Goal: Task Accomplishment & Management: Manage account settings

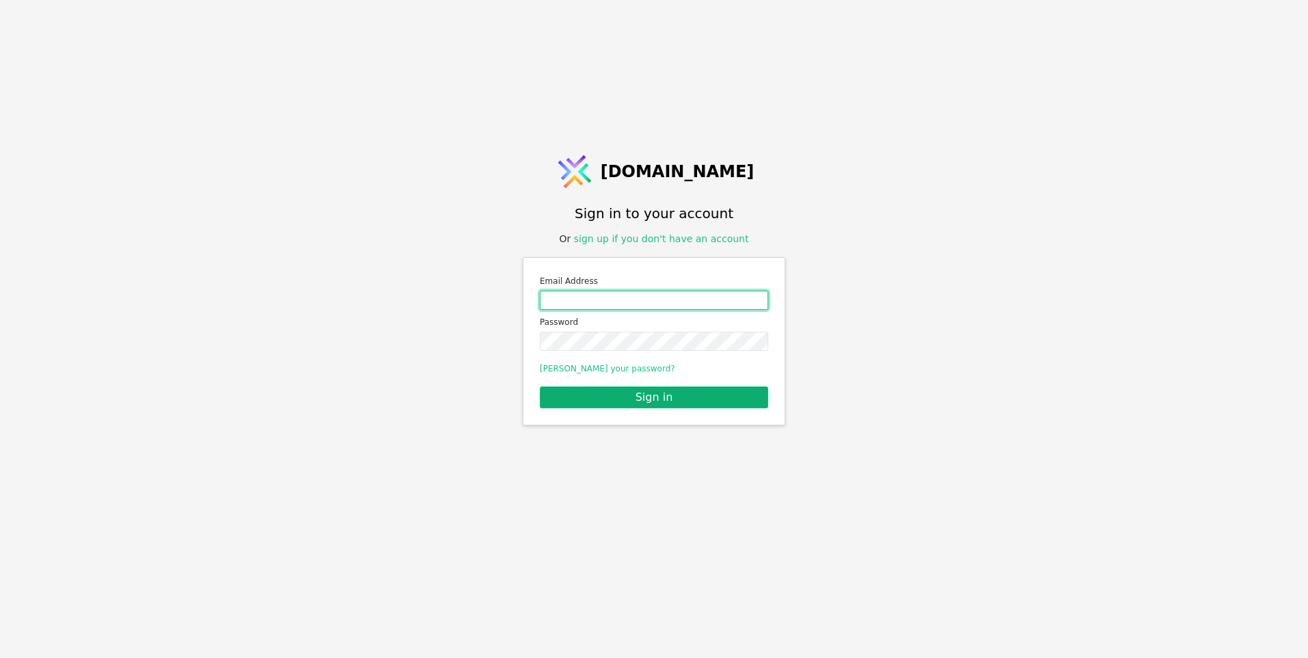
type input "[EMAIL_ADDRESS][DOMAIN_NAME]"
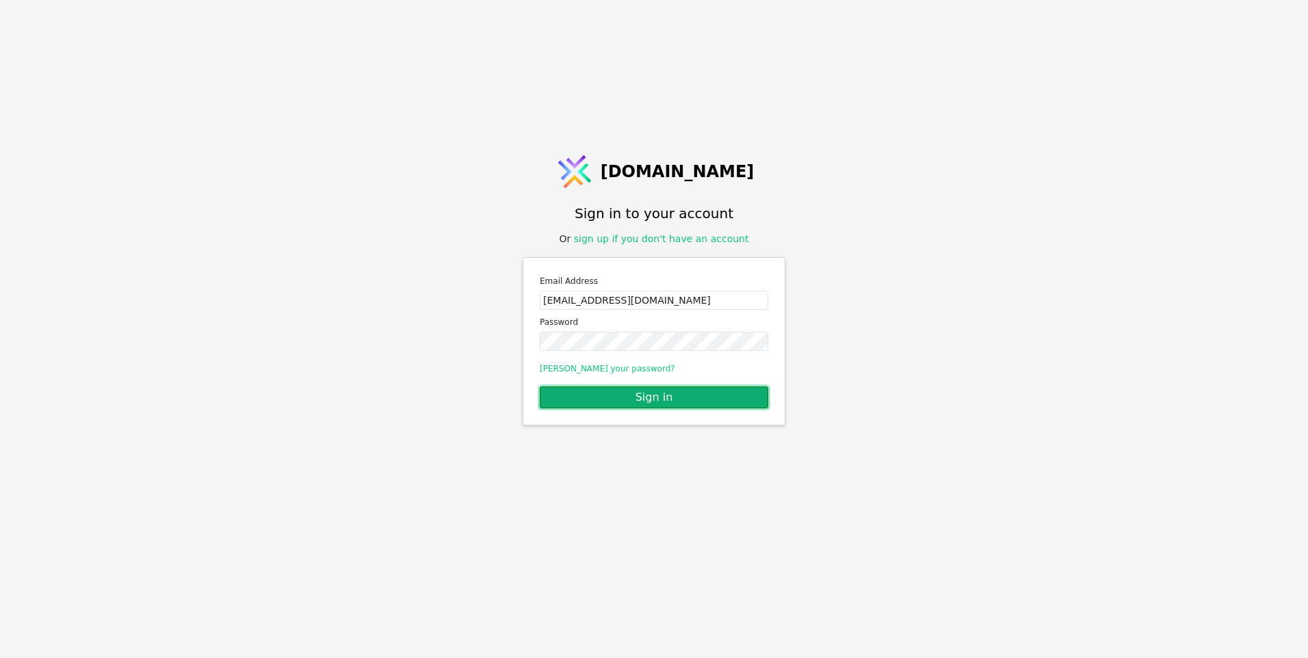
click at [697, 398] on button "Sign in" at bounding box center [654, 398] width 229 height 22
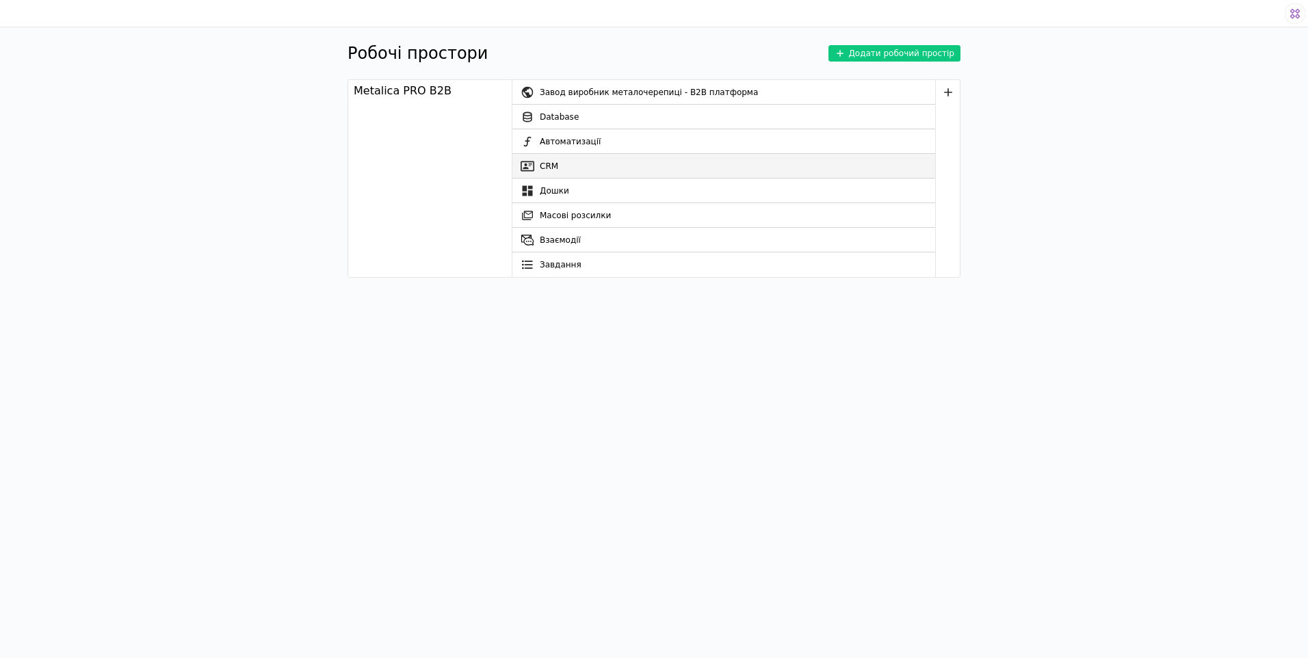
click at [540, 166] on link "CRM" at bounding box center [724, 166] width 423 height 25
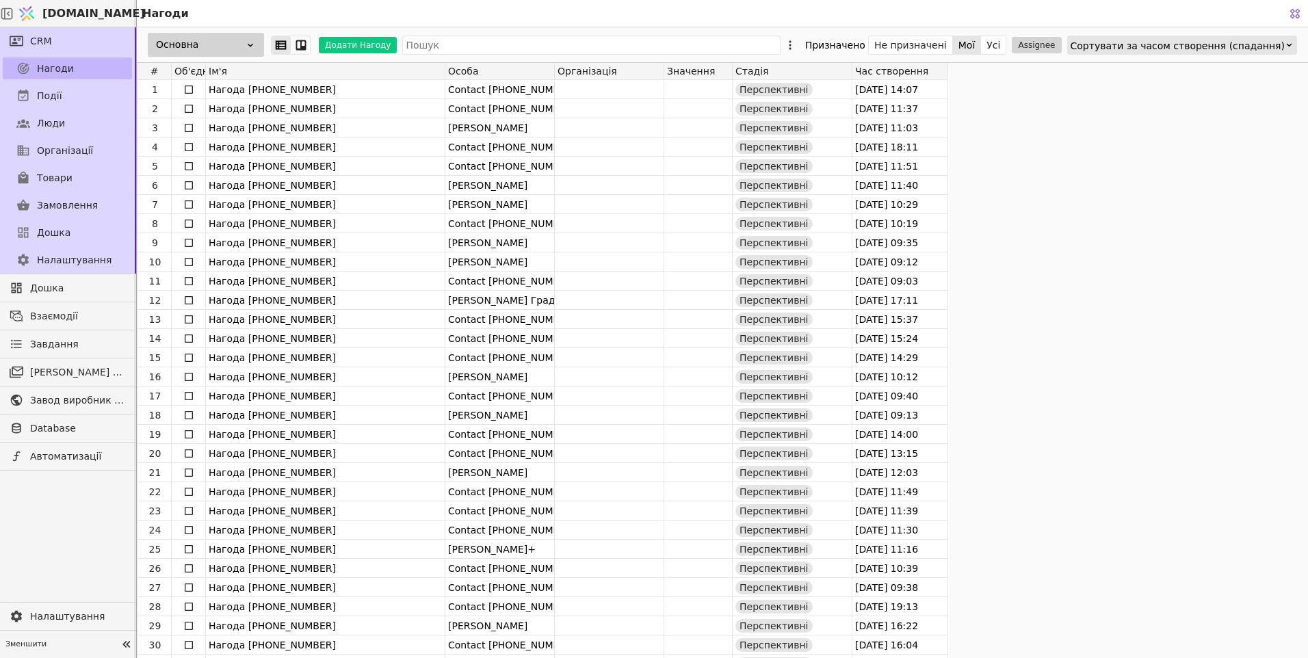
click at [90, 68] on link "Нагоди" at bounding box center [67, 68] width 129 height 22
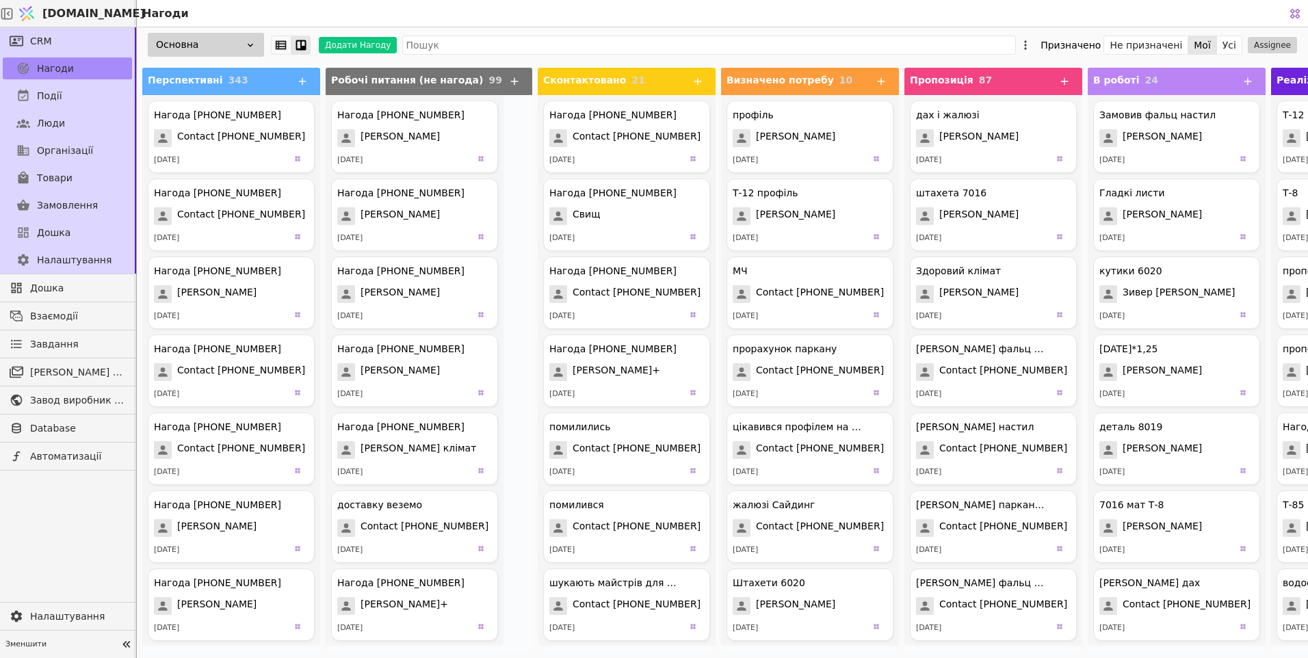
click at [302, 47] on icon at bounding box center [301, 45] width 10 height 10
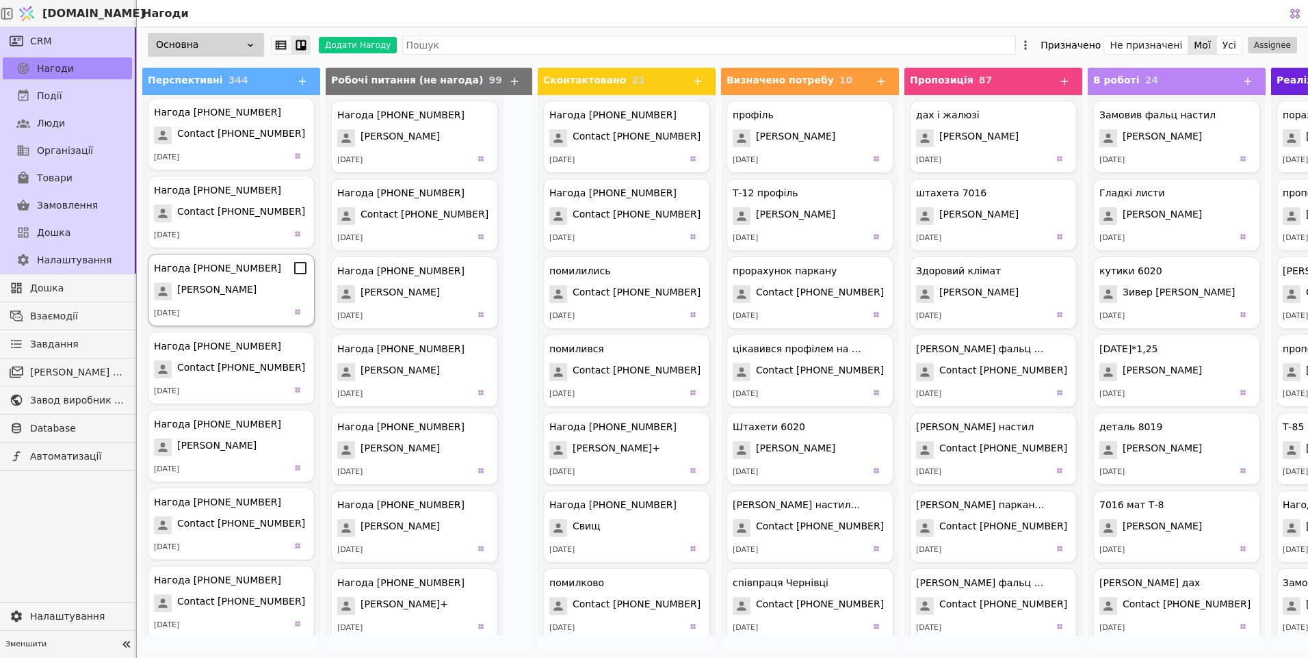
scroll to position [1163, 0]
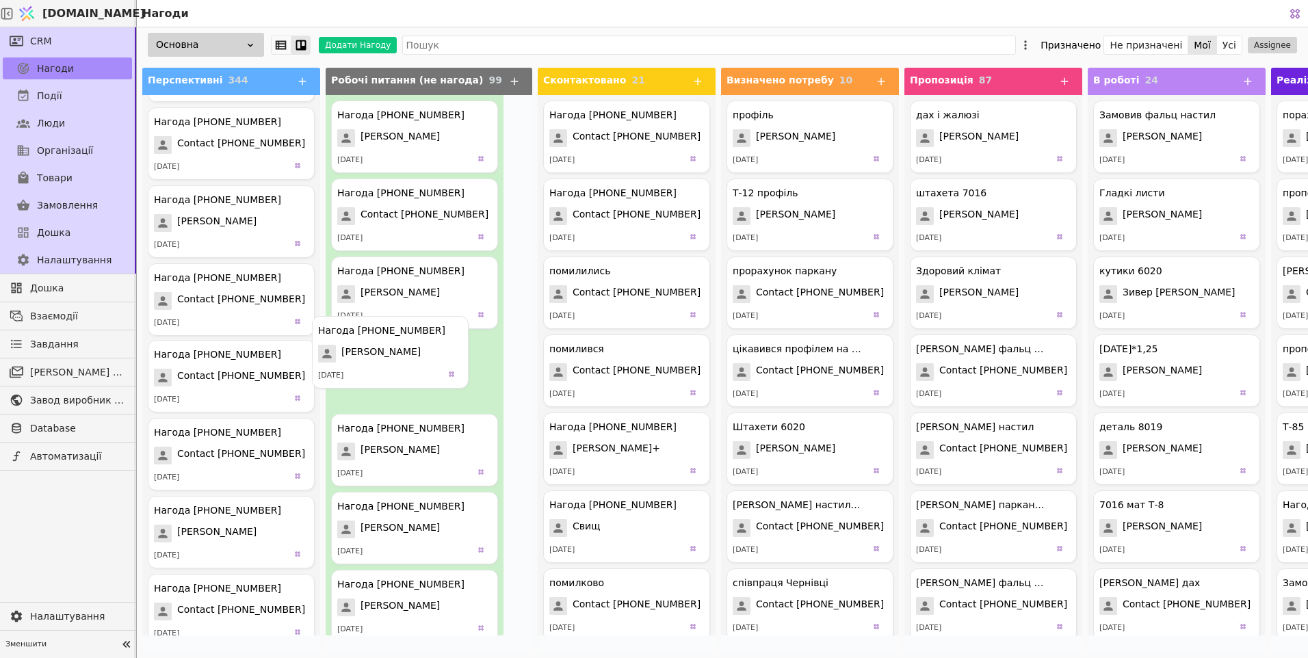
drag, startPoint x: 195, startPoint y: 378, endPoint x: 350, endPoint y: 351, distance: 157.6
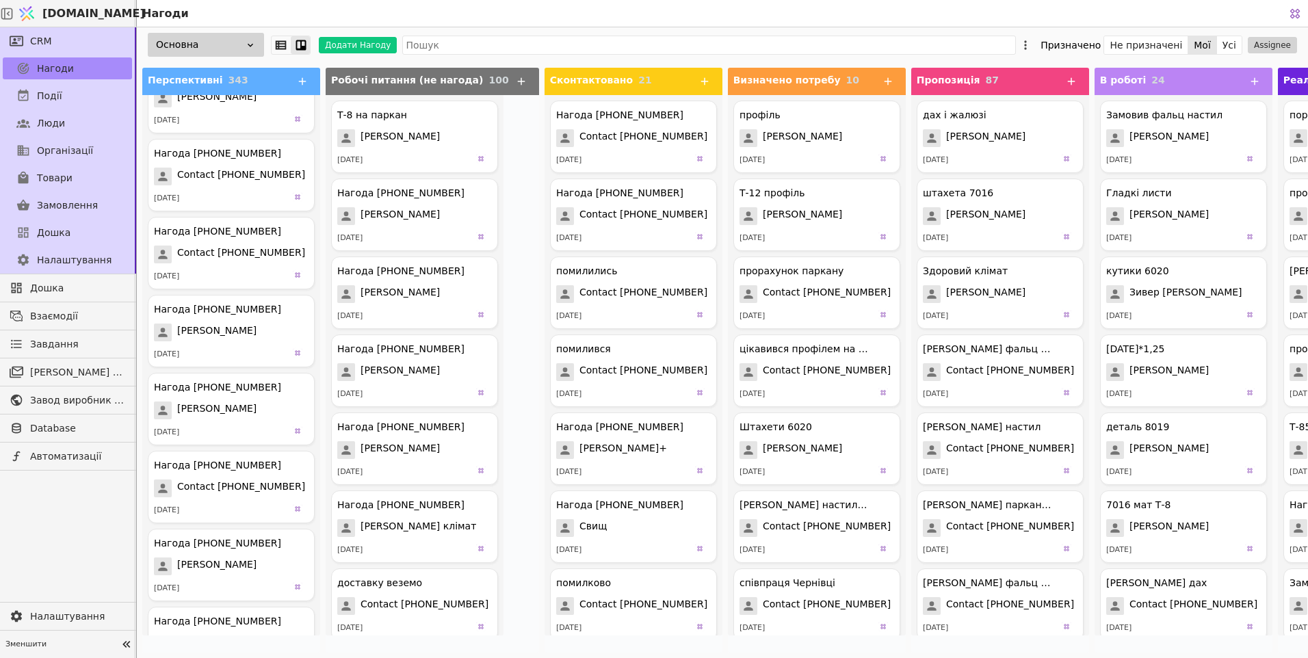
scroll to position [0, 0]
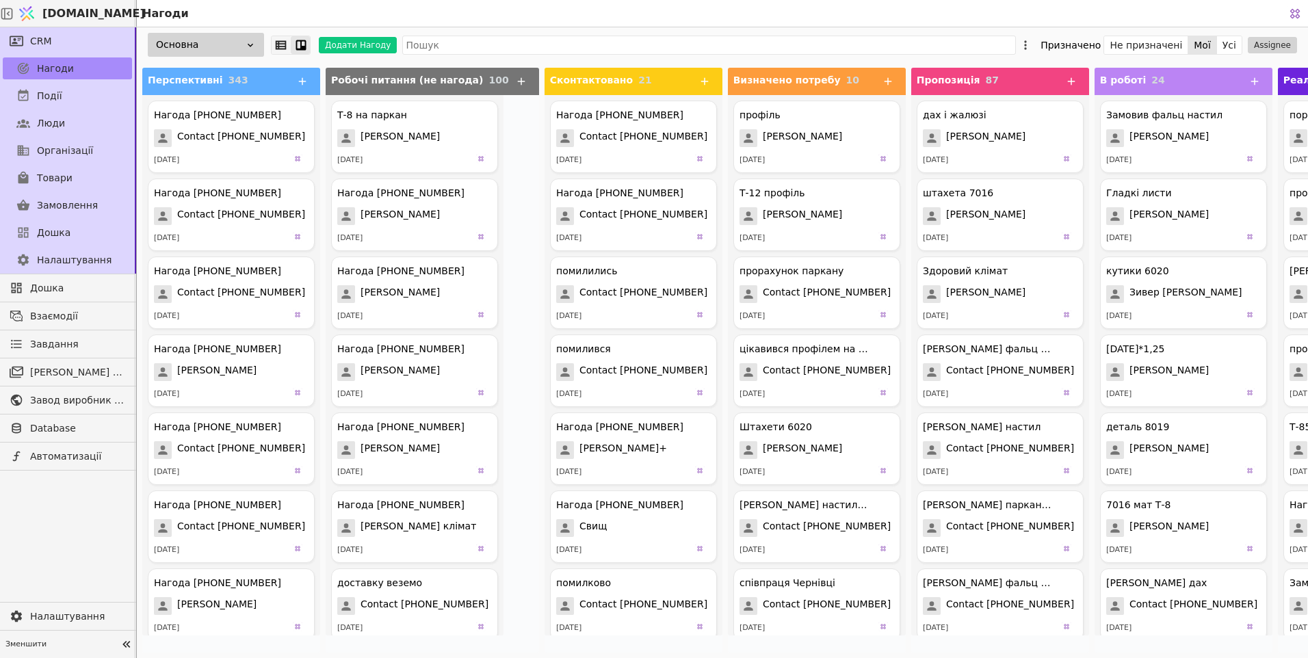
click at [285, 44] on icon at bounding box center [281, 44] width 11 height 9
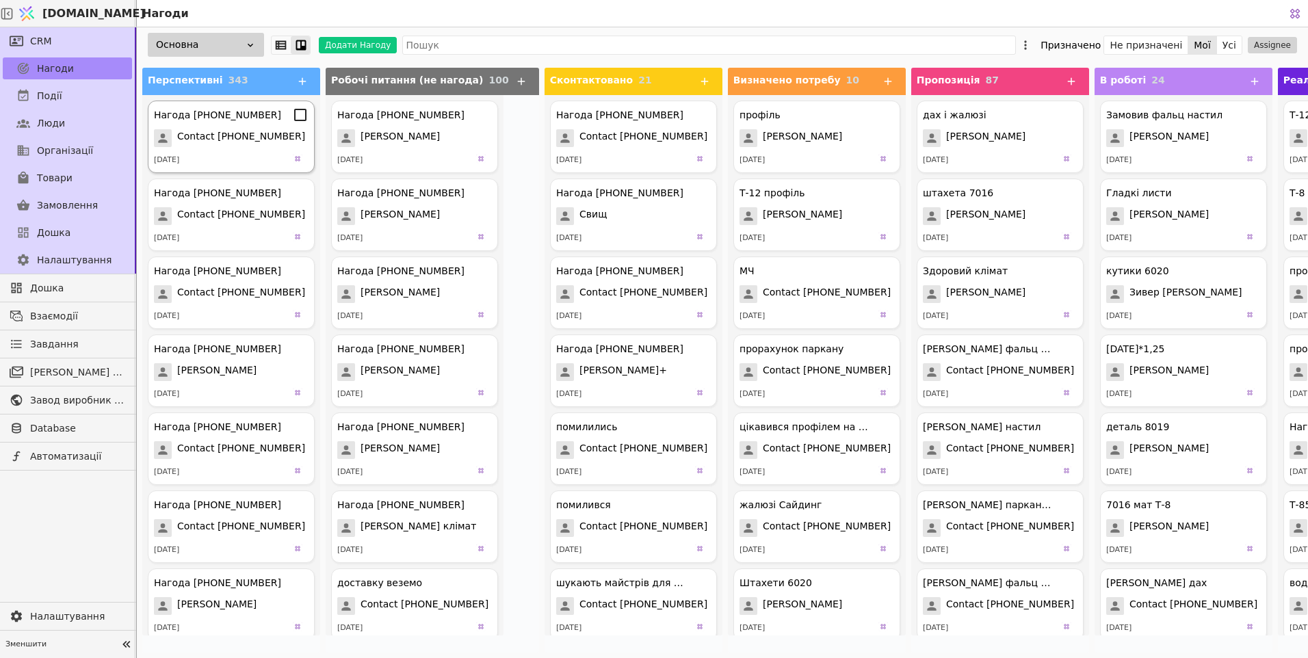
click at [225, 139] on span "Contact [PHONE_NUMBER]" at bounding box center [241, 138] width 128 height 18
click at [224, 136] on span "Contact [PHONE_NUMBER]" at bounding box center [241, 138] width 128 height 18
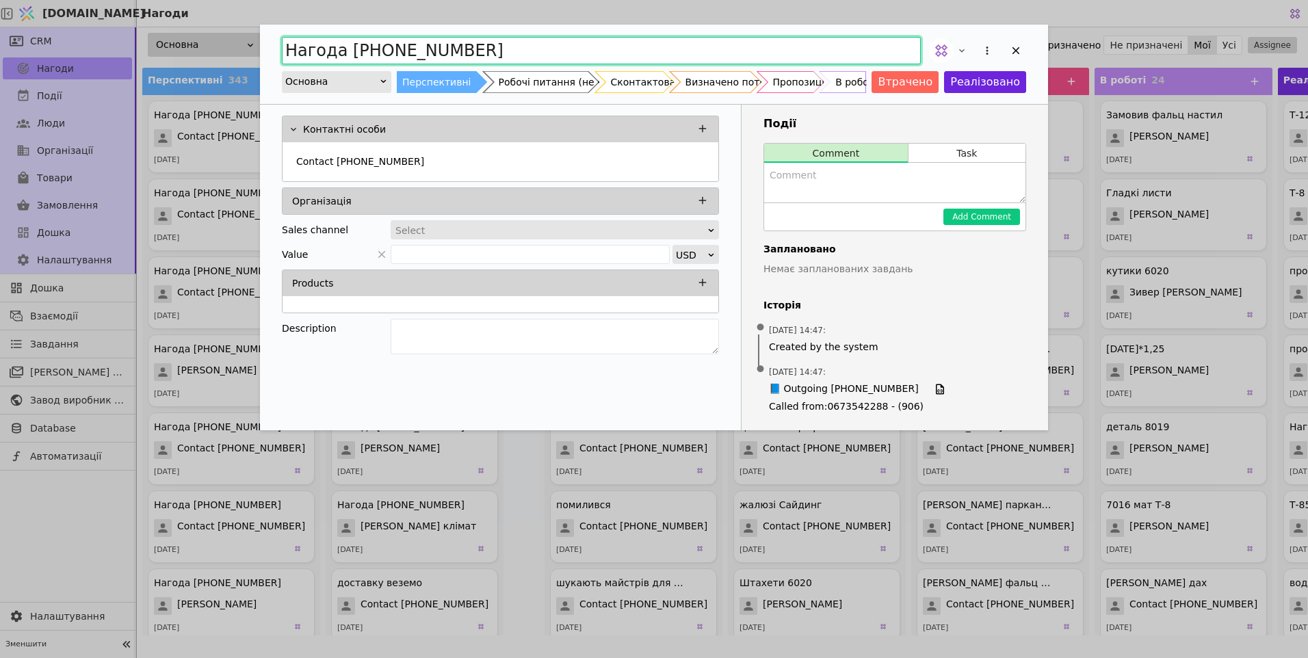
drag, startPoint x: 500, startPoint y: 52, endPoint x: 385, endPoint y: 56, distance: 114.4
click at [385, 56] on input "Нагода [PHONE_NUMBER]" at bounding box center [601, 50] width 639 height 27
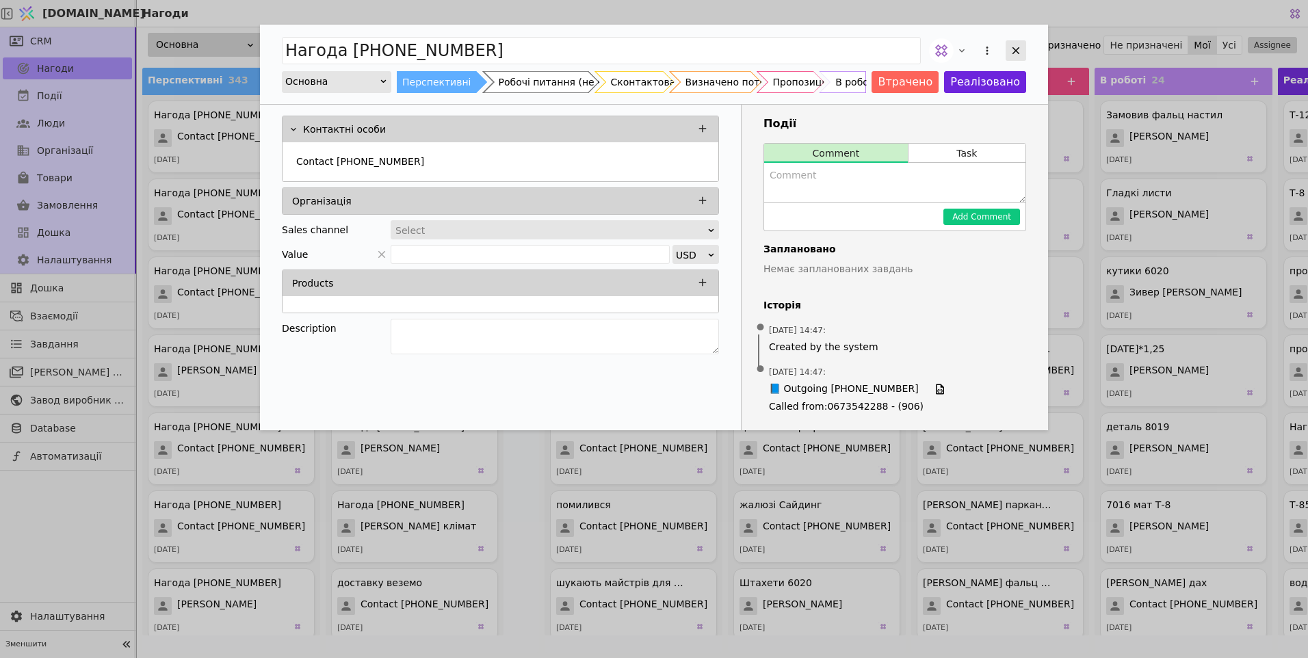
click at [1019, 47] on icon "Add Opportunity" at bounding box center [1016, 50] width 12 height 12
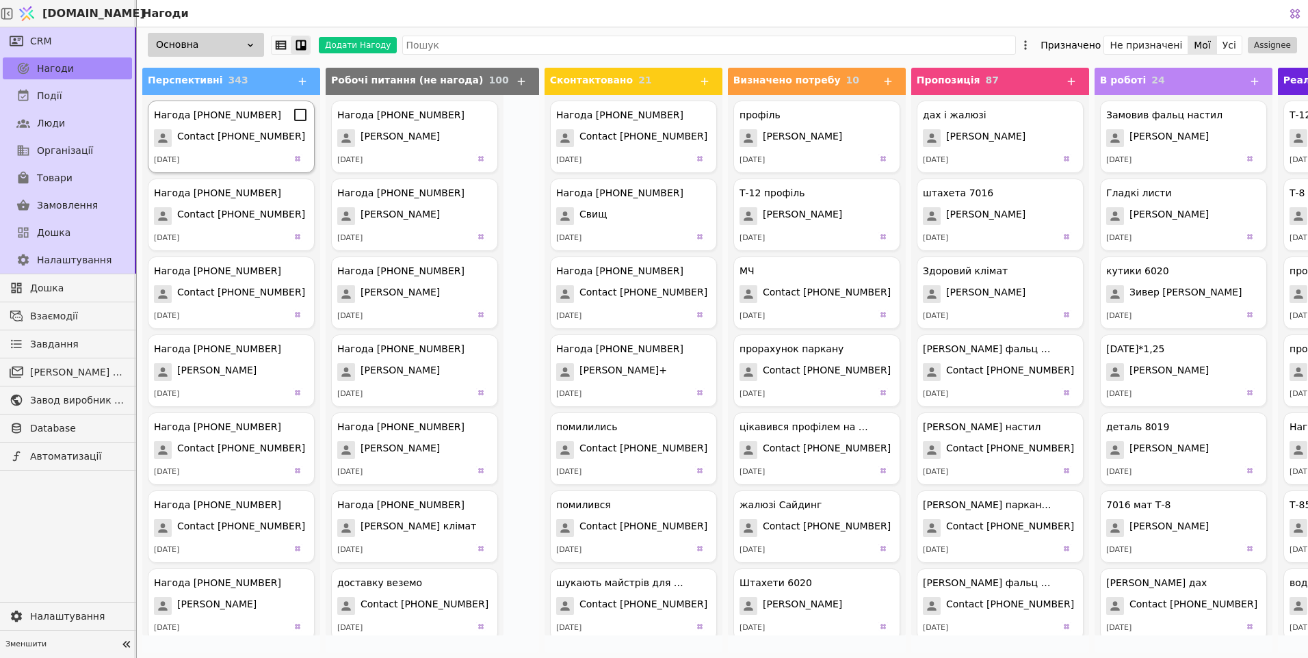
click at [241, 138] on span "Contact [PHONE_NUMBER]" at bounding box center [241, 138] width 128 height 18
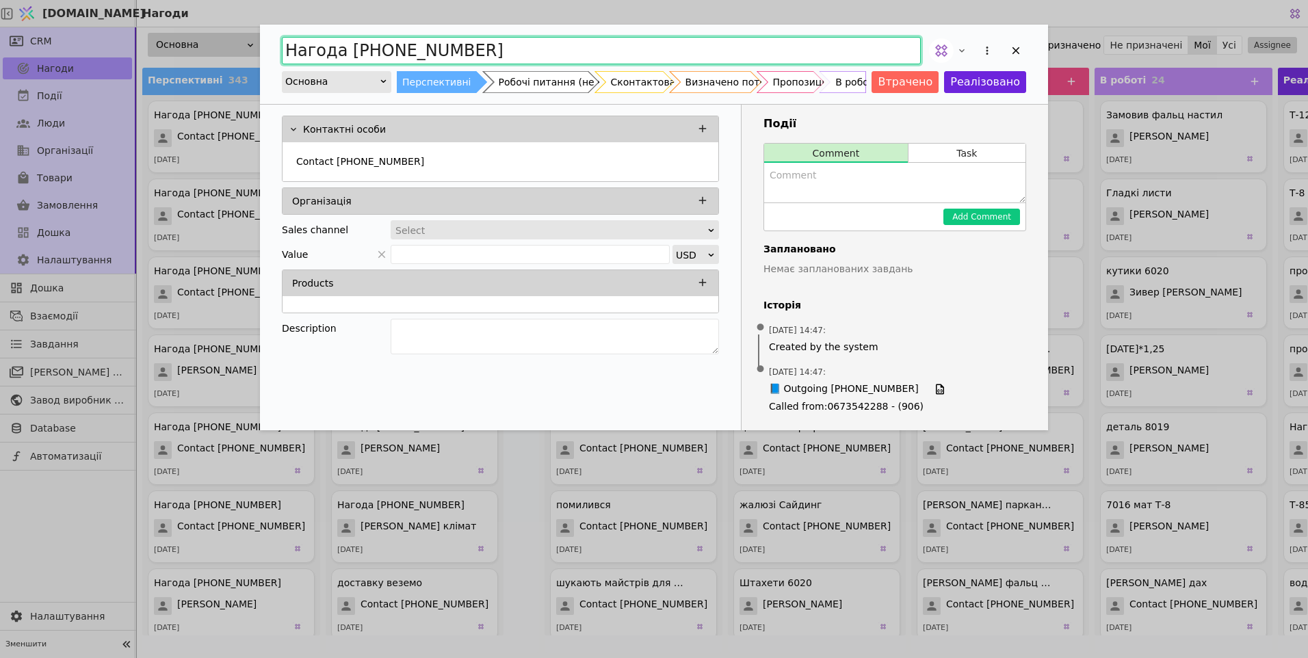
drag, startPoint x: 352, startPoint y: 58, endPoint x: 0, endPoint y: 109, distance: 356.1
click at [0, 96] on html "[DOMAIN_NAME] Нагоди CRM Нагоди Події Люди Організації Товари Замовлення Дошка …" at bounding box center [654, 329] width 1308 height 658
type input "жалюзі [PERSON_NAME]"
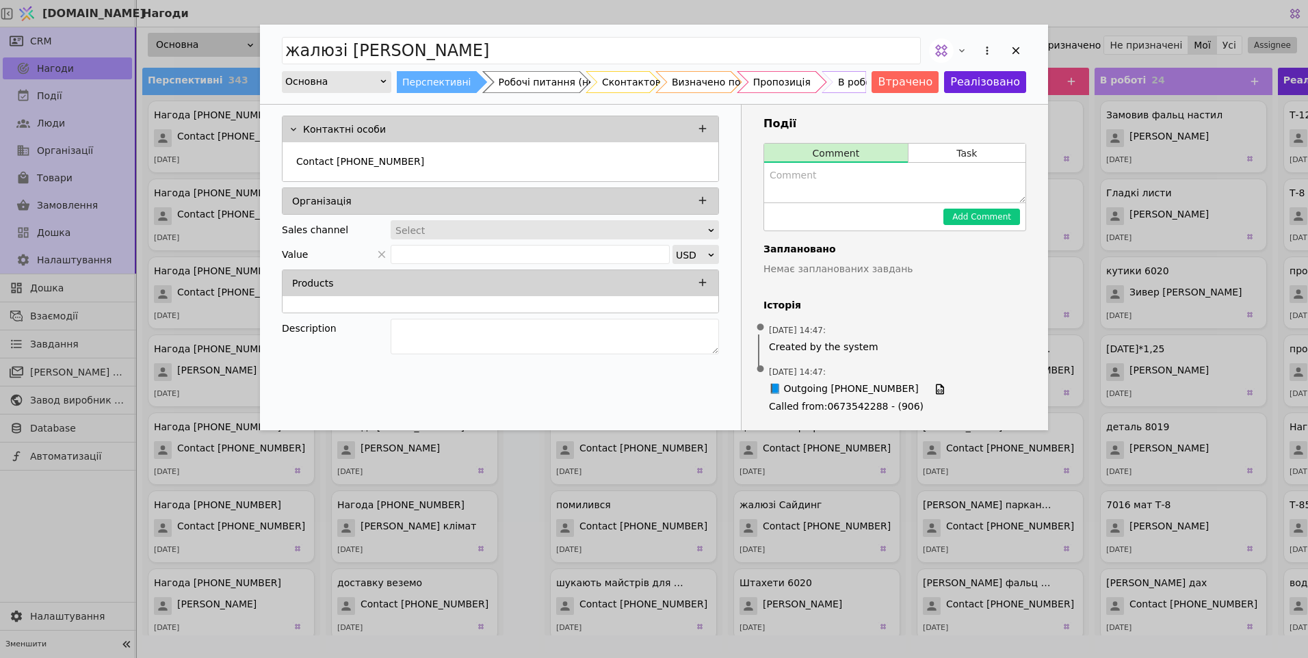
click at [775, 83] on div "Пропозиція" at bounding box center [781, 82] width 57 height 22
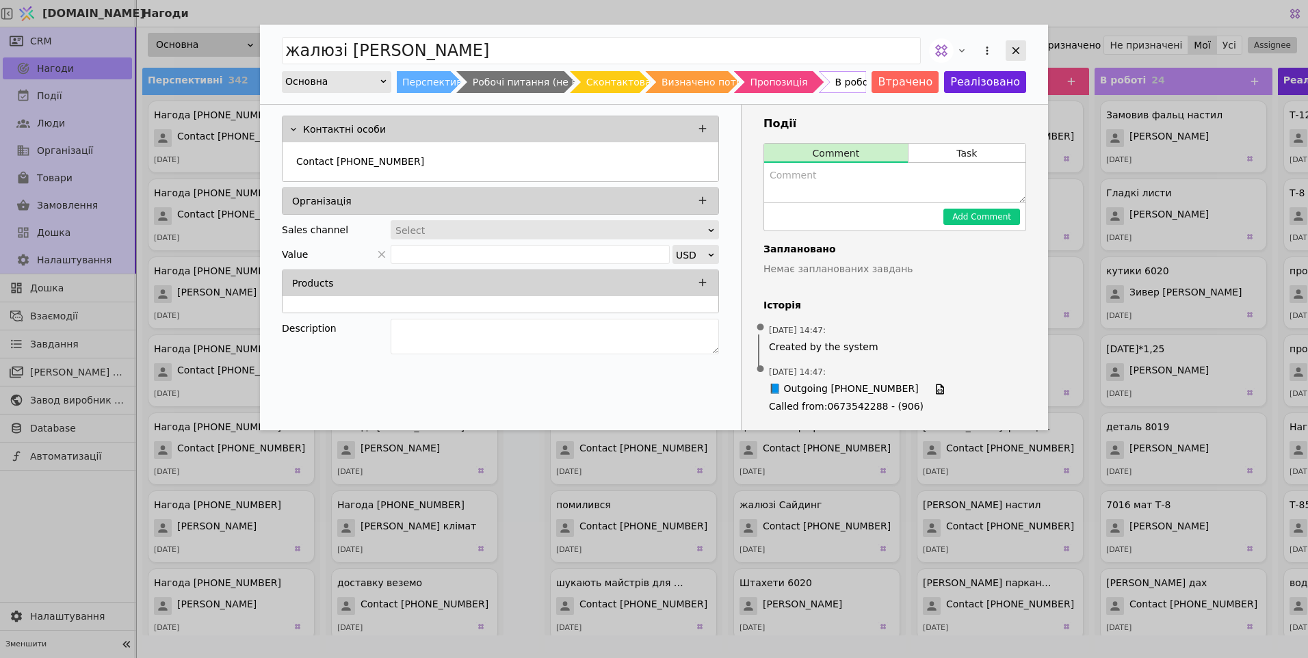
click at [1020, 47] on icon "Add Opportunity" at bounding box center [1016, 50] width 12 height 12
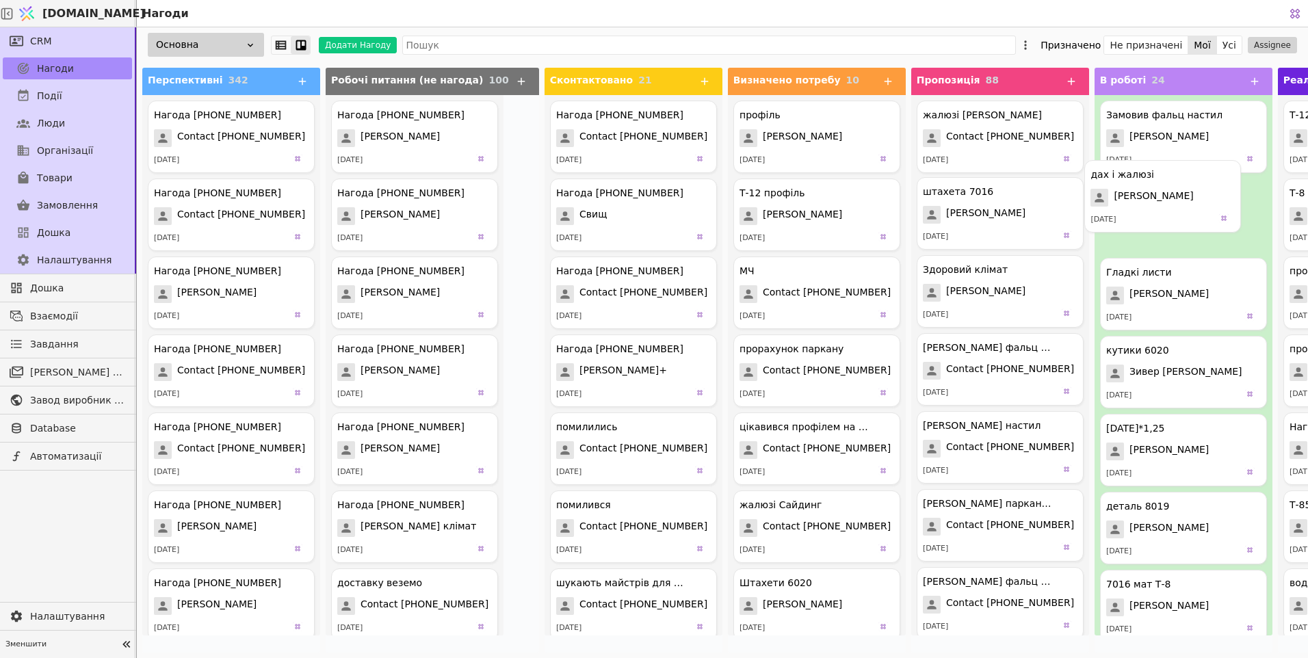
drag, startPoint x: 948, startPoint y: 227, endPoint x: 1150, endPoint y: 208, distance: 202.0
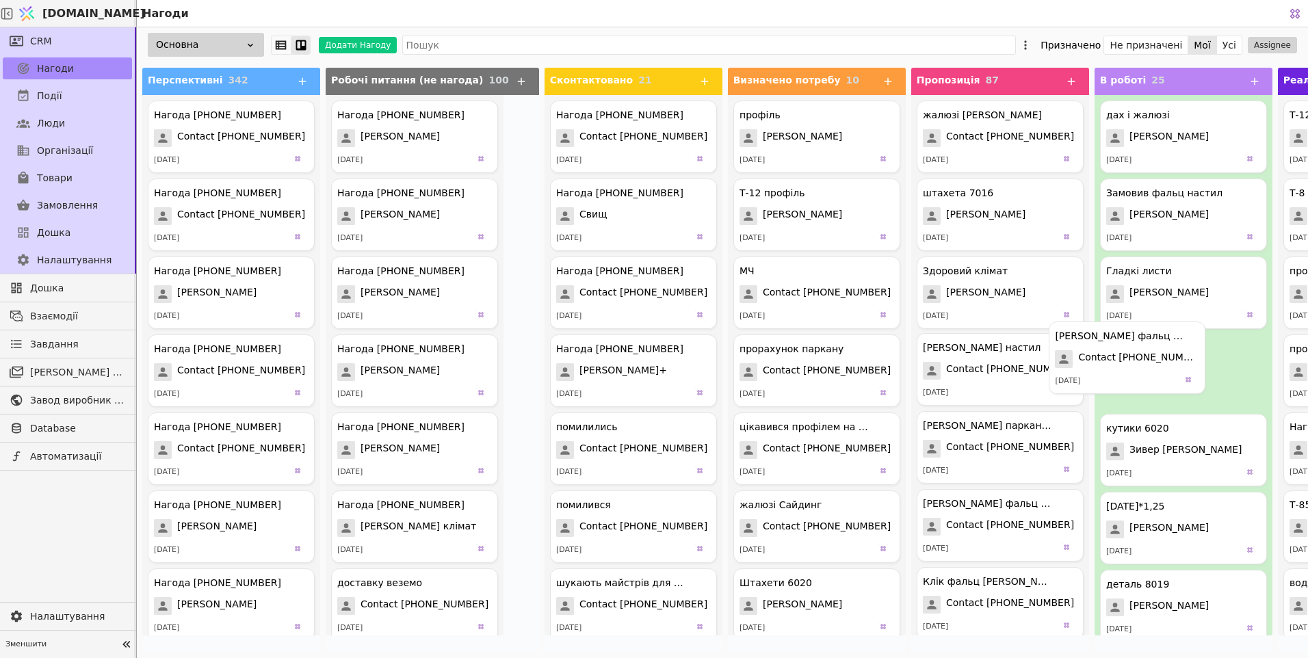
drag, startPoint x: 936, startPoint y: 366, endPoint x: 1126, endPoint y: 331, distance: 193.4
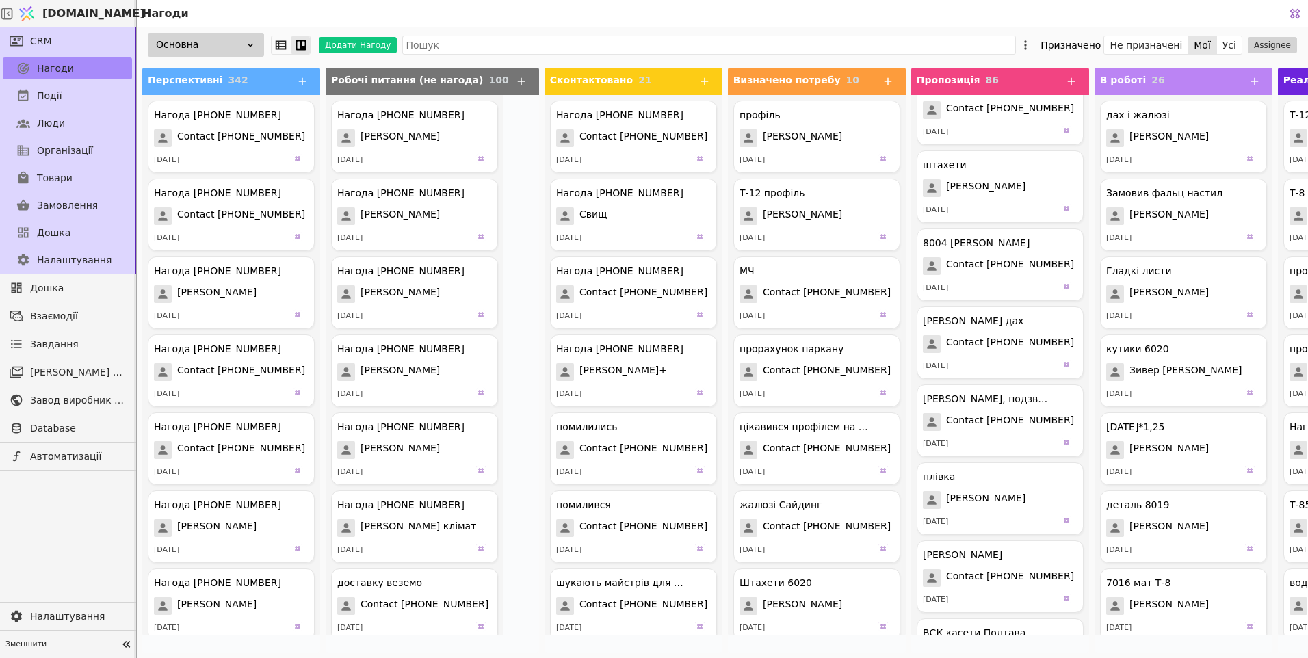
scroll to position [821, 0]
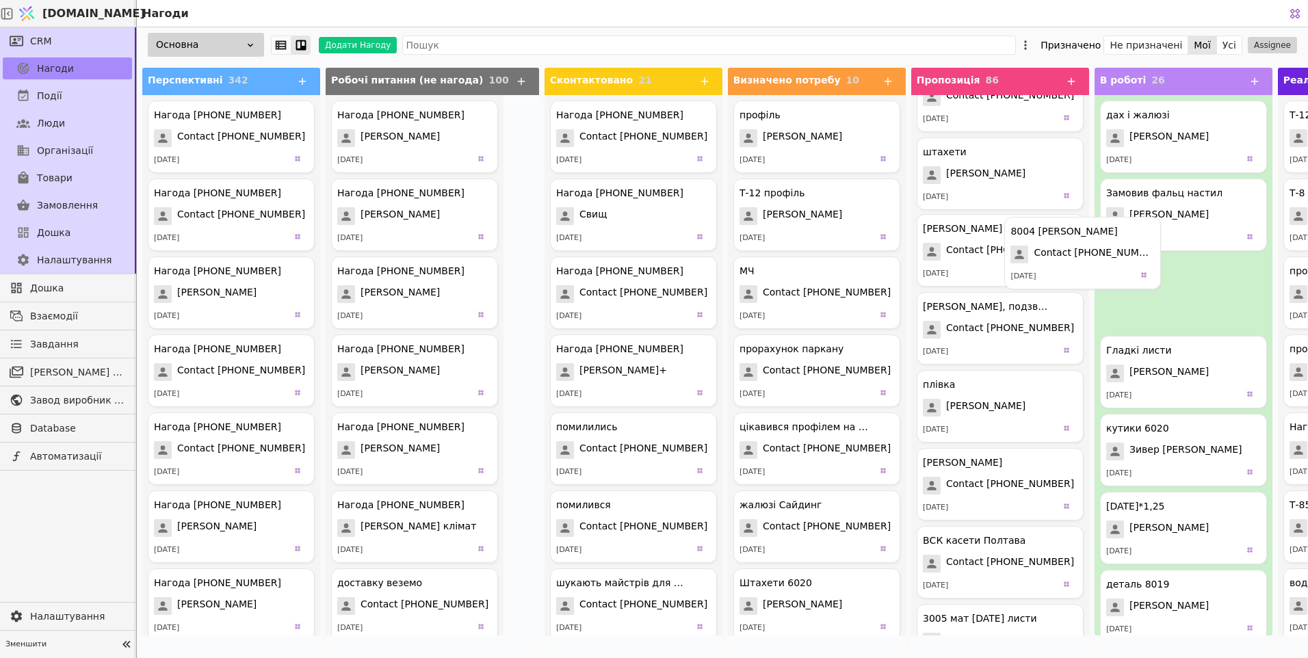
drag, startPoint x: 949, startPoint y: 248, endPoint x: 1121, endPoint y: 243, distance: 171.8
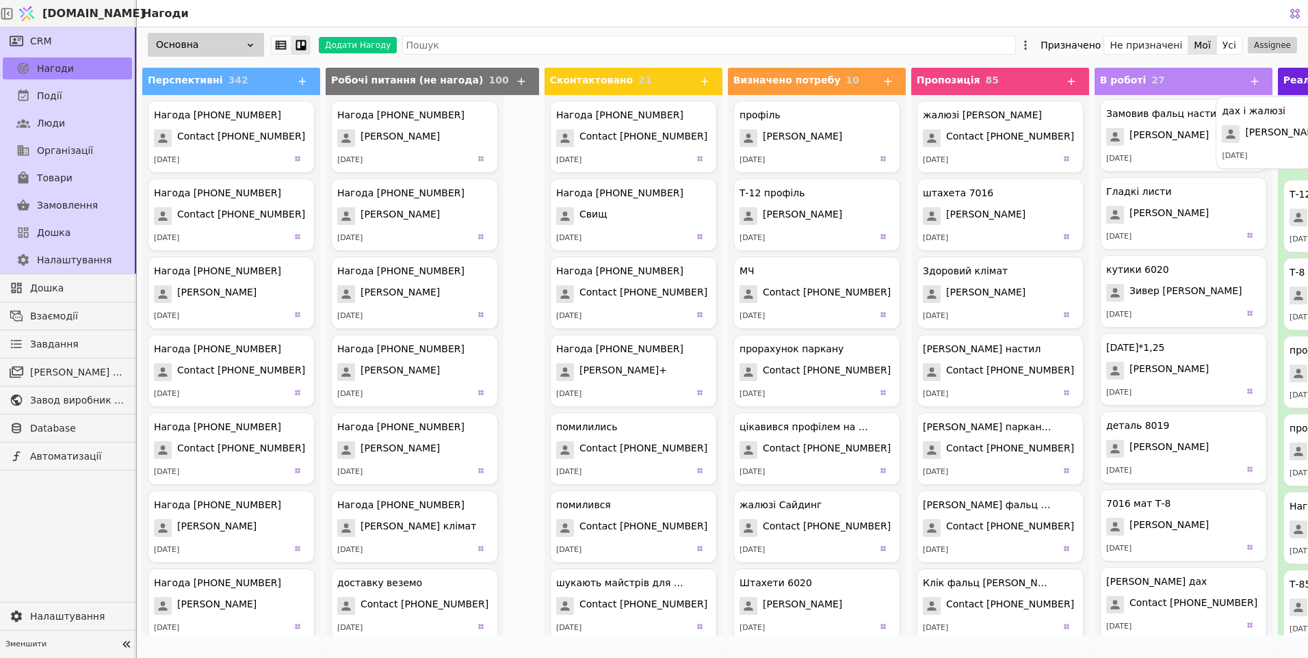
drag, startPoint x: 1132, startPoint y: 147, endPoint x: 1277, endPoint y: 143, distance: 145.1
drag, startPoint x: 1125, startPoint y: 133, endPoint x: 1297, endPoint y: 126, distance: 172.6
drag, startPoint x: 1148, startPoint y: 138, endPoint x: 1308, endPoint y: 125, distance: 160.0
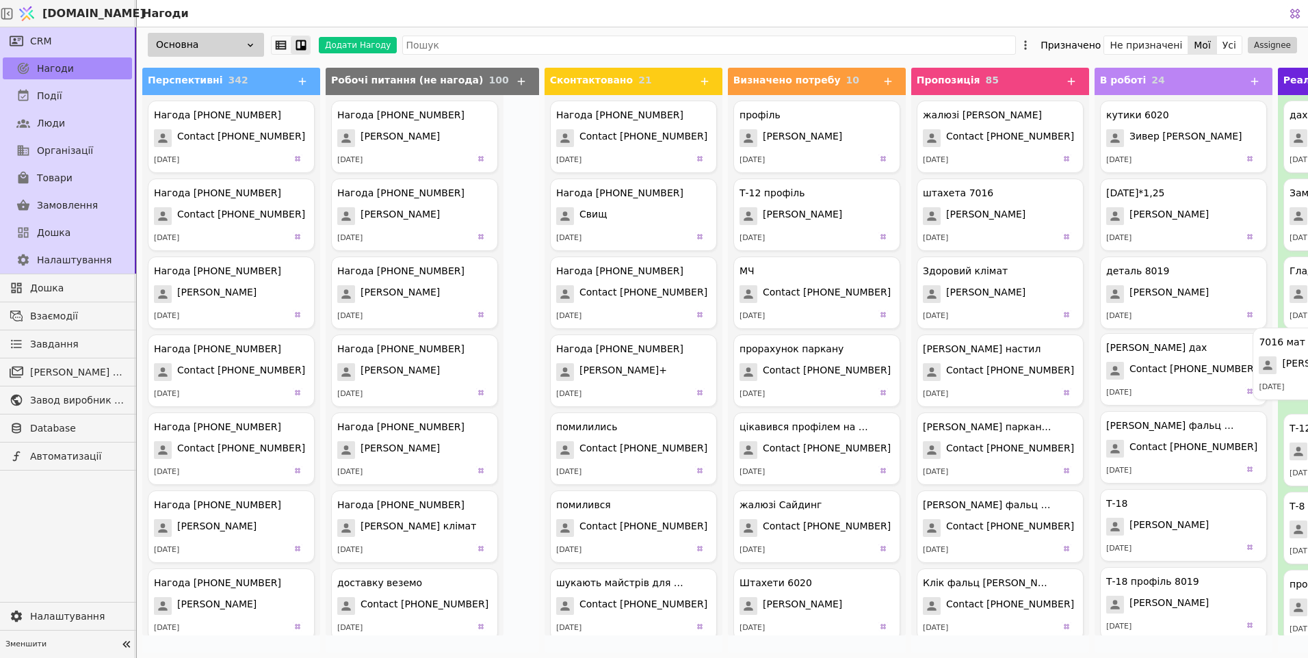
drag, startPoint x: 1128, startPoint y: 379, endPoint x: 1308, endPoint y: 348, distance: 182.0
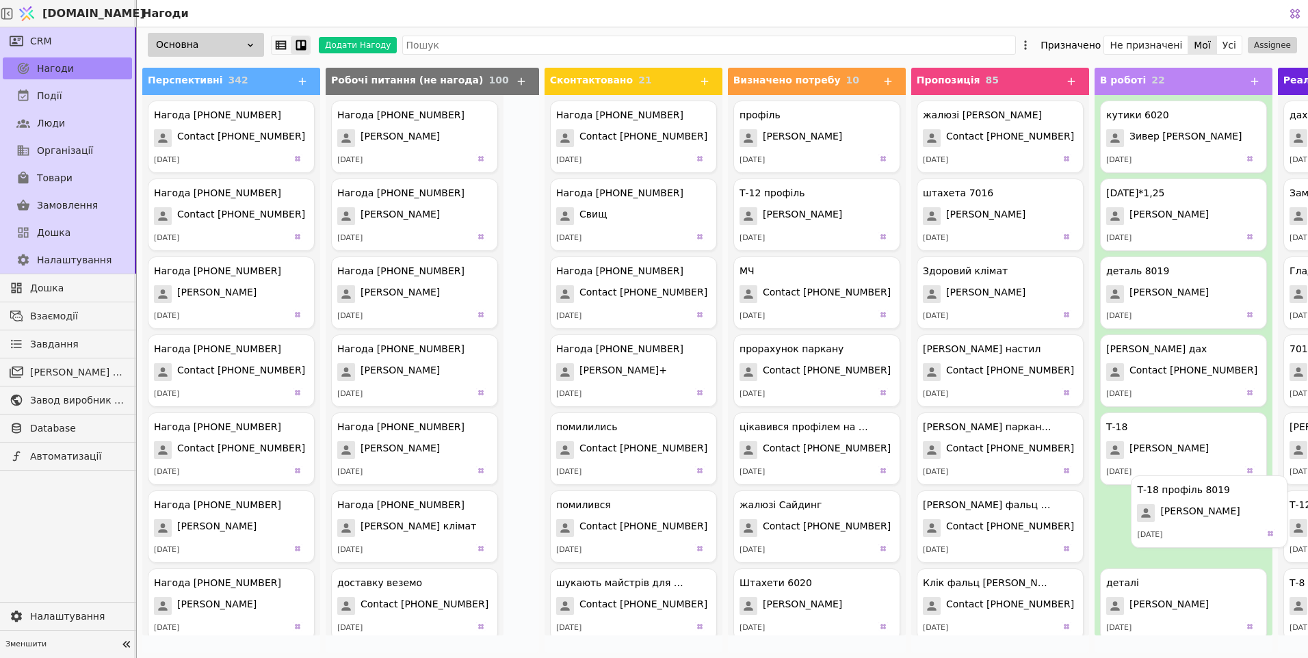
scroll to position [9, 0]
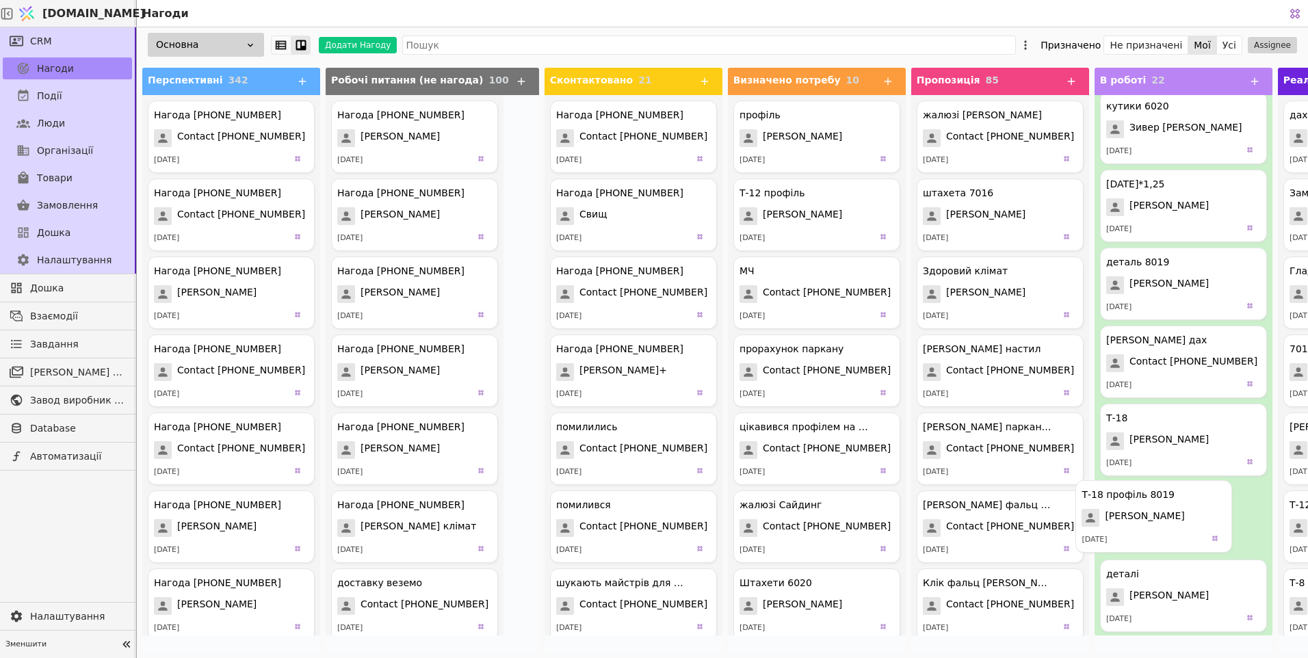
click at [1251, 512] on div "Перспективні 342 Нагода [PHONE_NUMBER] Contact [PHONE_NUMBER] [DATE] Нагода [PH…" at bounding box center [891, 360] width 1508 height 596
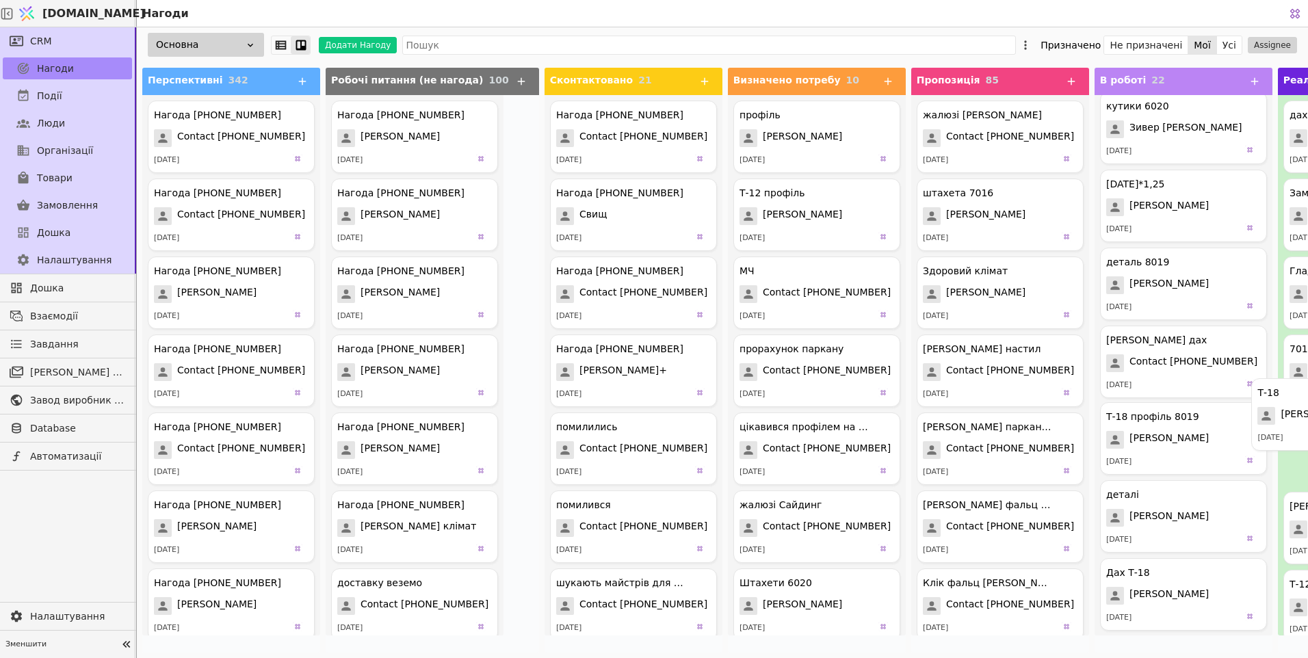
drag, startPoint x: 1115, startPoint y: 443, endPoint x: 1310, endPoint y: 414, distance: 197.9
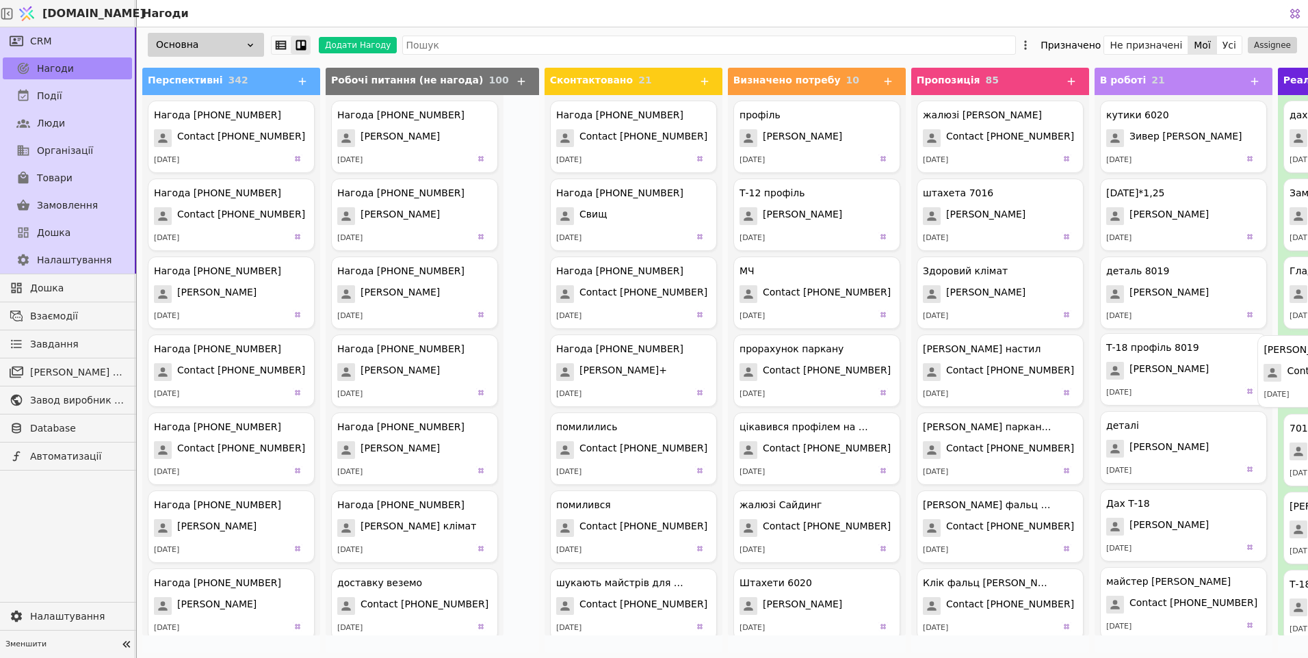
drag, startPoint x: 1121, startPoint y: 370, endPoint x: 1308, endPoint y: 369, distance: 186.8
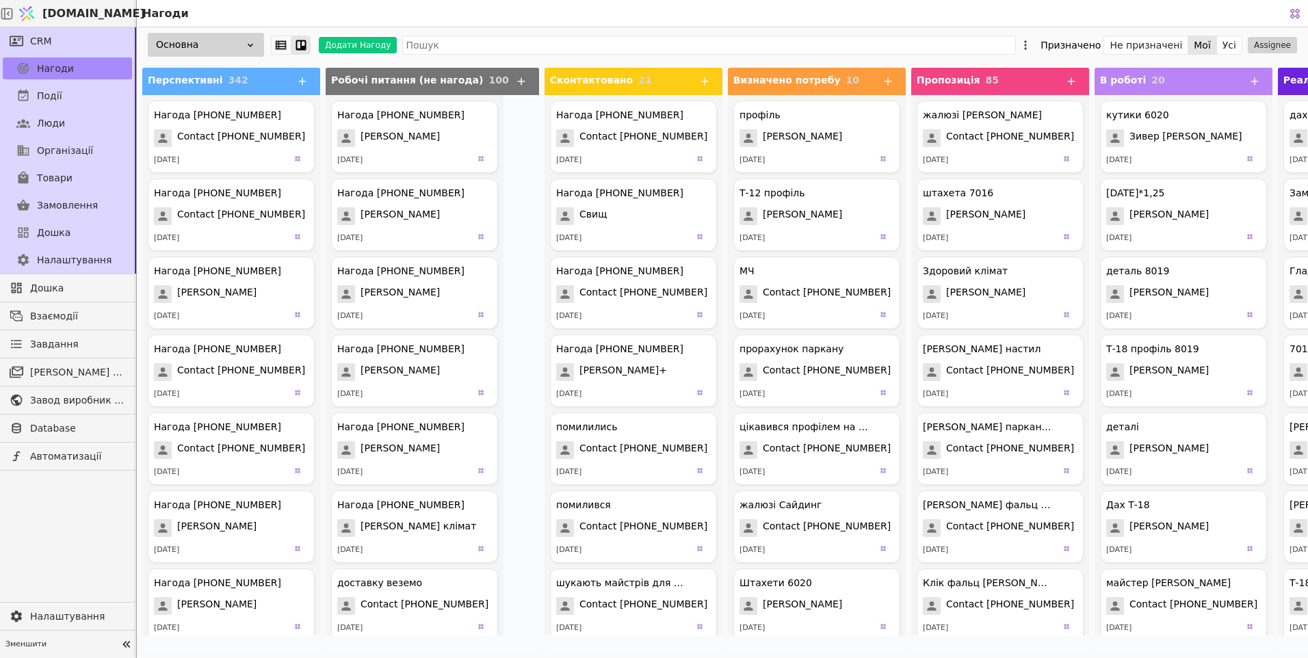
scroll to position [68, 0]
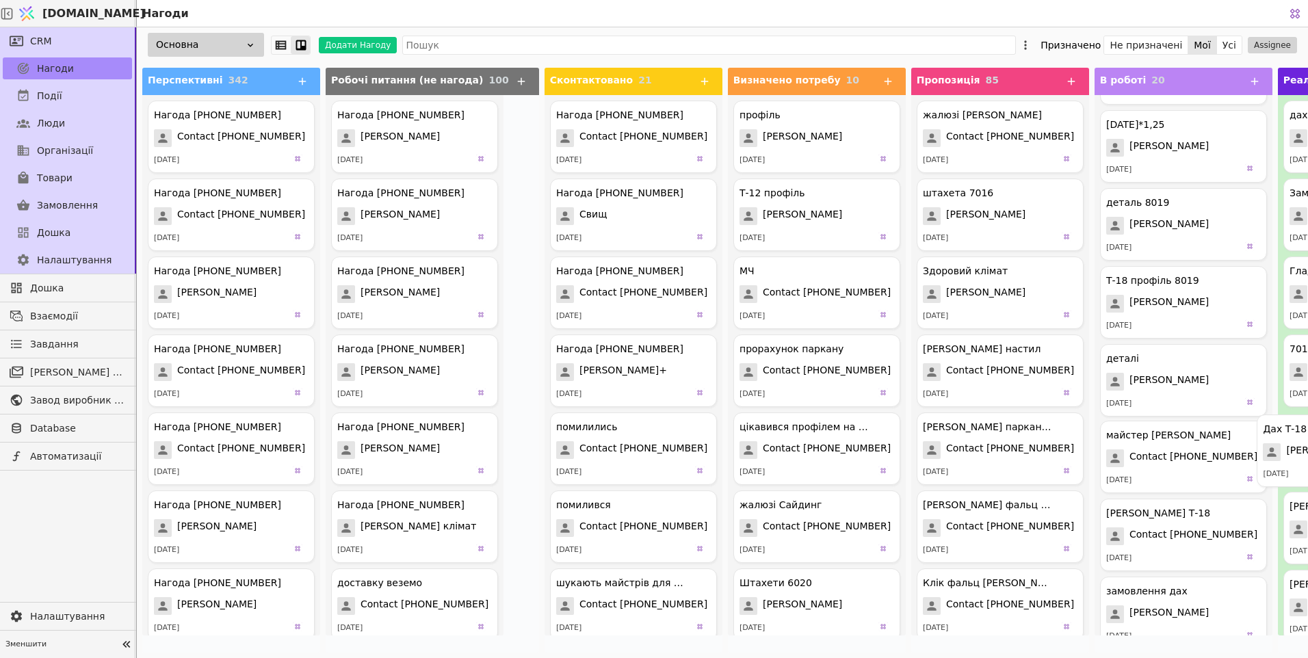
drag, startPoint x: 1123, startPoint y: 463, endPoint x: 1308, endPoint y: 443, distance: 185.8
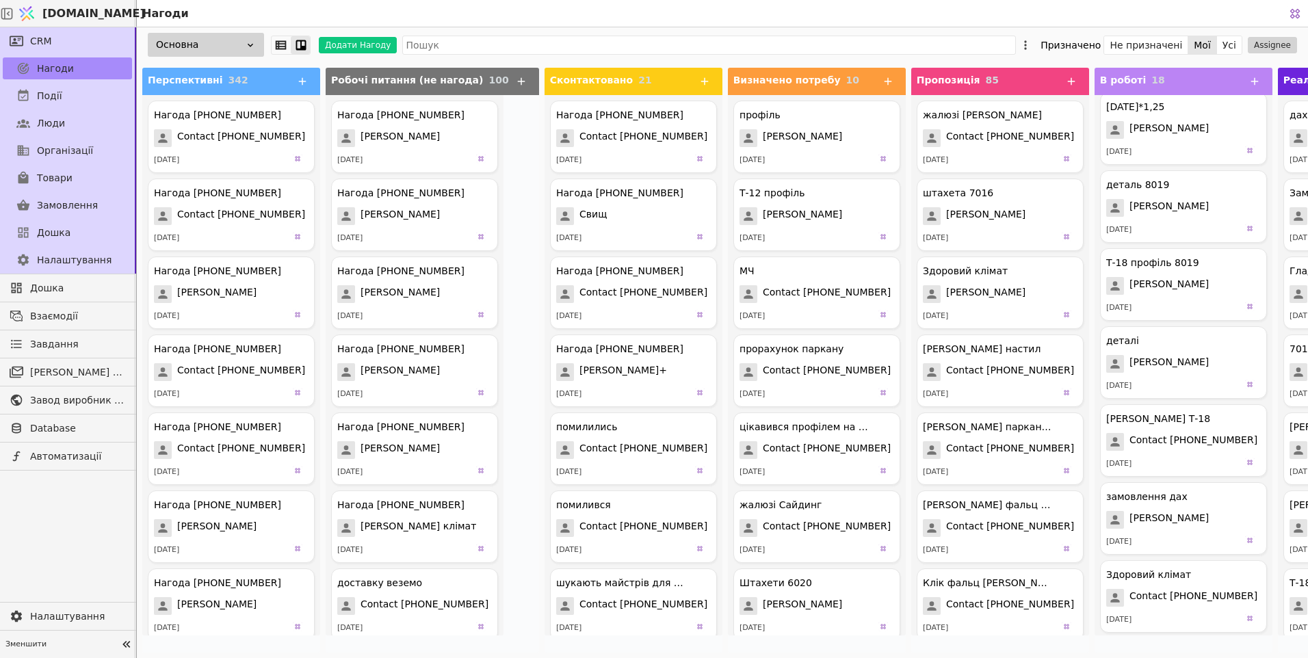
scroll to position [137, 0]
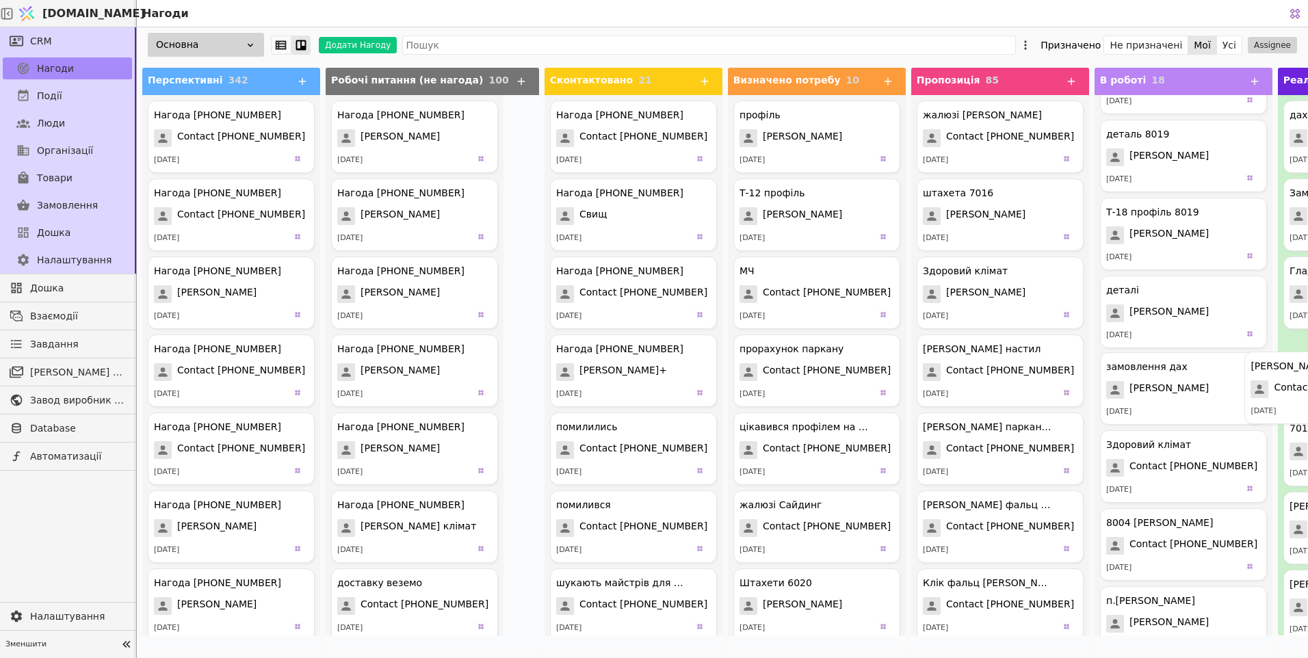
drag, startPoint x: 1118, startPoint y: 387, endPoint x: 1308, endPoint y: 374, distance: 190.0
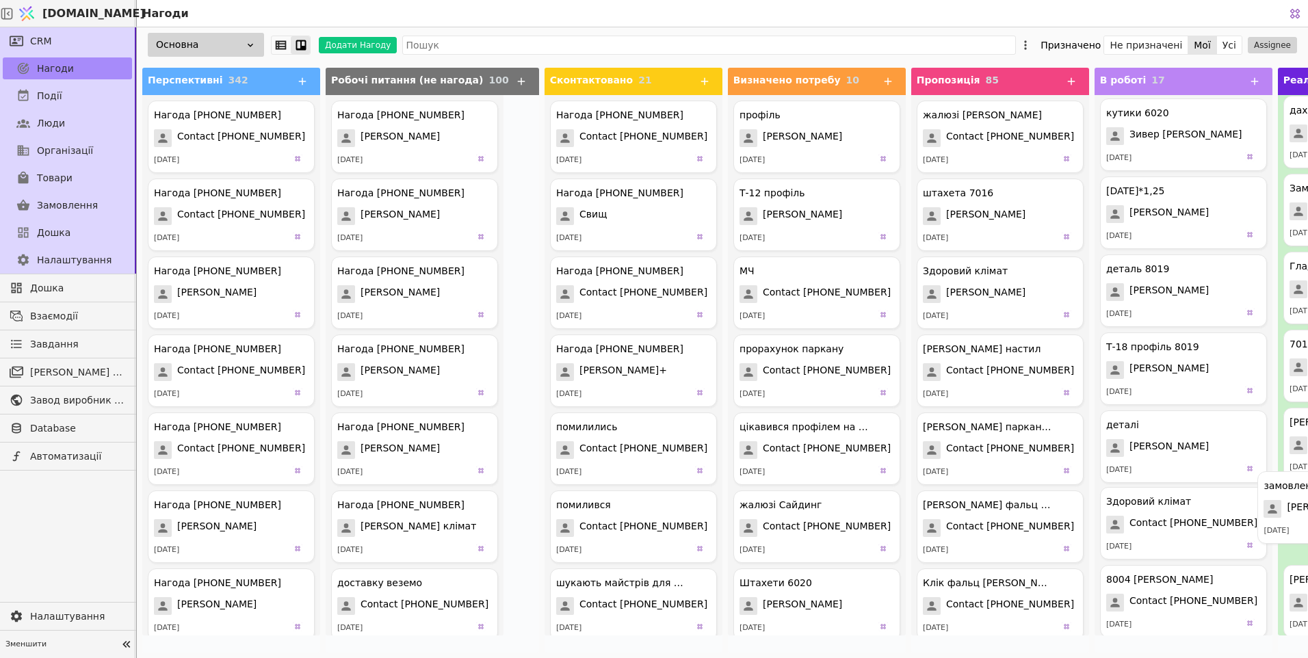
scroll to position [9, 0]
drag, startPoint x: 1120, startPoint y: 524, endPoint x: 1308, endPoint y: 468, distance: 196.4
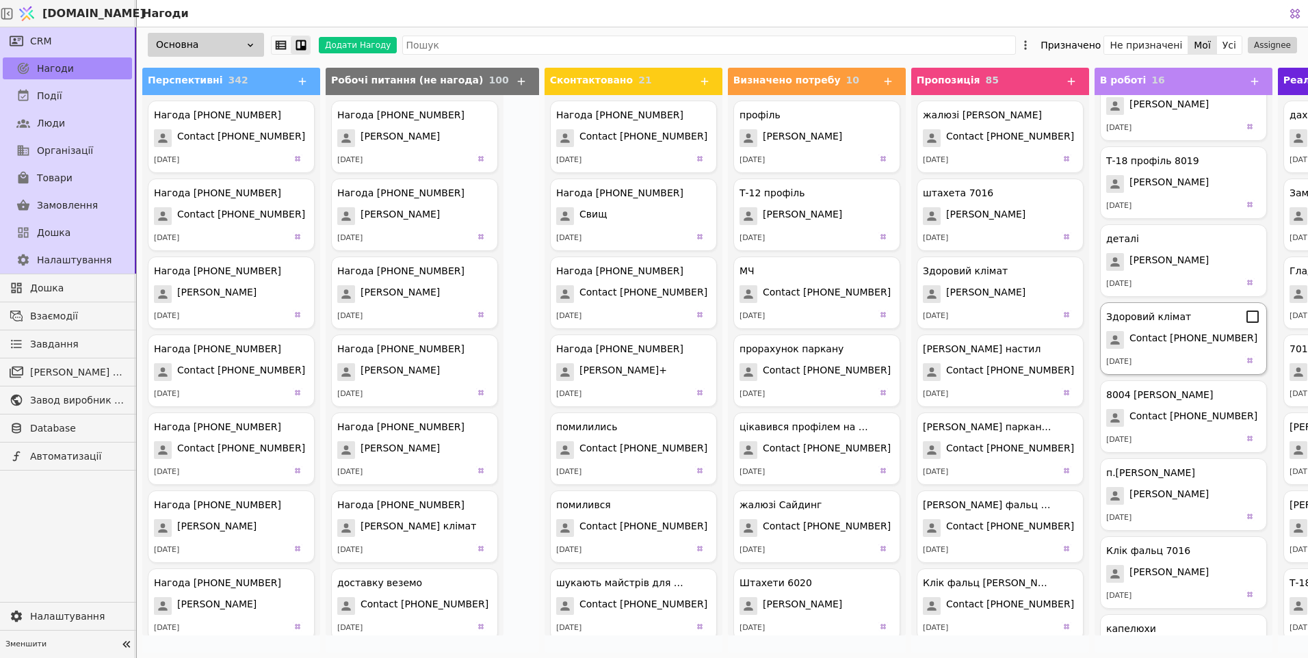
scroll to position [274, 0]
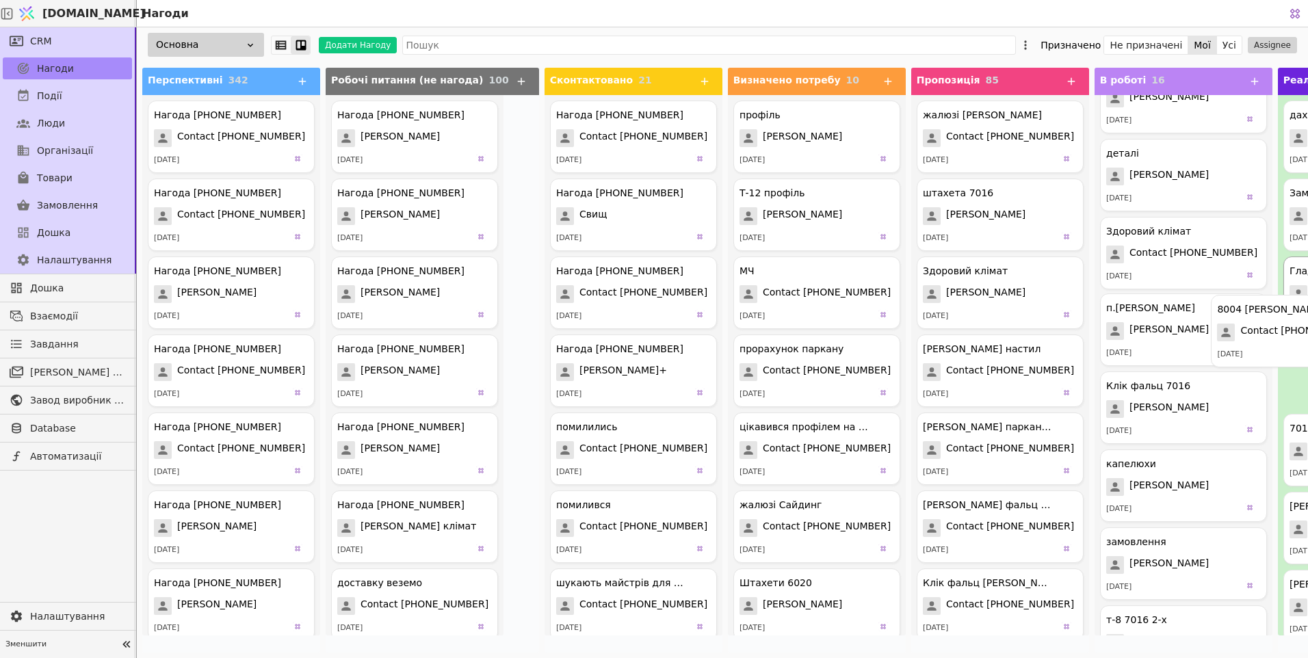
drag, startPoint x: 1148, startPoint y: 342, endPoint x: 1308, endPoint y: 329, distance: 160.7
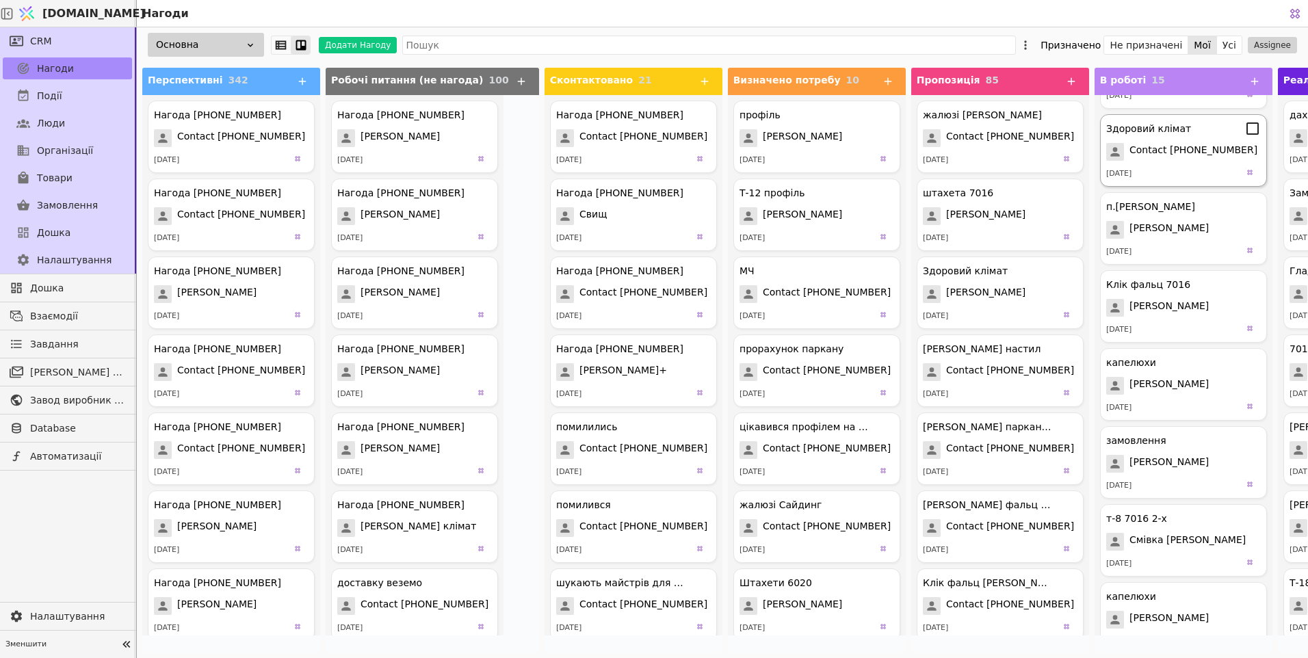
scroll to position [411, 0]
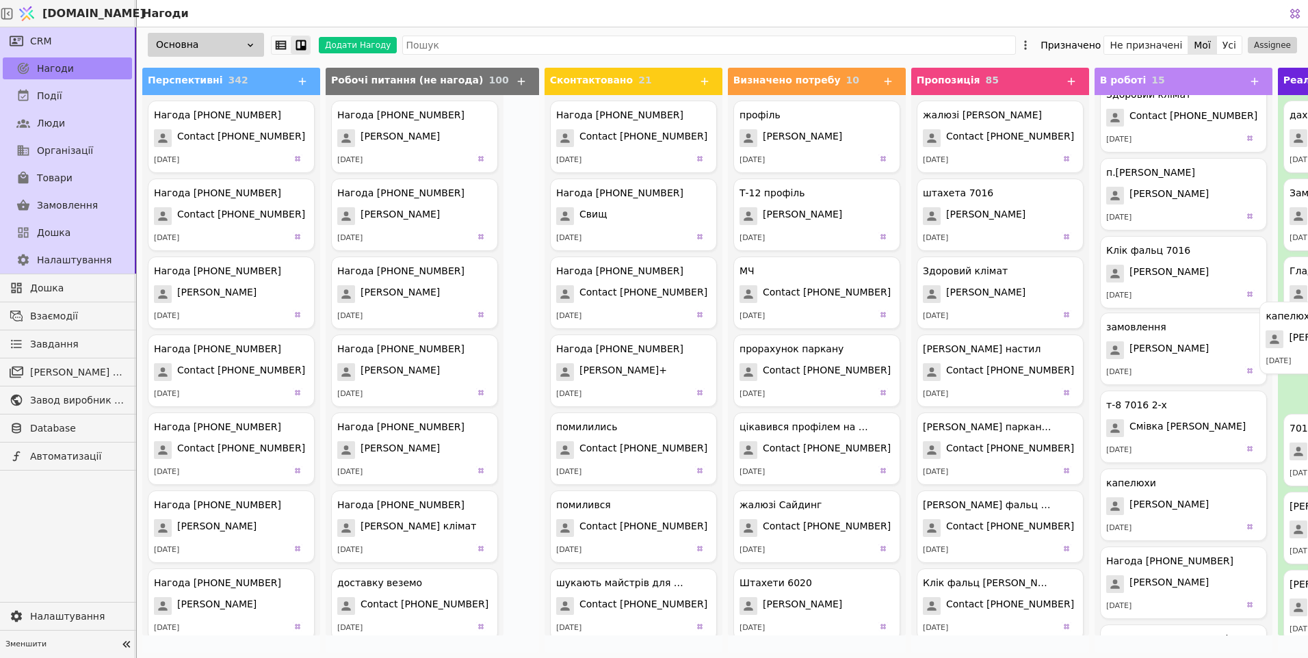
drag, startPoint x: 1117, startPoint y: 364, endPoint x: 1308, endPoint y: 346, distance: 191.8
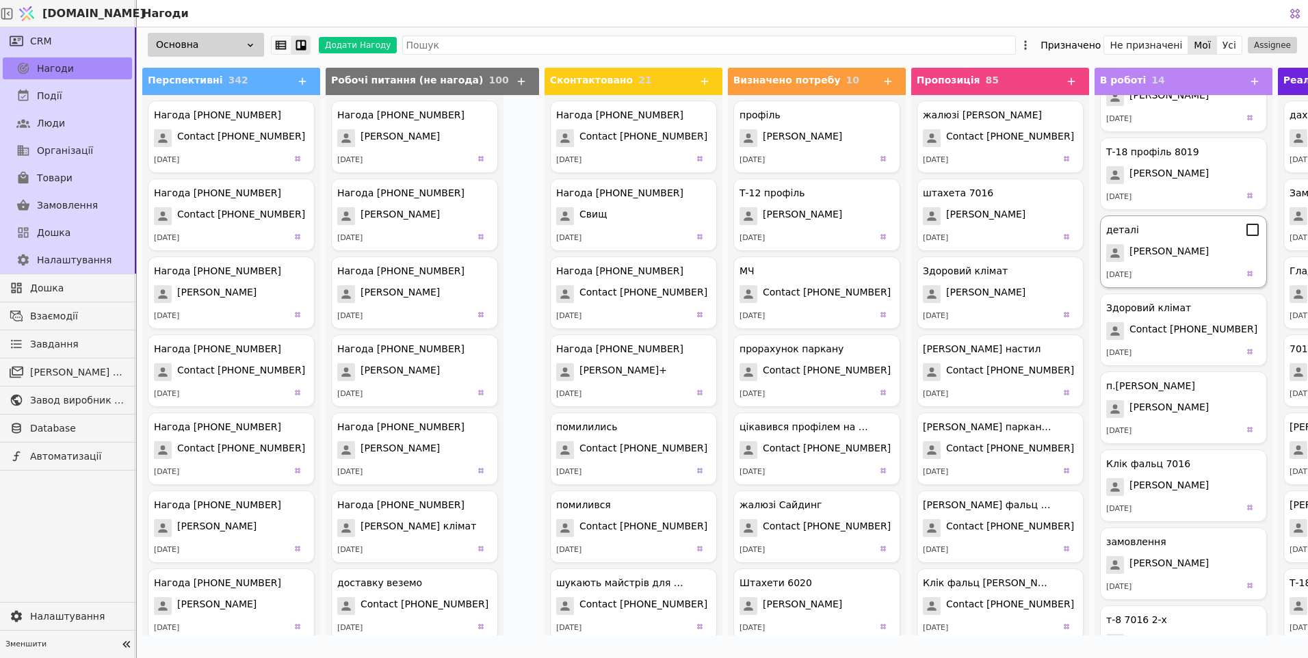
scroll to position [205, 0]
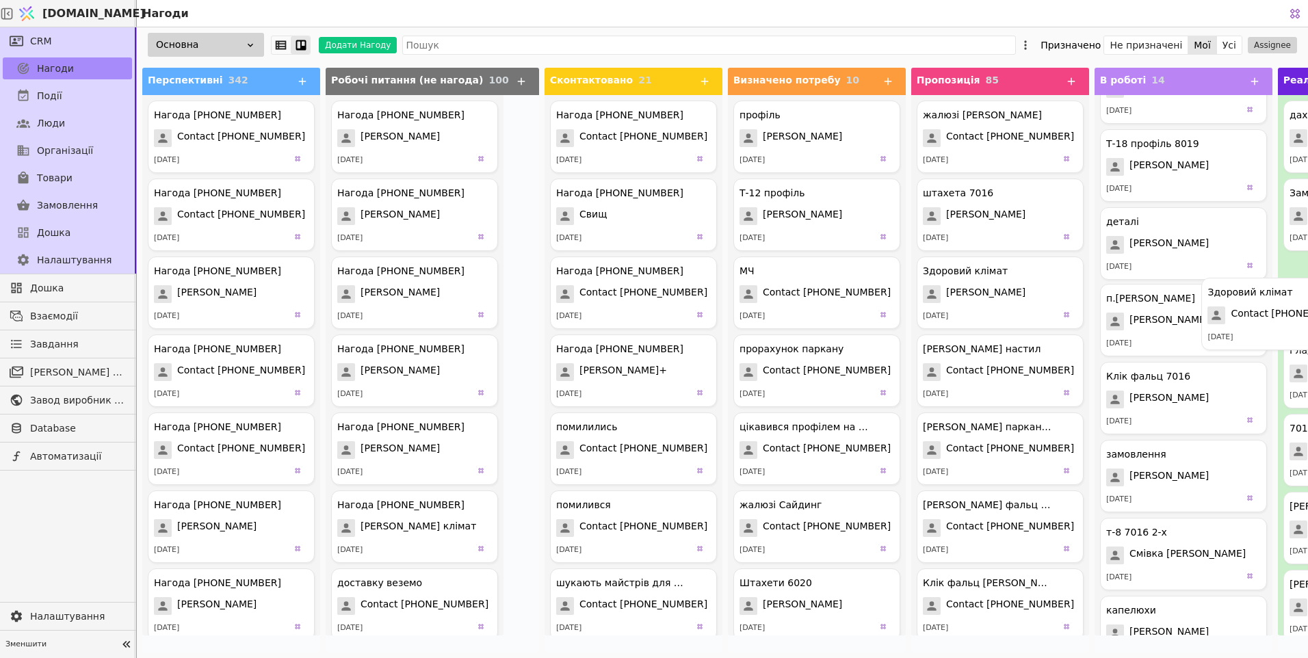
drag, startPoint x: 1123, startPoint y: 336, endPoint x: 1308, endPoint y: 311, distance: 186.5
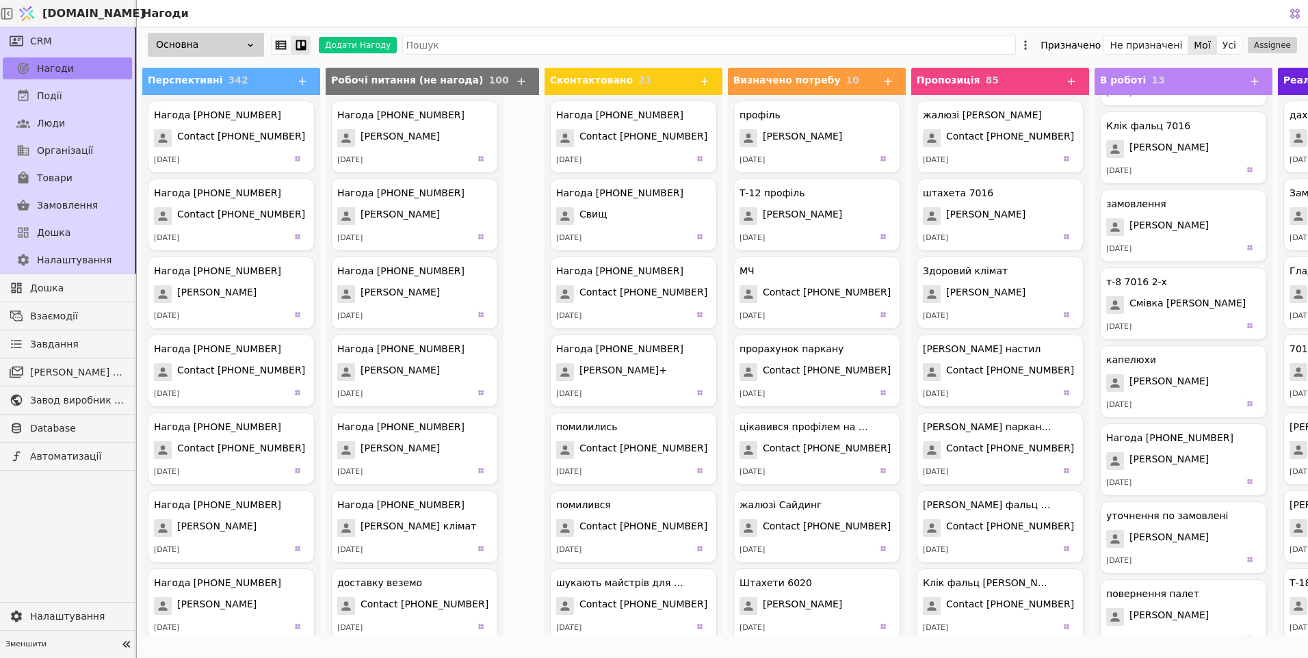
scroll to position [479, 0]
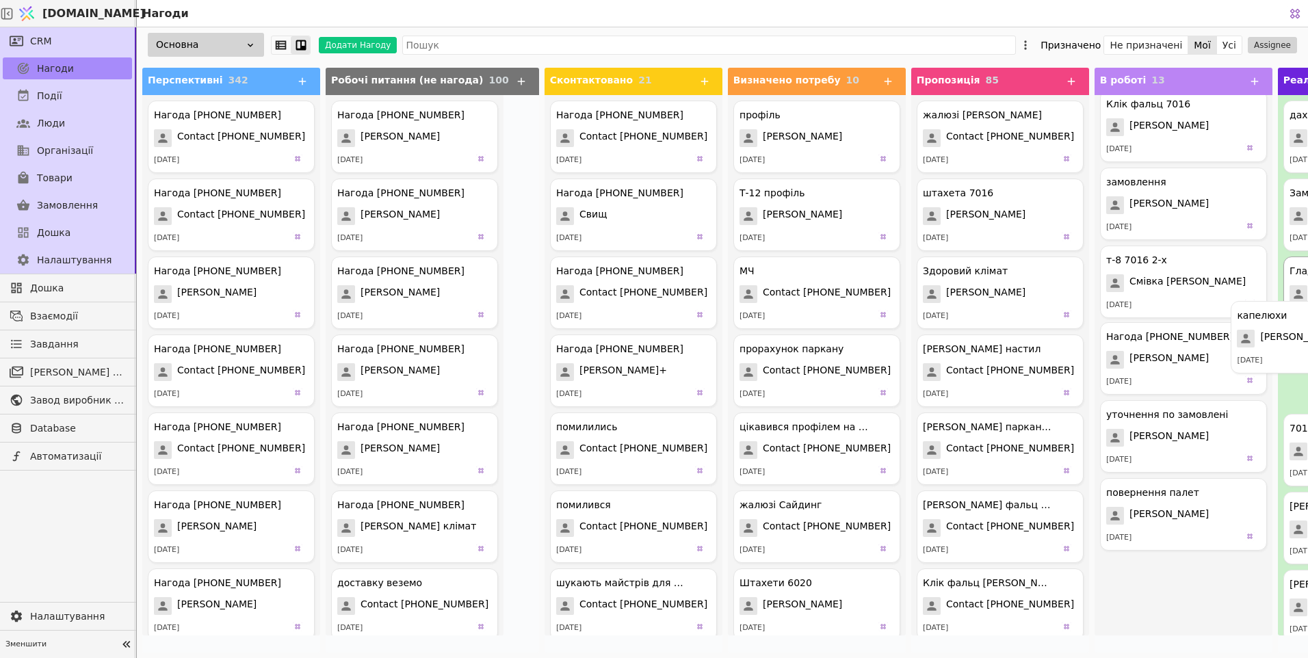
drag, startPoint x: 1149, startPoint y: 348, endPoint x: 1308, endPoint y: 324, distance: 160.5
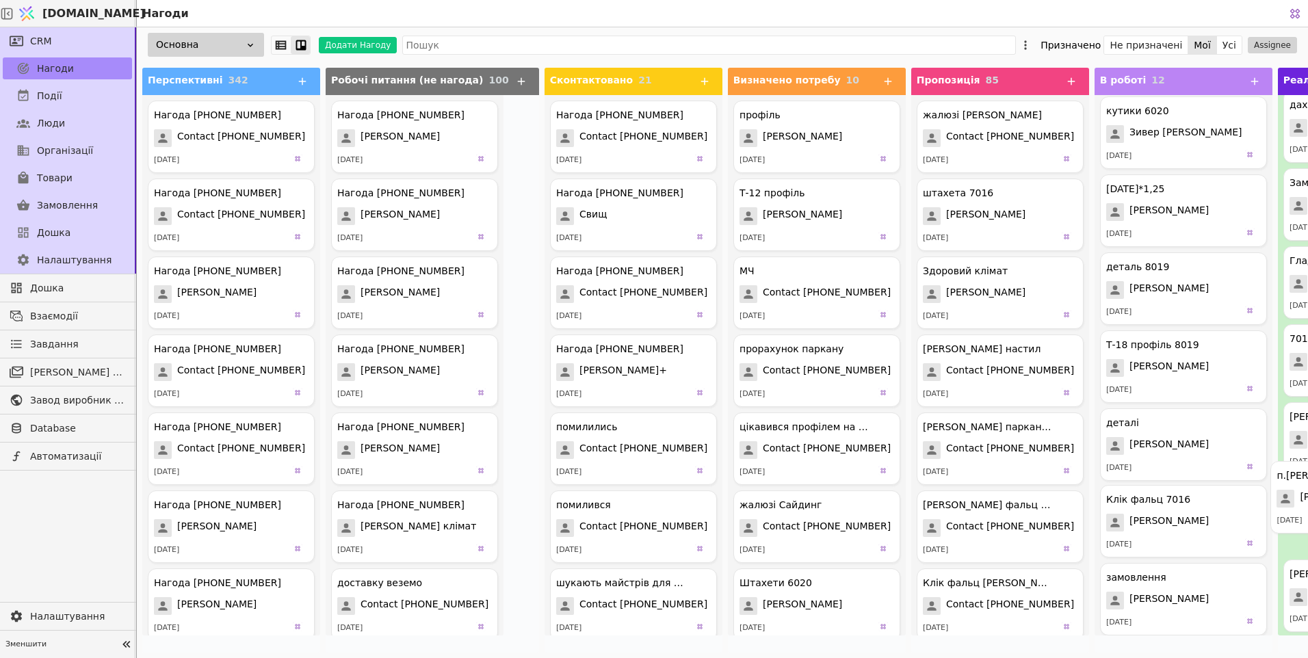
scroll to position [13, 0]
drag, startPoint x: 1109, startPoint y: 528, endPoint x: 1310, endPoint y: 491, distance: 205.4
drag, startPoint x: 1118, startPoint y: 534, endPoint x: 1308, endPoint y: 493, distance: 194.1
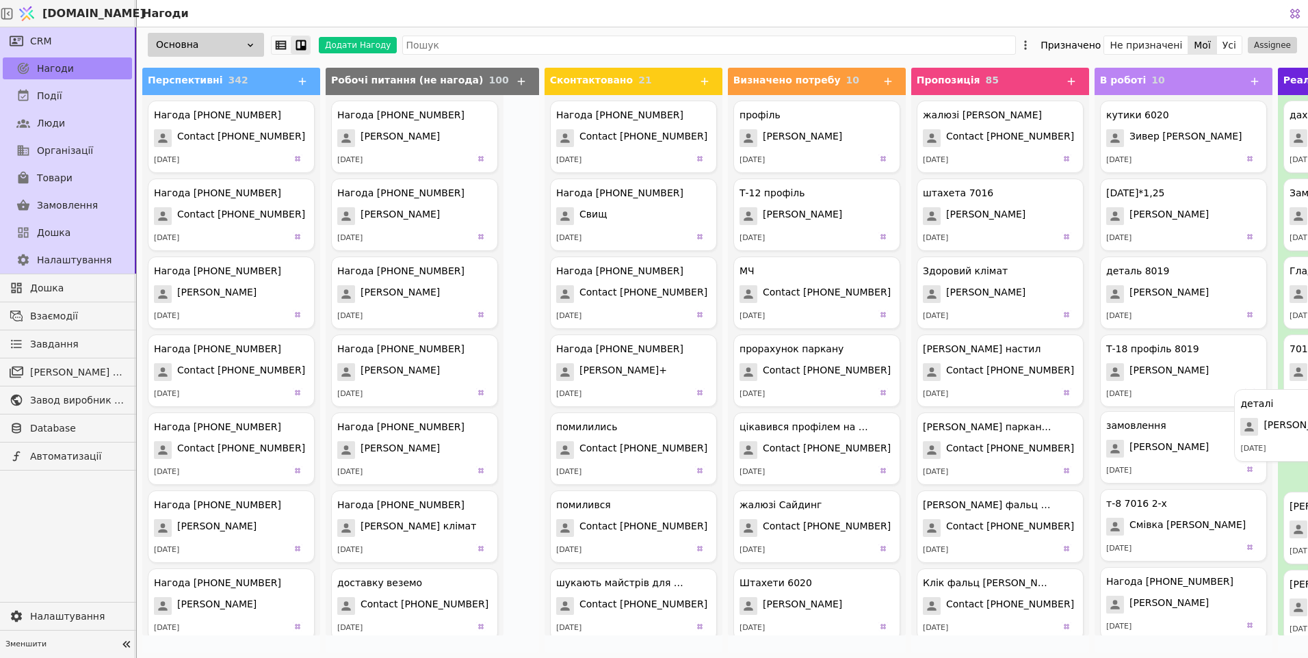
drag, startPoint x: 1107, startPoint y: 462, endPoint x: 1308, endPoint y: 428, distance: 203.4
drag, startPoint x: 1124, startPoint y: 214, endPoint x: 1308, endPoint y: 205, distance: 184.3
drag, startPoint x: 1123, startPoint y: 457, endPoint x: 1308, endPoint y: 417, distance: 189.0
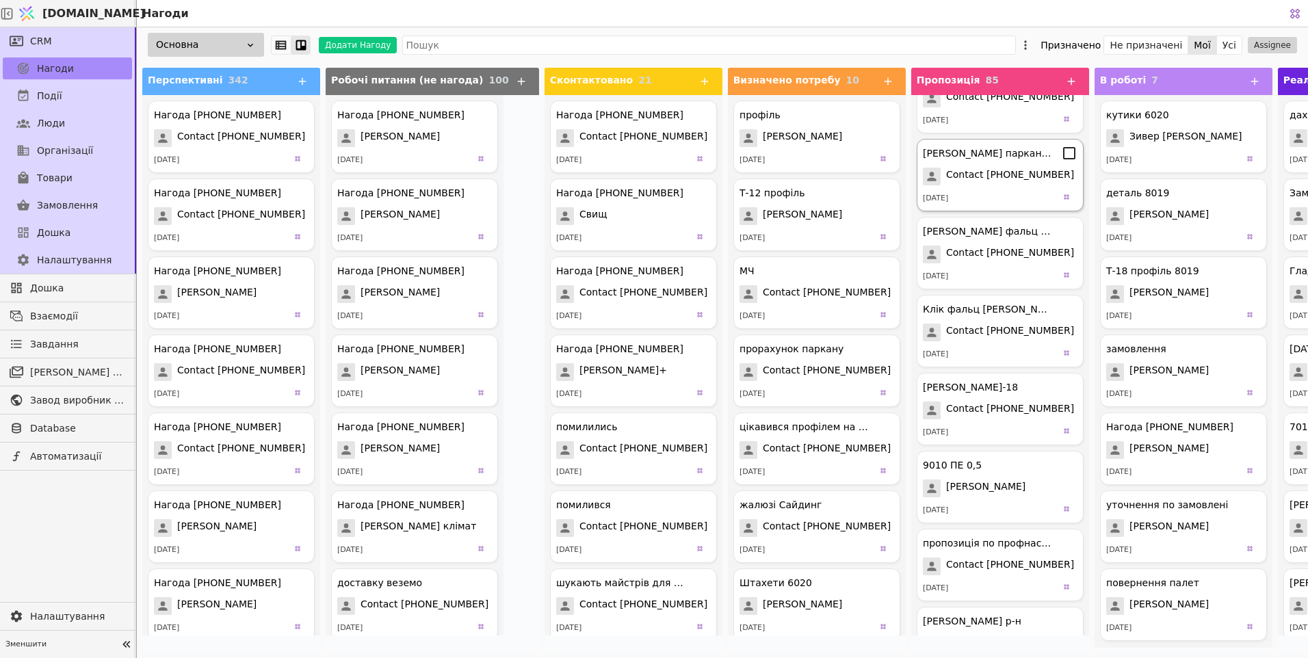
scroll to position [342, 0]
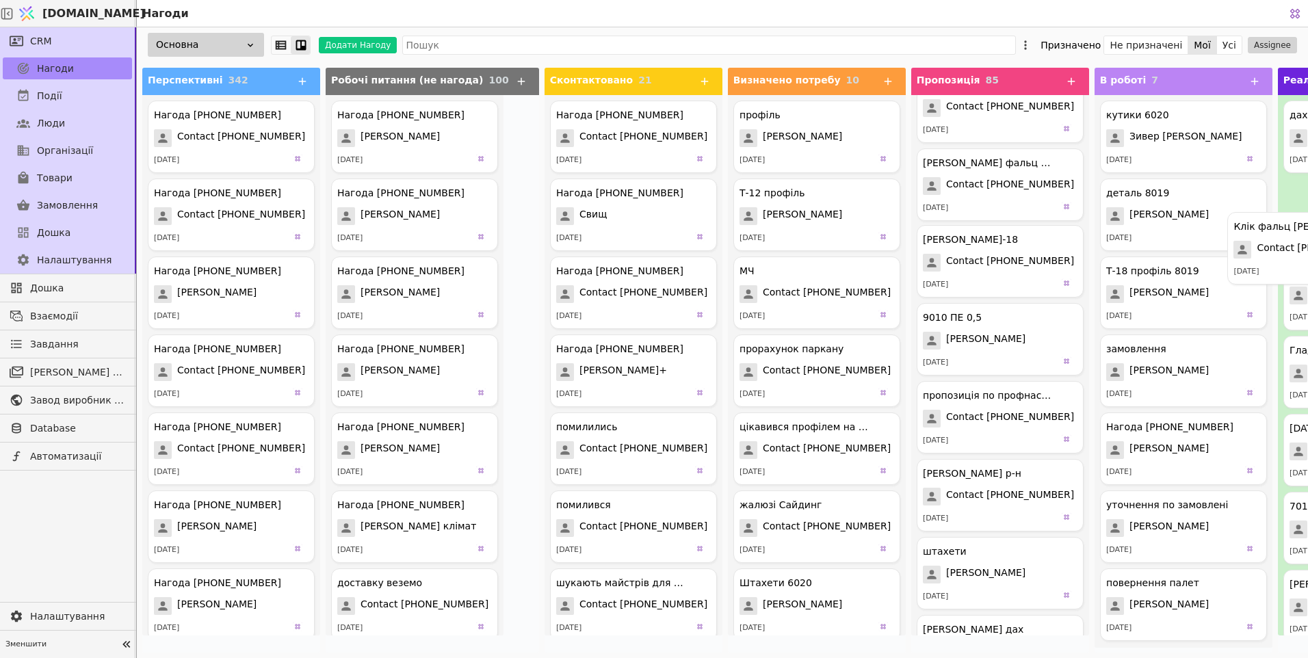
drag, startPoint x: 969, startPoint y: 260, endPoint x: 1310, endPoint y: 246, distance: 341.8
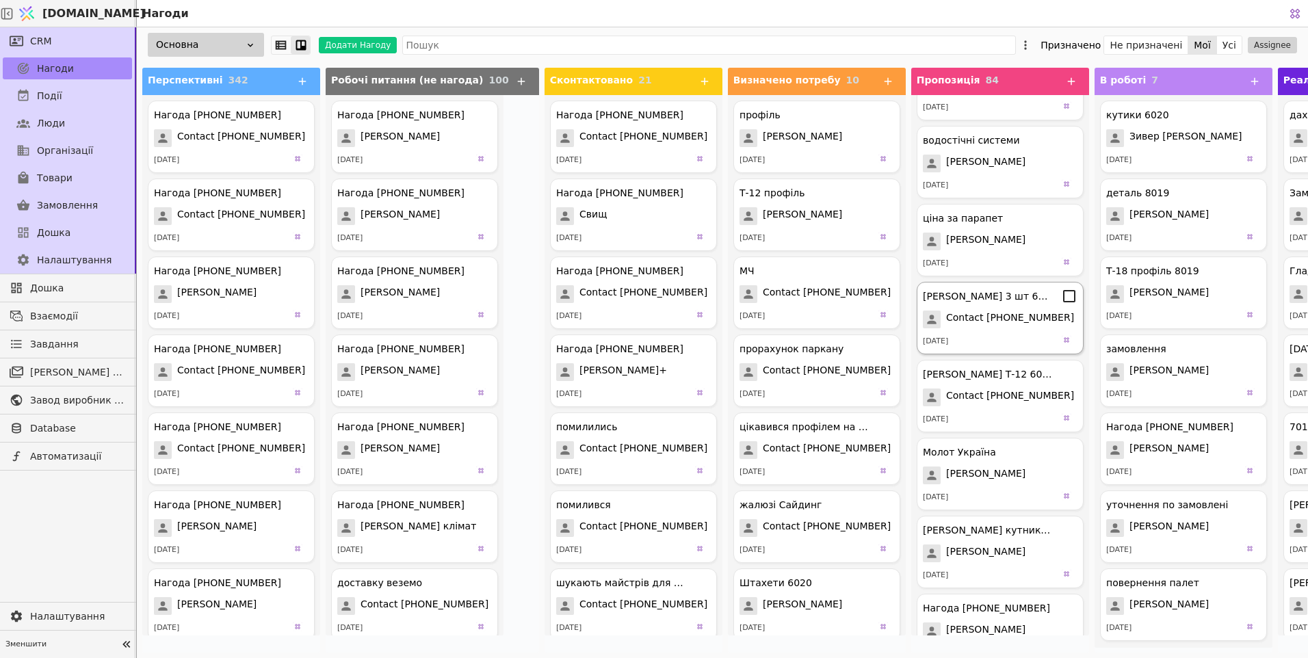
scroll to position [2258, 0]
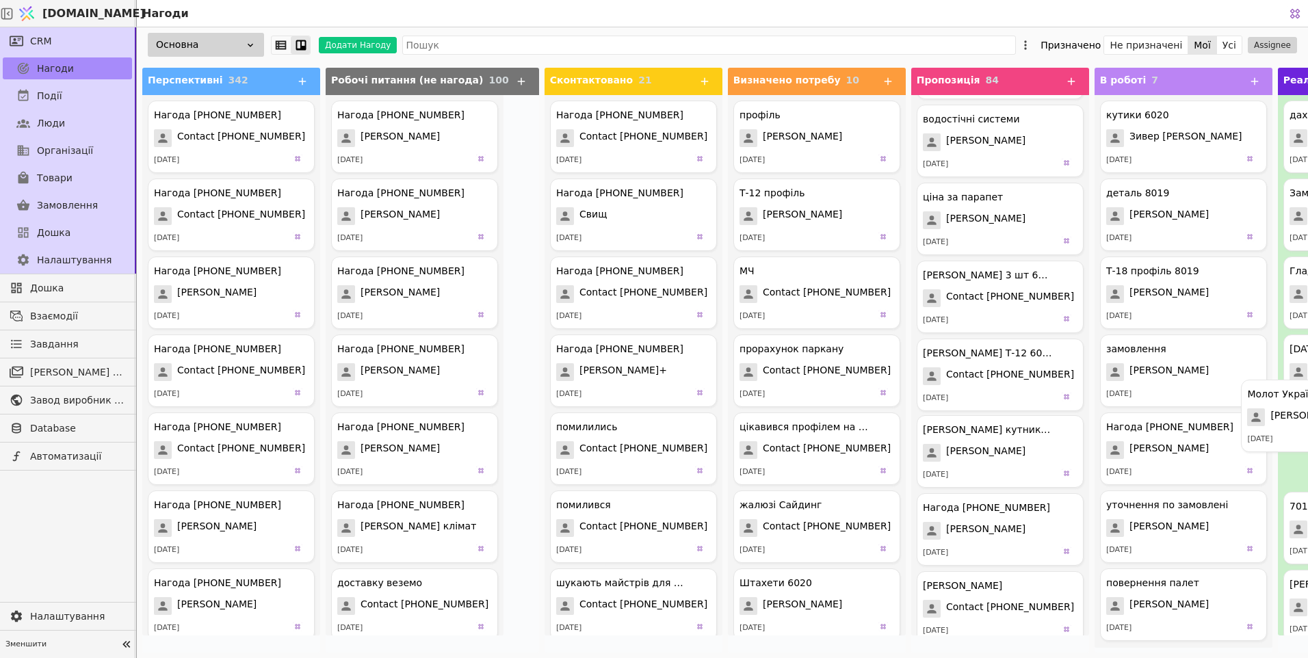
drag, startPoint x: 923, startPoint y: 450, endPoint x: 1295, endPoint y: 411, distance: 373.6
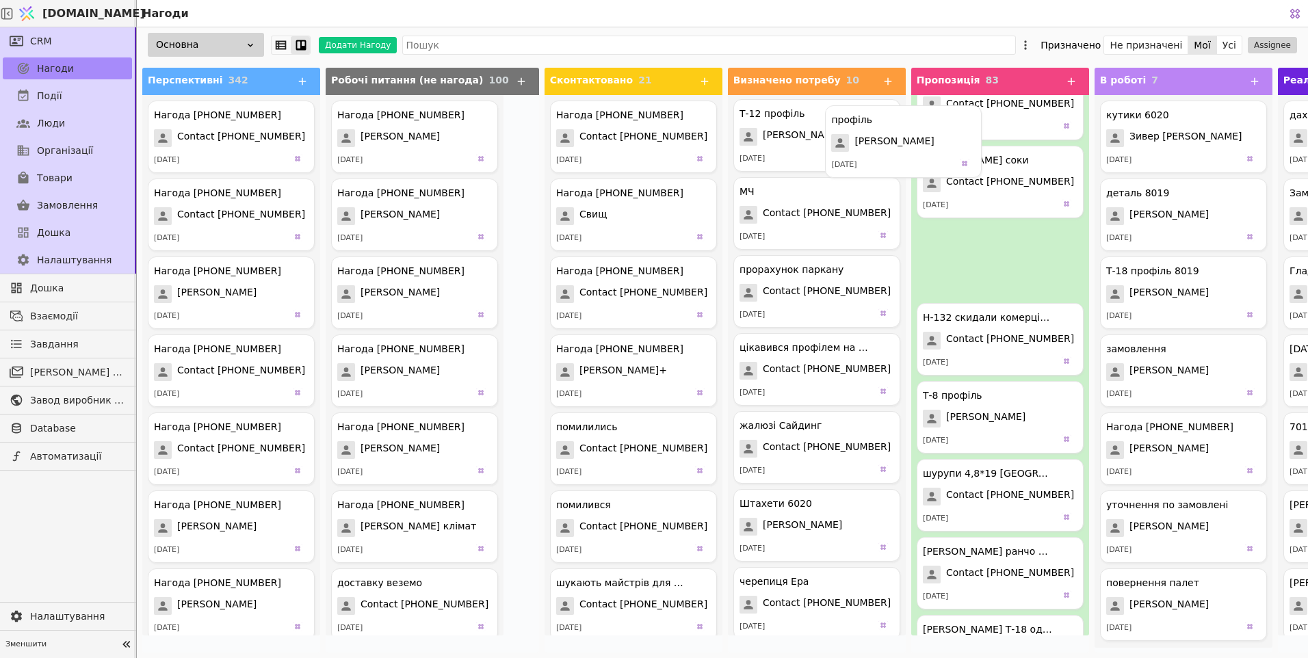
scroll to position [3855, 0]
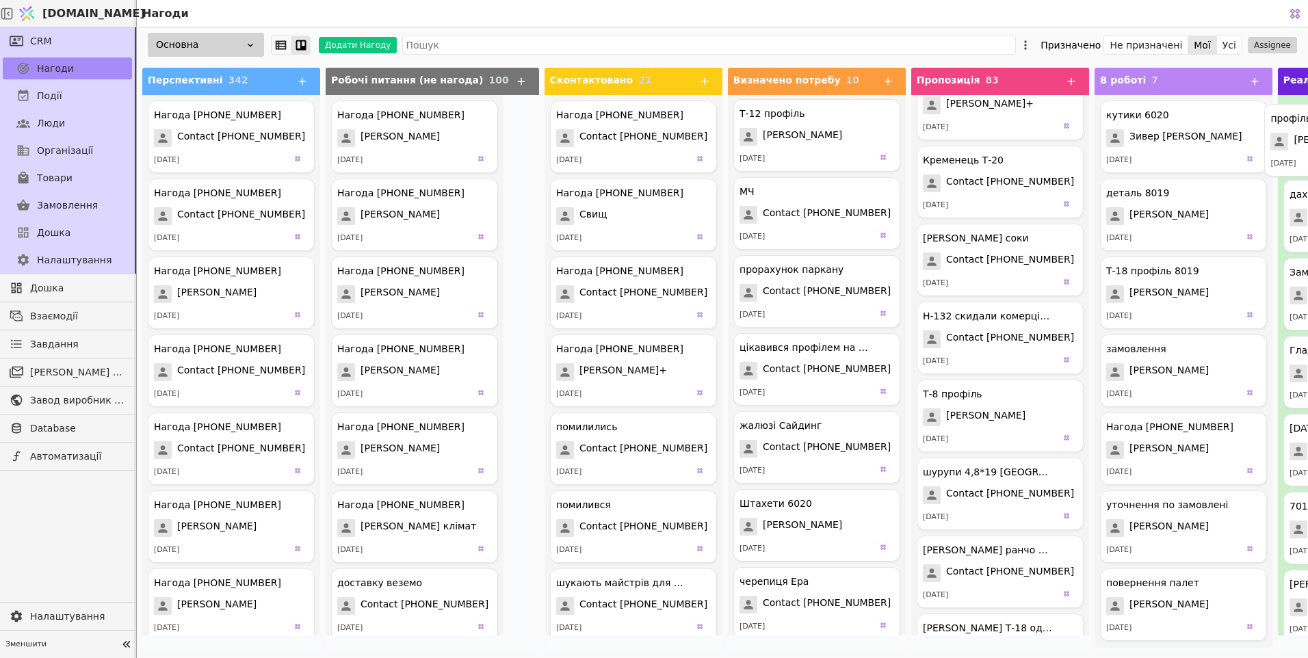
drag, startPoint x: 744, startPoint y: 140, endPoint x: 1275, endPoint y: 141, distance: 531.0
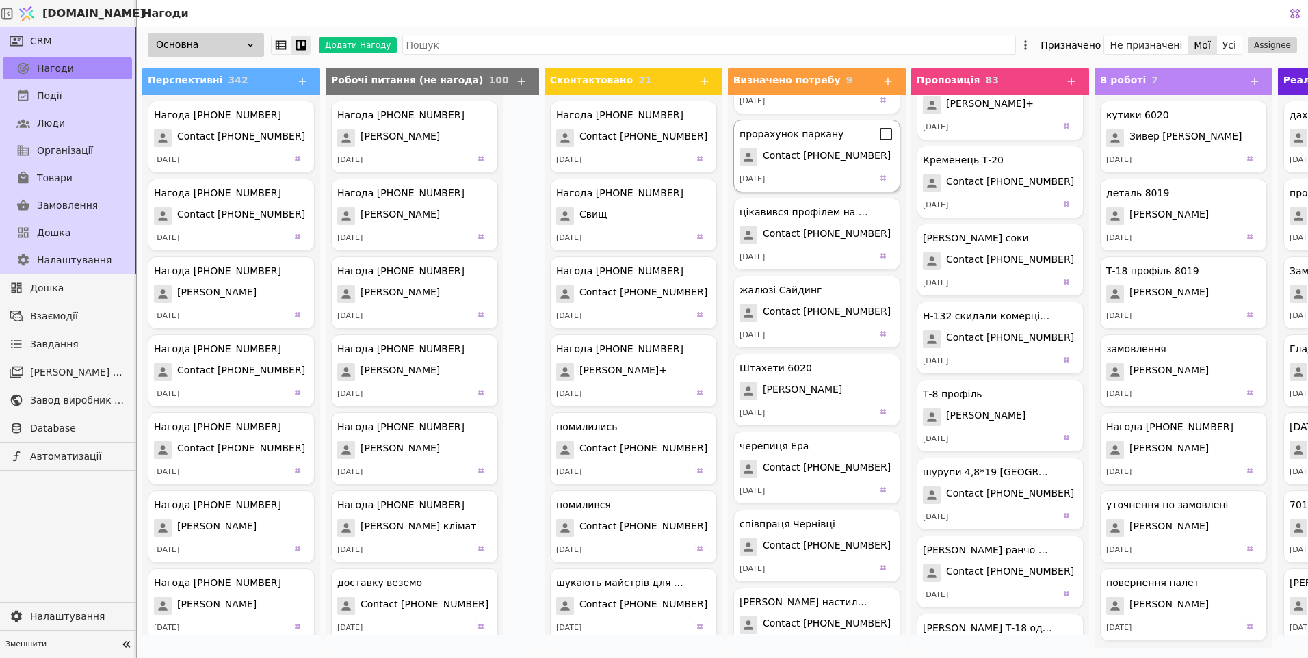
scroll to position [167, 0]
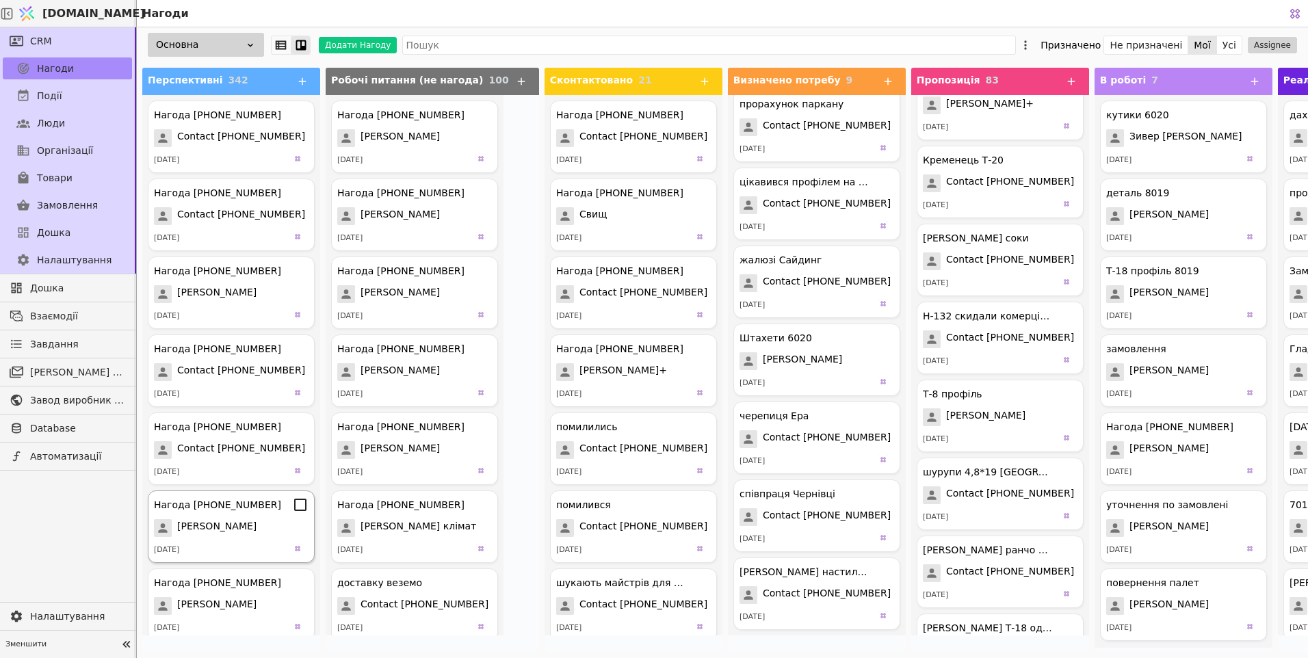
click at [183, 525] on span "[PERSON_NAME]" at bounding box center [216, 528] width 79 height 18
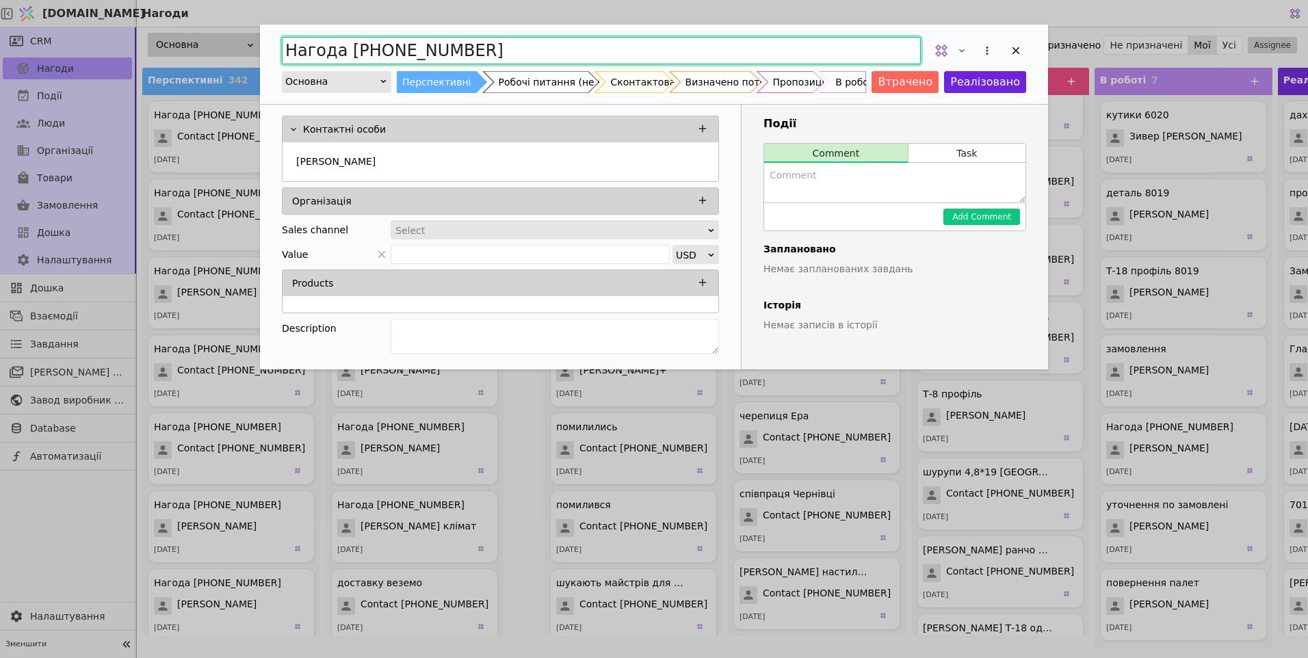
click at [0, 53] on html "[DOMAIN_NAME] Нагоди CRM Нагоди Події Люди Організації Товари Замовлення Дошка …" at bounding box center [654, 329] width 1308 height 658
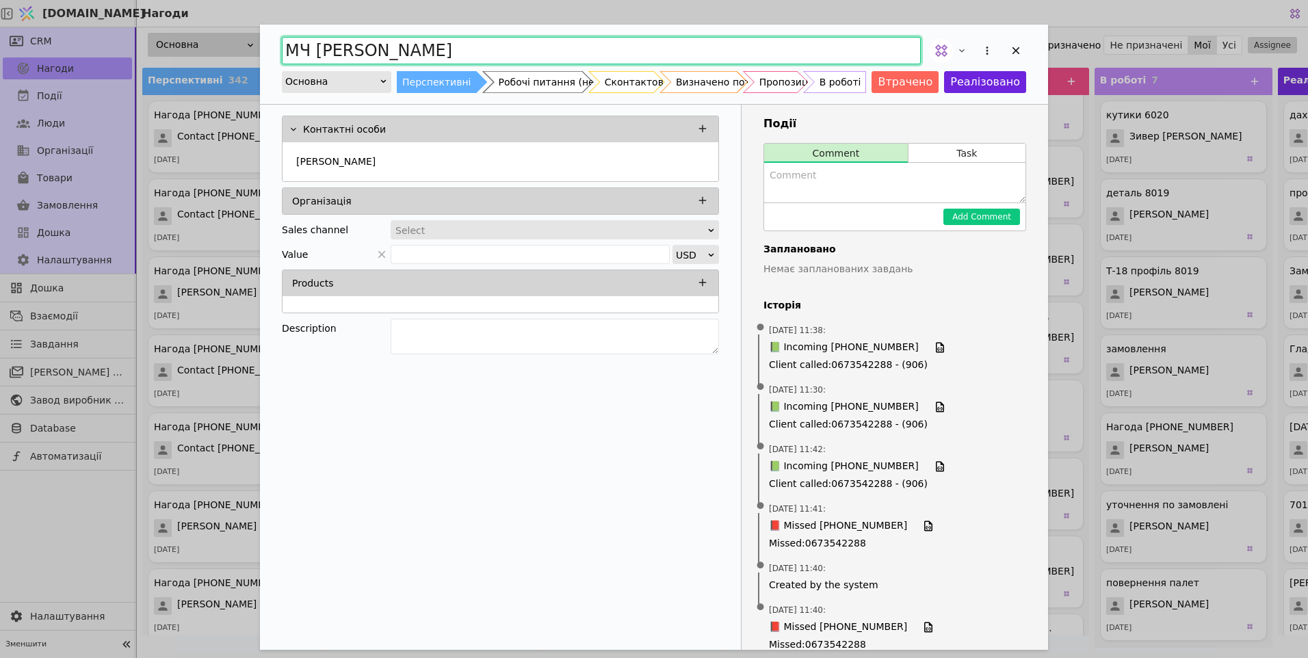
type input "МЧ [PERSON_NAME]"
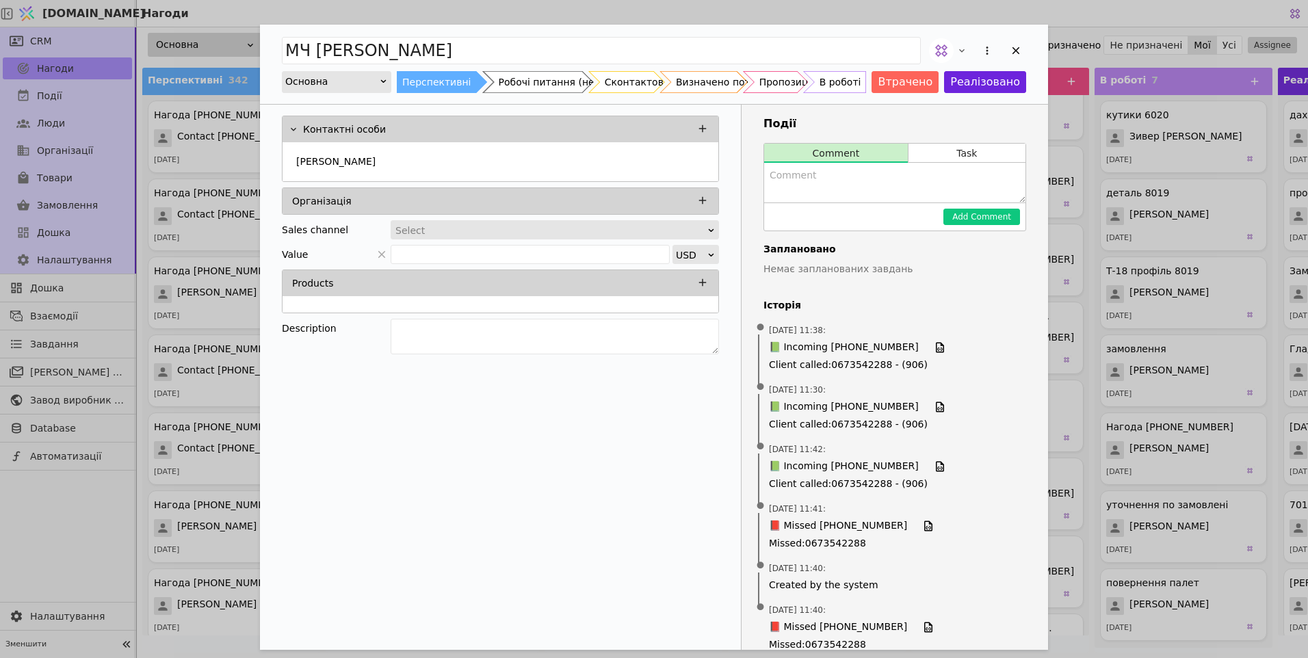
click at [848, 83] on div "В роботі" at bounding box center [841, 82] width 42 height 22
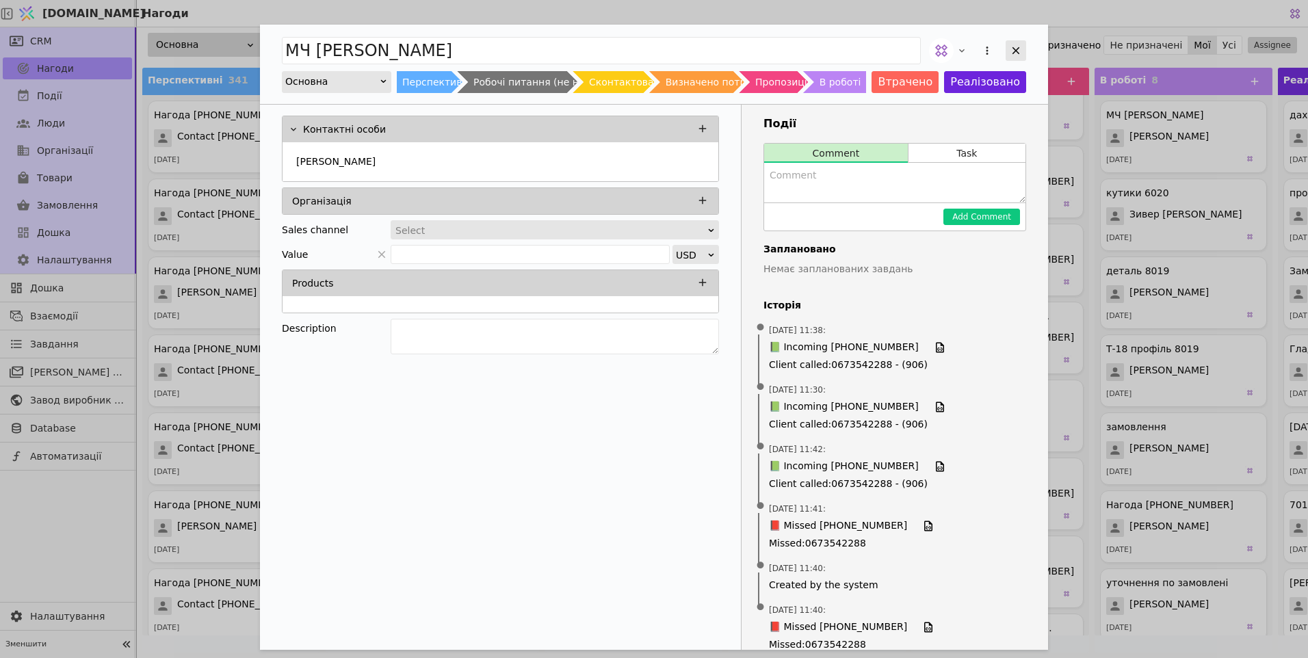
click at [1017, 48] on icon "Add Opportunity" at bounding box center [1016, 50] width 12 height 12
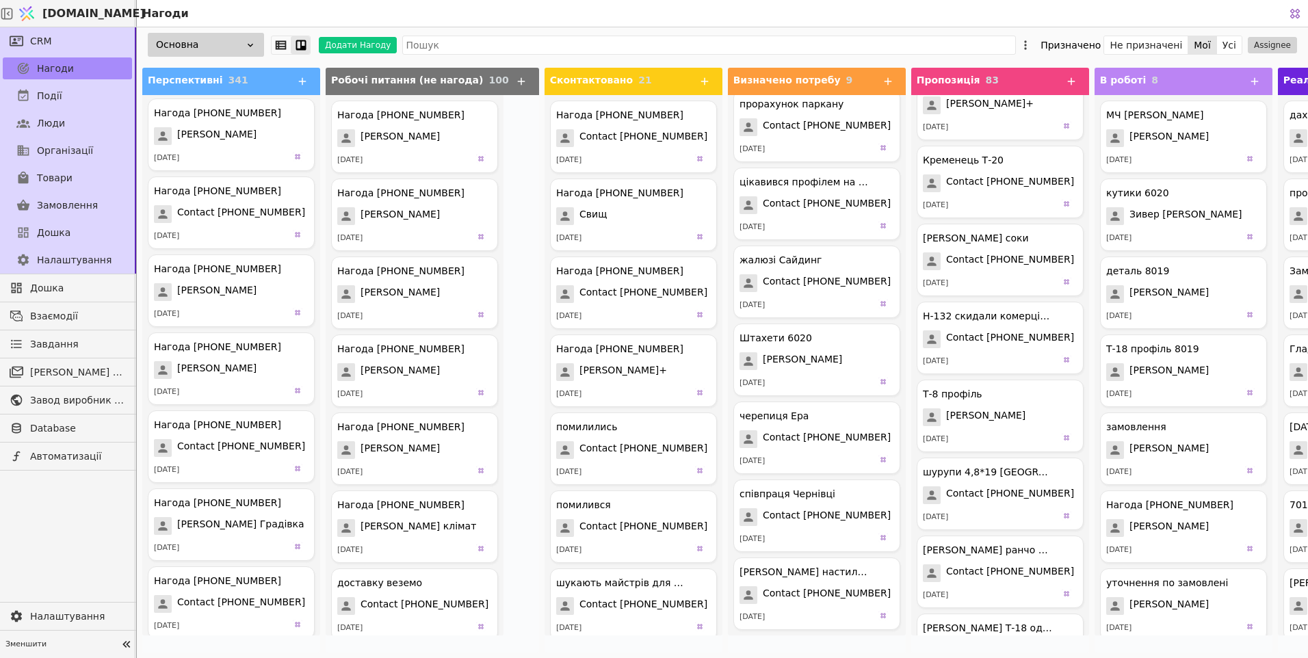
scroll to position [411, 0]
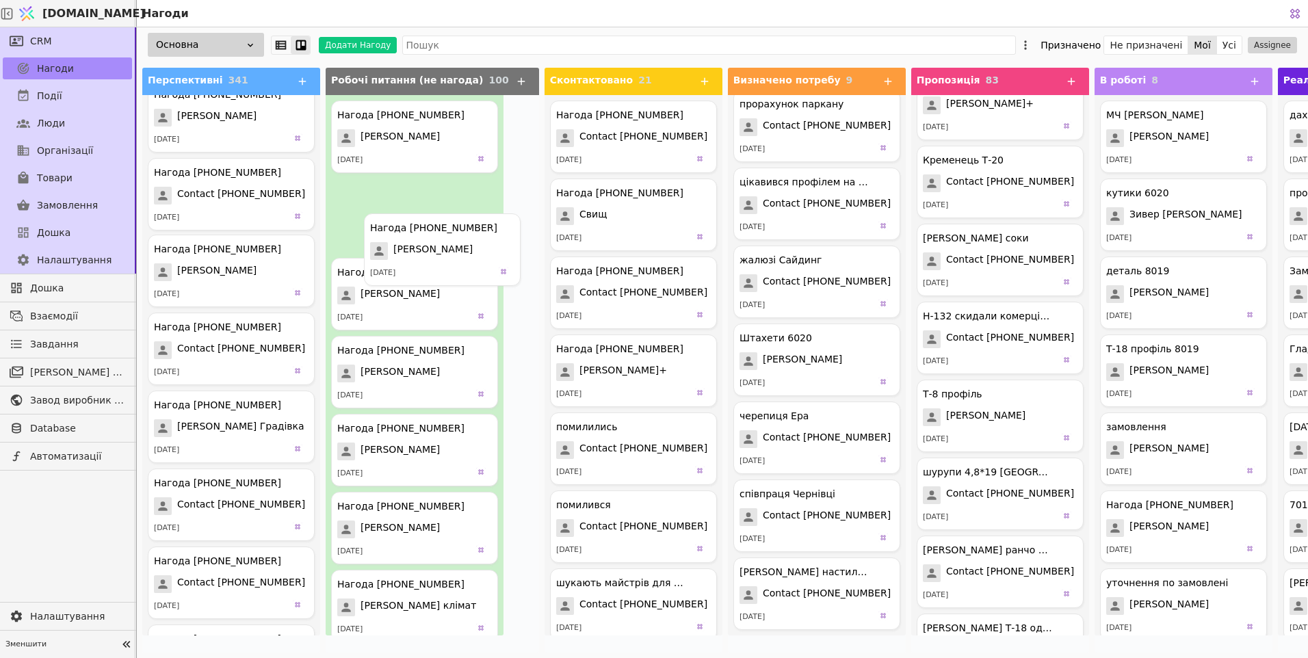
drag, startPoint x: 196, startPoint y: 274, endPoint x: 425, endPoint y: 252, distance: 229.7
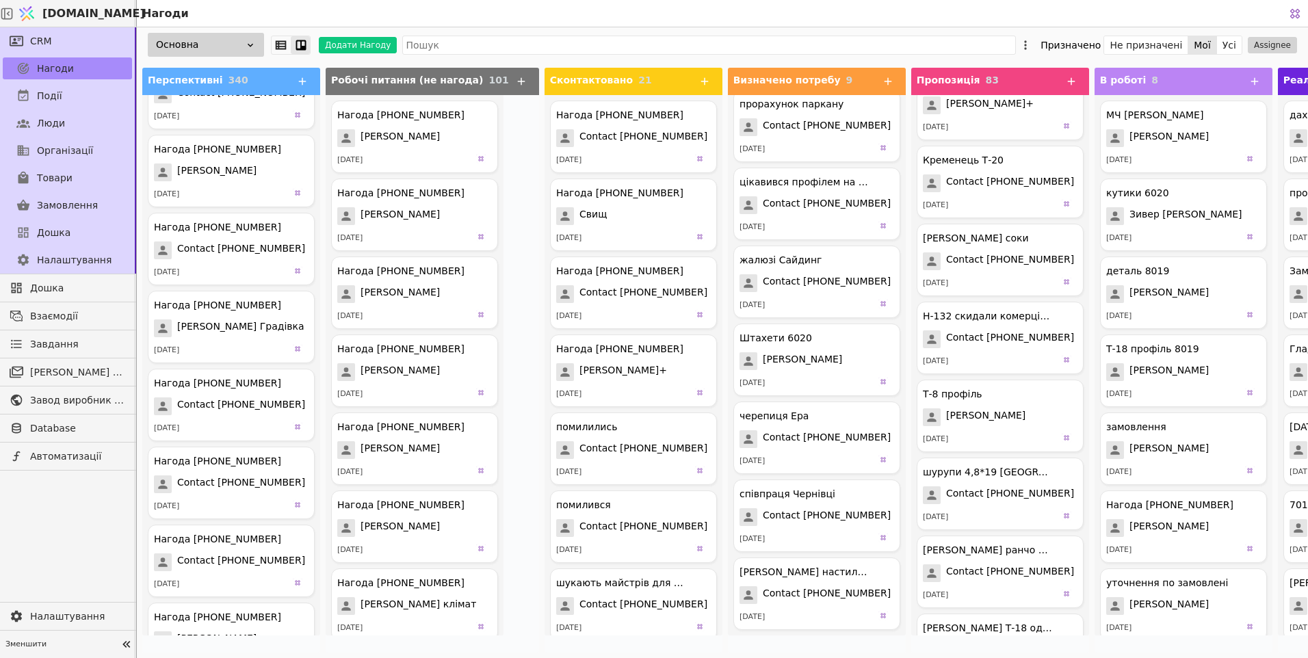
scroll to position [547, 0]
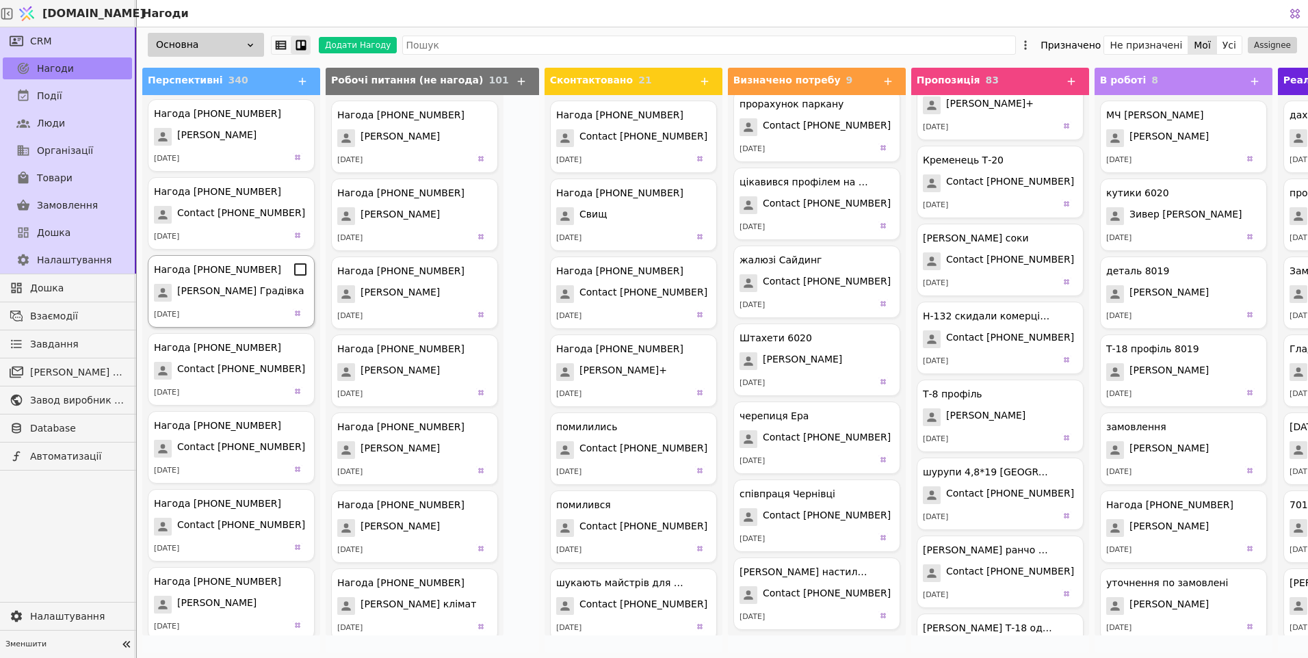
click at [214, 292] on span "[PERSON_NAME] Градівка" at bounding box center [240, 293] width 127 height 18
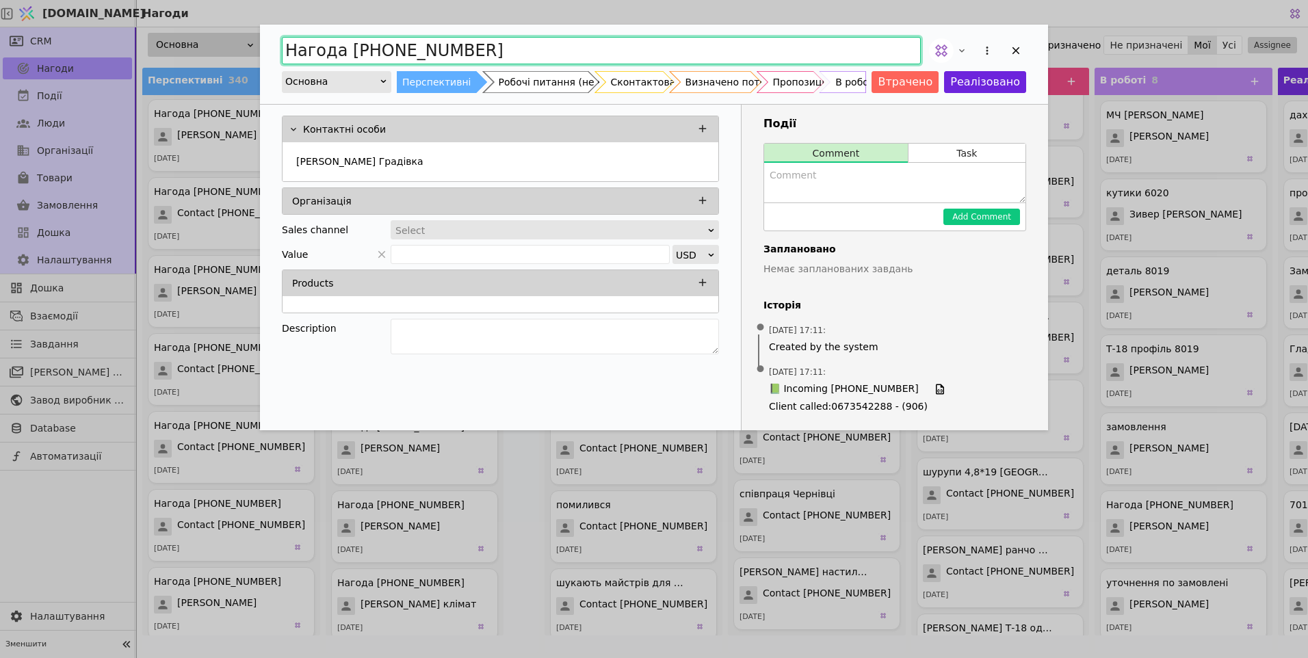
drag, startPoint x: 501, startPoint y: 40, endPoint x: 0, endPoint y: 23, distance: 501.2
click at [0, 24] on html "[DOMAIN_NAME] Нагоди CRM Нагоди Події Люди Організації Товари Замовлення Дошка …" at bounding box center [654, 329] width 1308 height 658
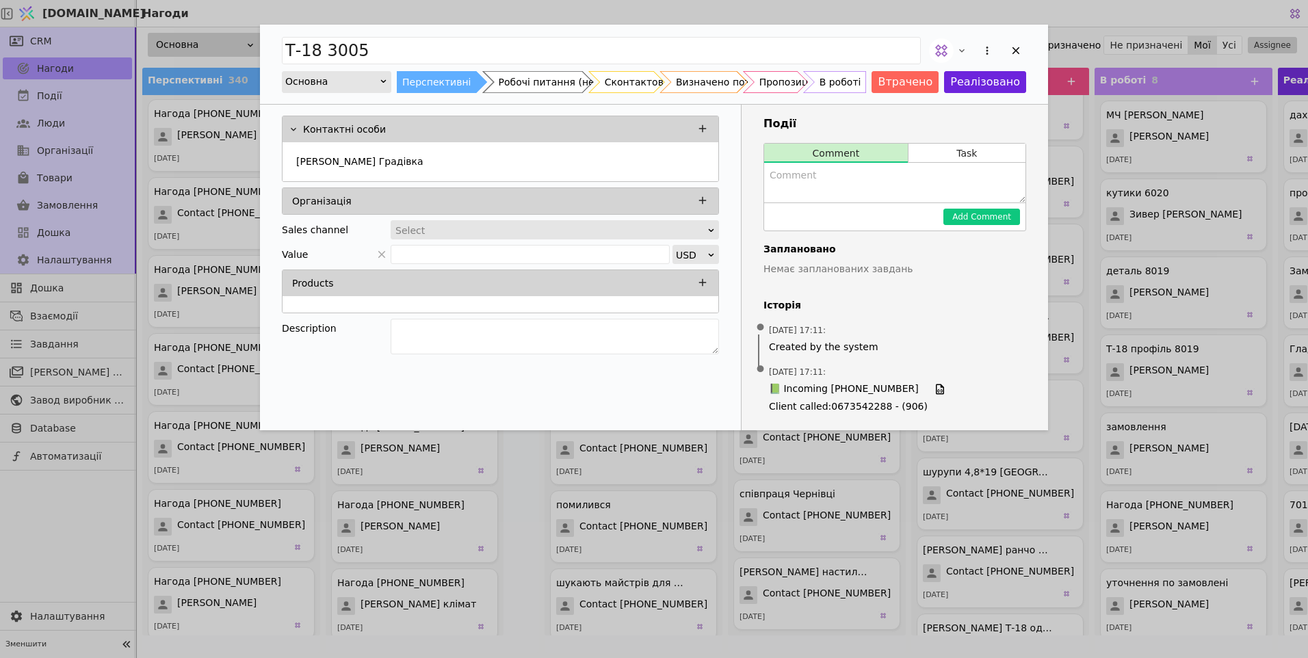
click at [851, 81] on div "В роботі" at bounding box center [841, 82] width 42 height 22
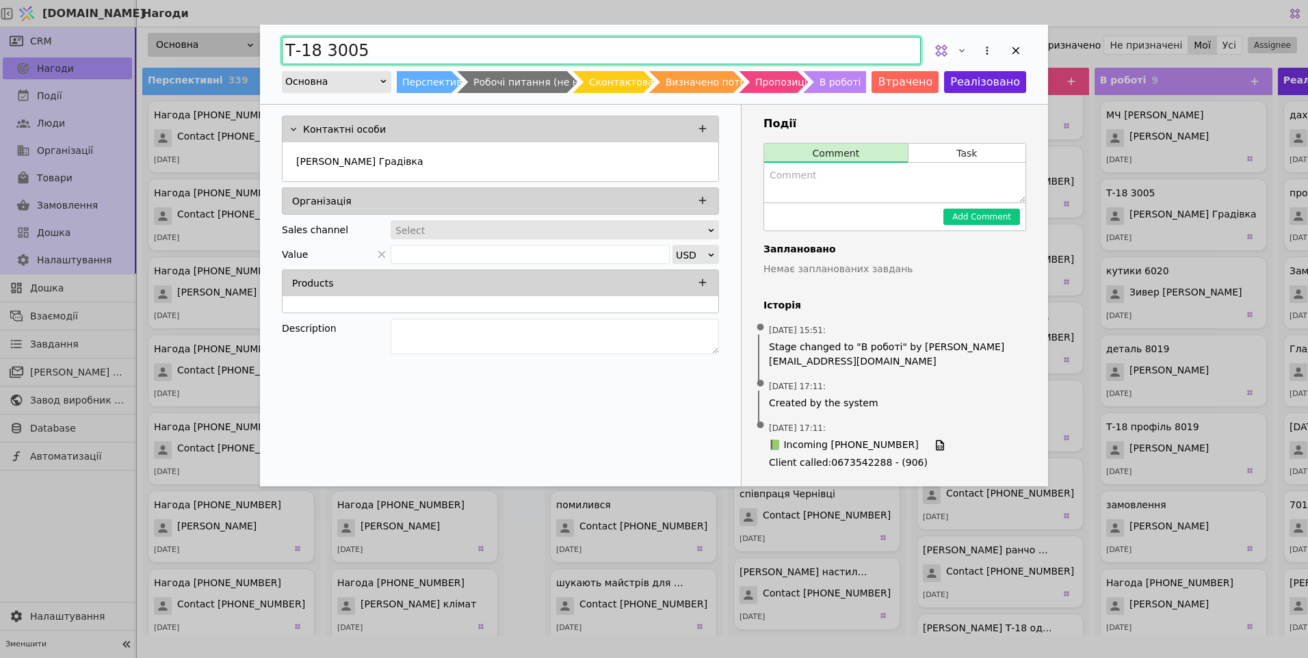
click at [397, 47] on input "Т-18 3005" at bounding box center [601, 50] width 639 height 27
type input "Т-18 3005"
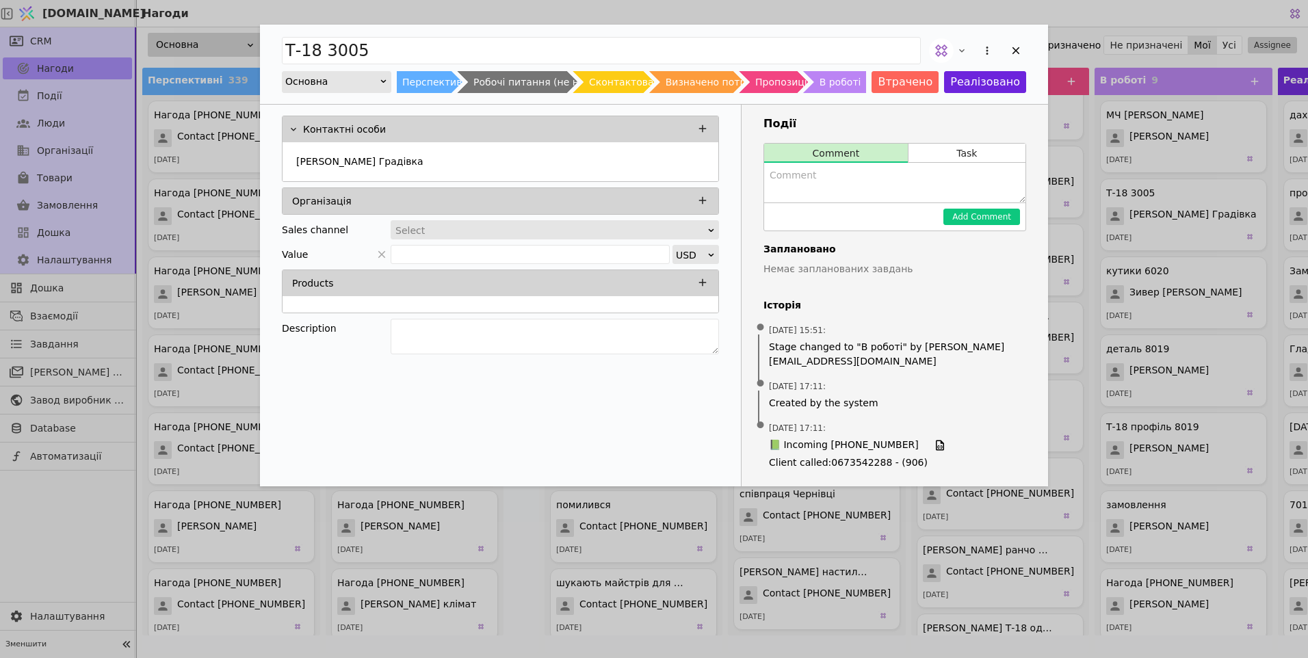
click at [853, 84] on div "В роботі" at bounding box center [841, 82] width 42 height 22
click at [1022, 49] on icon "Add Opportunity" at bounding box center [1016, 50] width 12 height 12
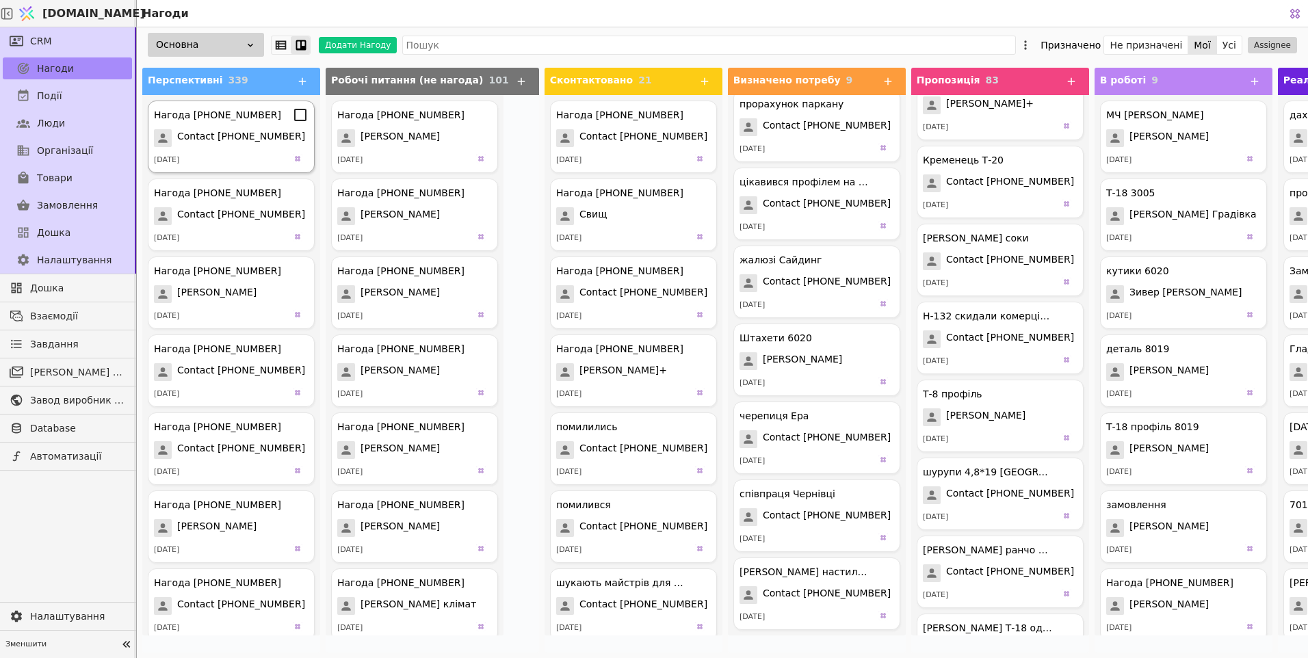
click at [266, 142] on span "Contact [PHONE_NUMBER]" at bounding box center [241, 138] width 128 height 18
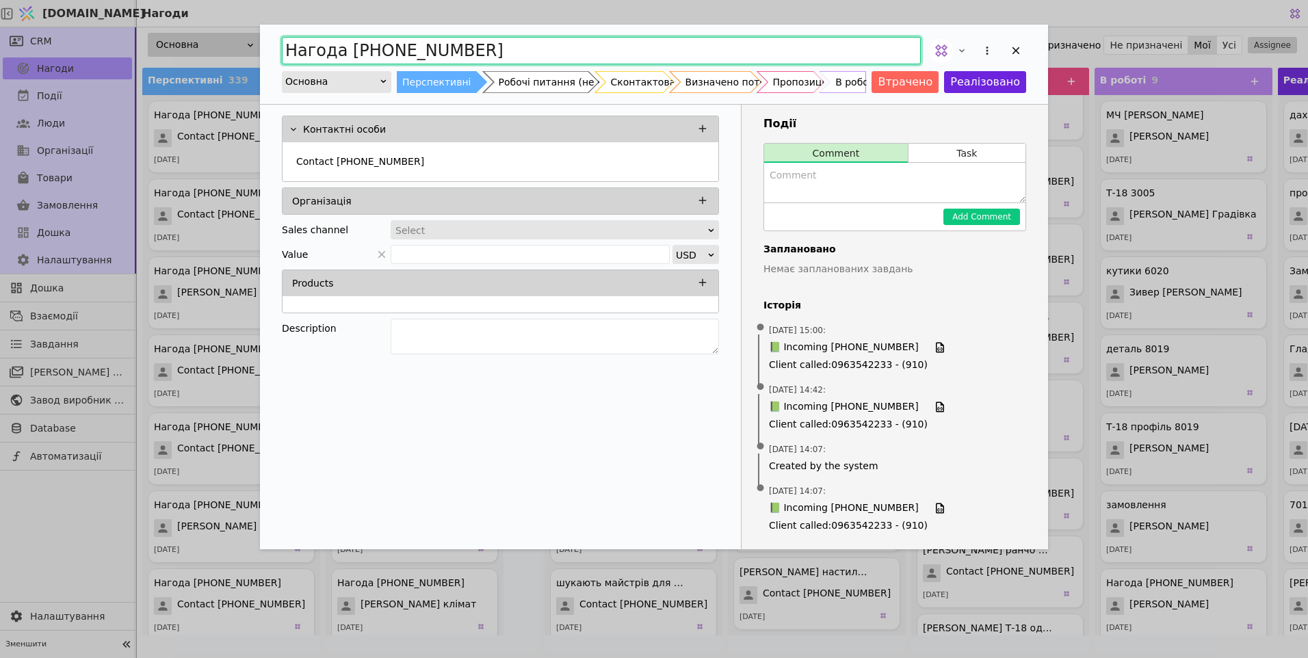
drag, startPoint x: 494, startPoint y: 49, endPoint x: 382, endPoint y: 55, distance: 112.4
click at [382, 55] on input "Нагода [PHONE_NUMBER]" at bounding box center [601, 50] width 639 height 27
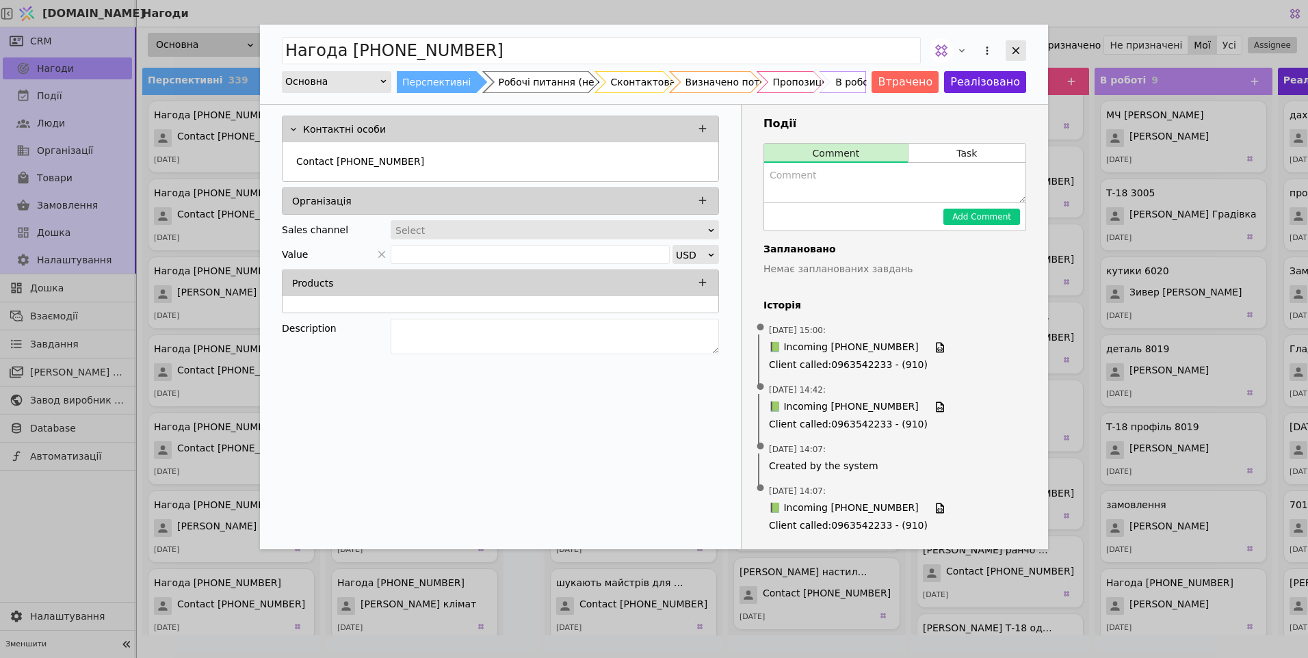
click at [1011, 51] on icon "Add Opportunity" at bounding box center [1016, 50] width 12 height 12
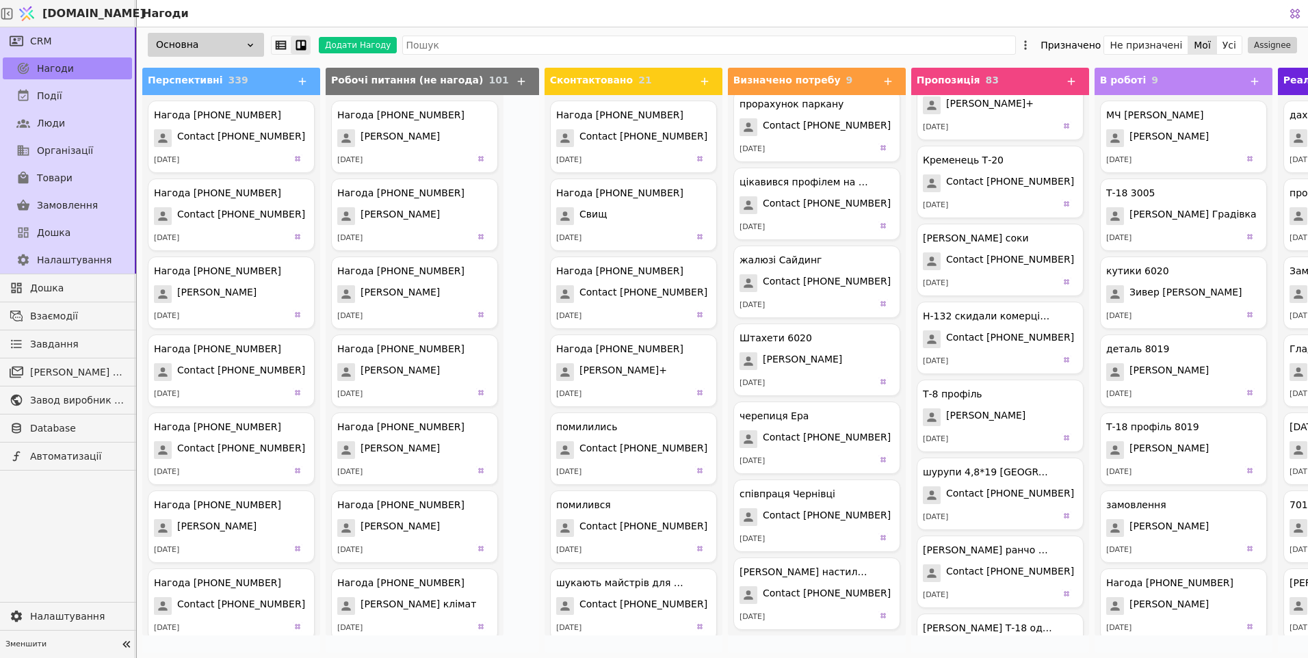
click at [502, 15] on div "Нагоди" at bounding box center [710, 13] width 1146 height 27
click at [235, 138] on span "Contact [PHONE_NUMBER]" at bounding box center [241, 138] width 128 height 18
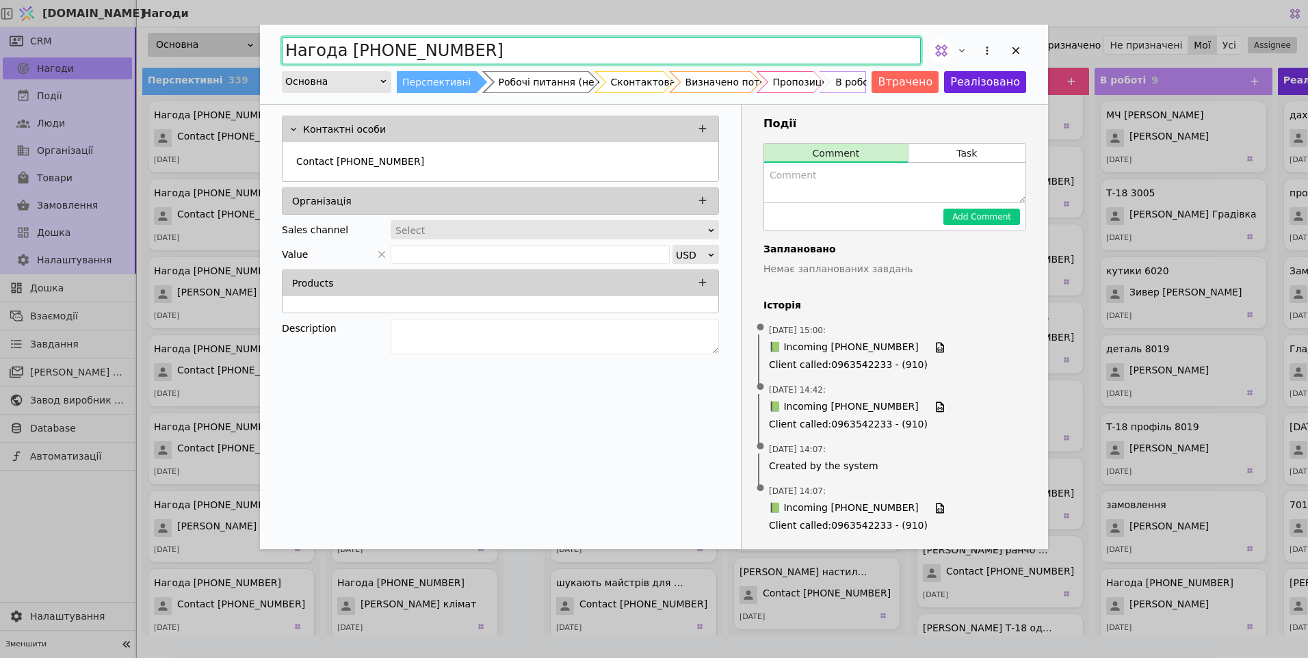
drag, startPoint x: 524, startPoint y: 57, endPoint x: 0, endPoint y: 139, distance: 530.5
click at [0, 135] on html "[DOMAIN_NAME] Нагоди CRM Нагоди Події Люди Організації Товари Замовлення Дошка …" at bounding box center [654, 329] width 1308 height 658
type input "[PERSON_NAME] Т-12 9003"
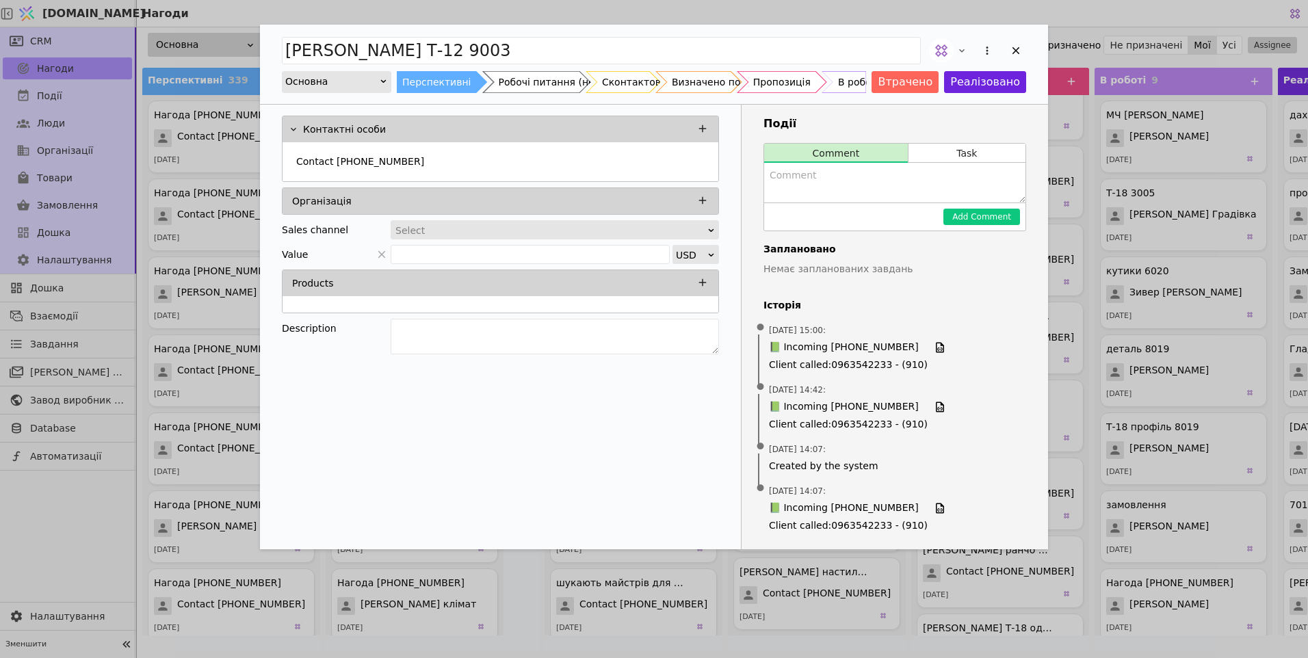
drag, startPoint x: 814, startPoint y: 92, endPoint x: 983, endPoint y: 48, distance: 175.3
click at [814, 91] on div "Add Opportunity" at bounding box center [782, 81] width 88 height 21
click at [773, 81] on div "Пропозиція" at bounding box center [801, 82] width 57 height 22
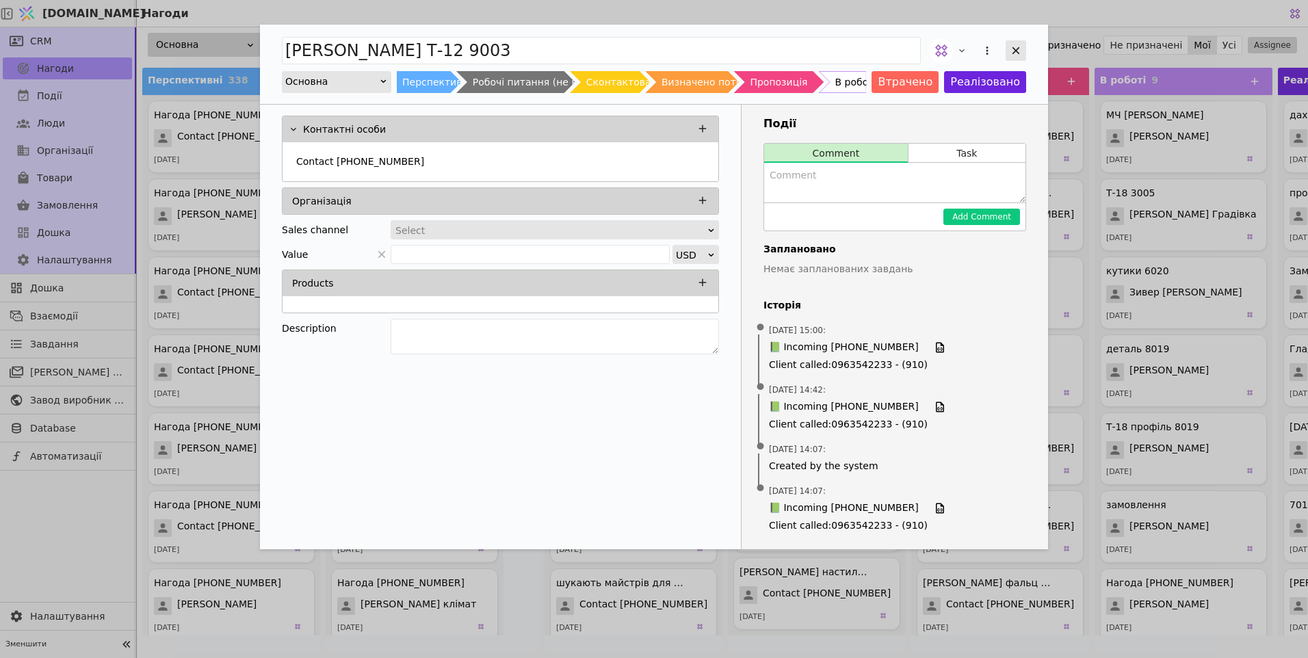
click at [1020, 51] on icon "Add Opportunity" at bounding box center [1016, 50] width 12 height 12
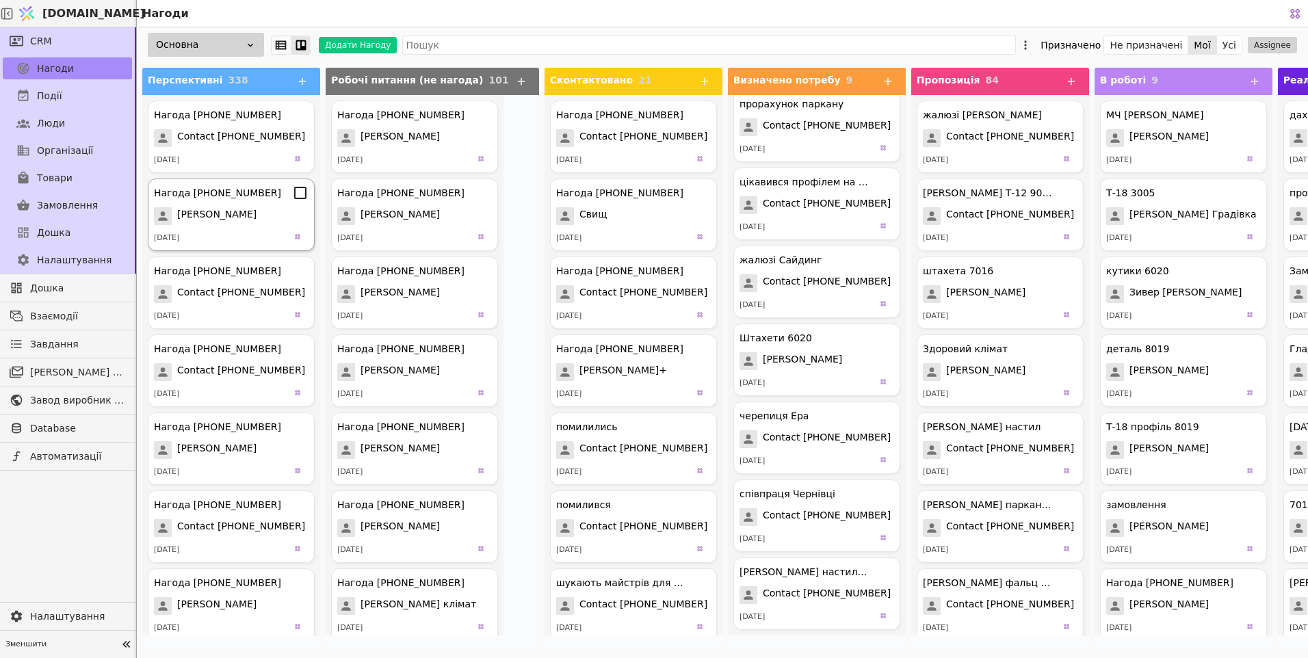
click at [246, 214] on span "[PERSON_NAME]" at bounding box center [216, 216] width 79 height 18
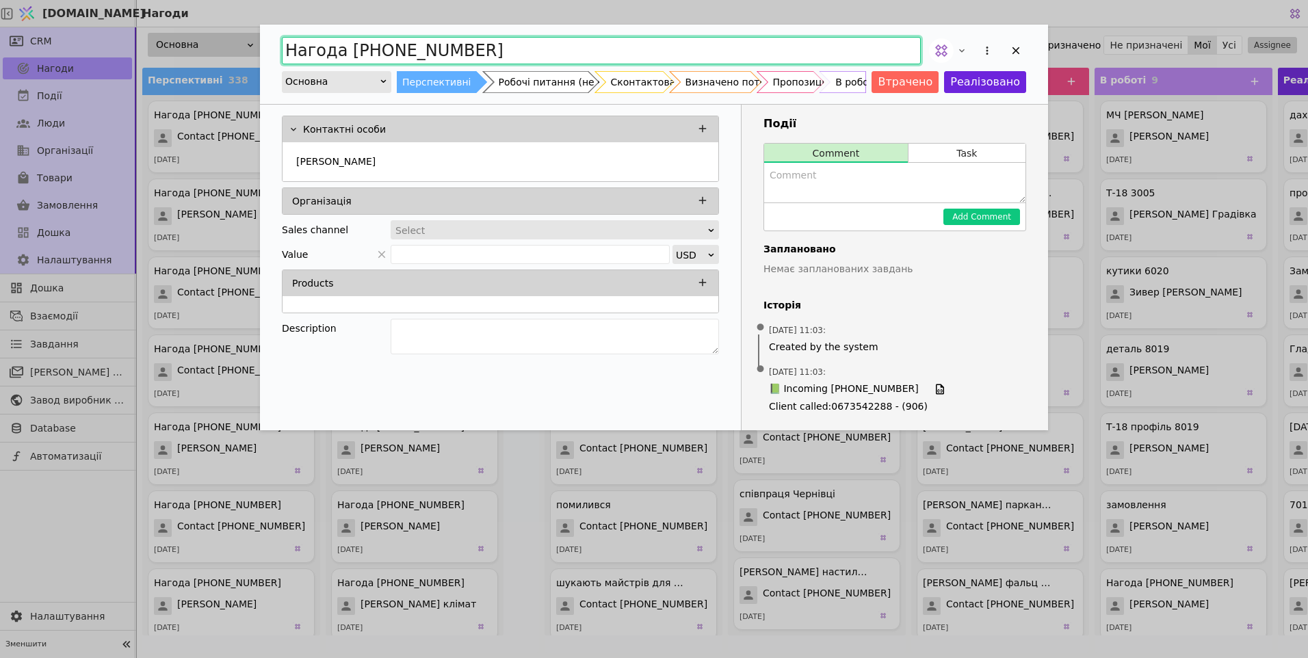
drag, startPoint x: 519, startPoint y: 51, endPoint x: 0, endPoint y: 55, distance: 518.7
click at [0, 55] on html "[DOMAIN_NAME] Нагоди CRM Нагоди Події Люди Організації Товари Замовлення Дошка …" at bounding box center [654, 329] width 1308 height 658
type input "Жалюзі"
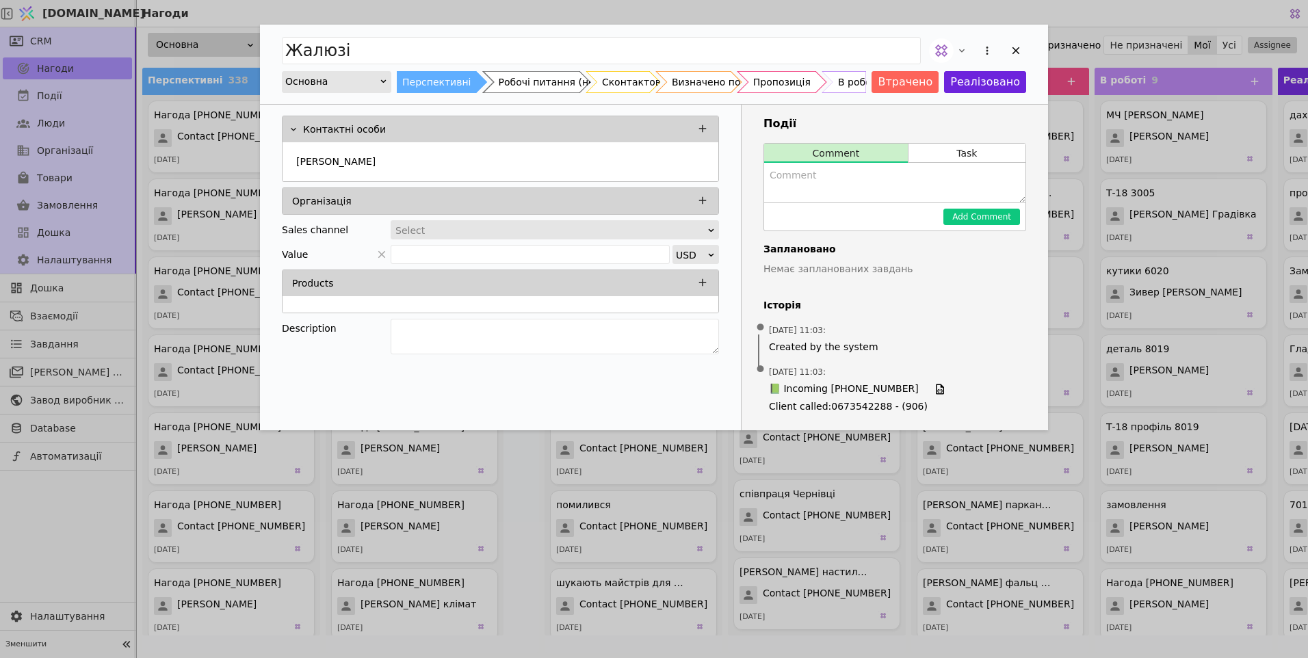
click at [777, 79] on div "Пропозиція" at bounding box center [781, 82] width 57 height 22
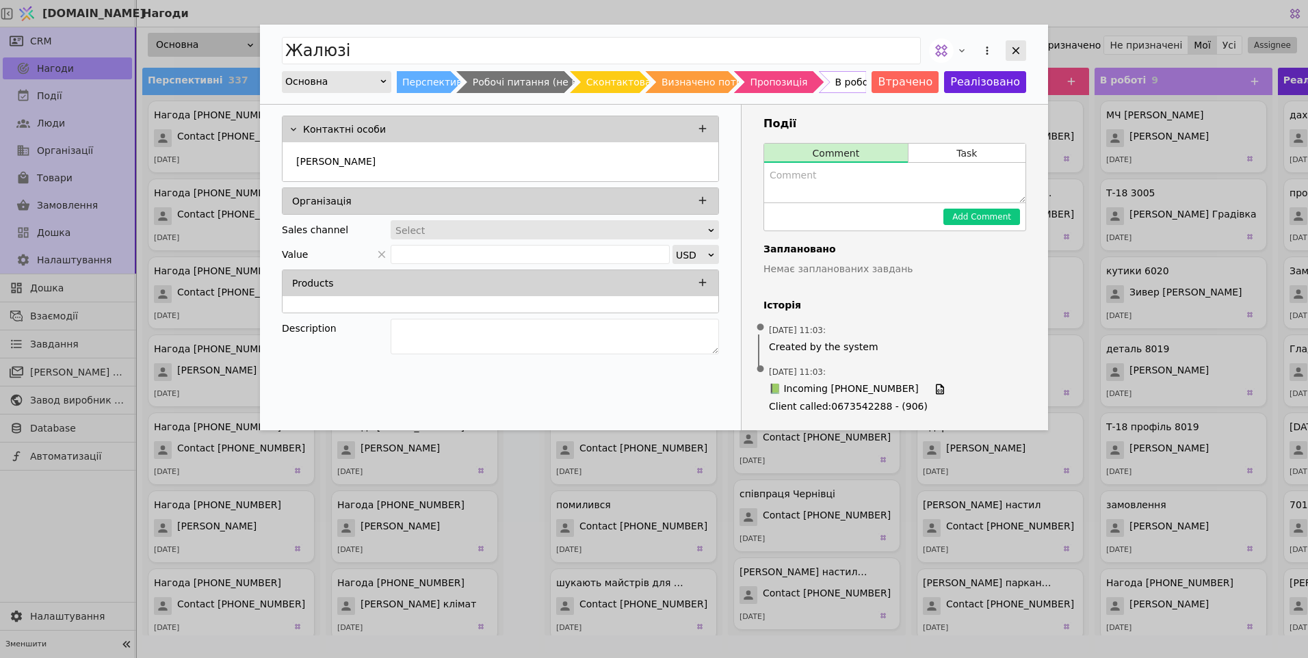
click at [1016, 51] on icon "Add Opportunity" at bounding box center [1017, 51] width 8 height 8
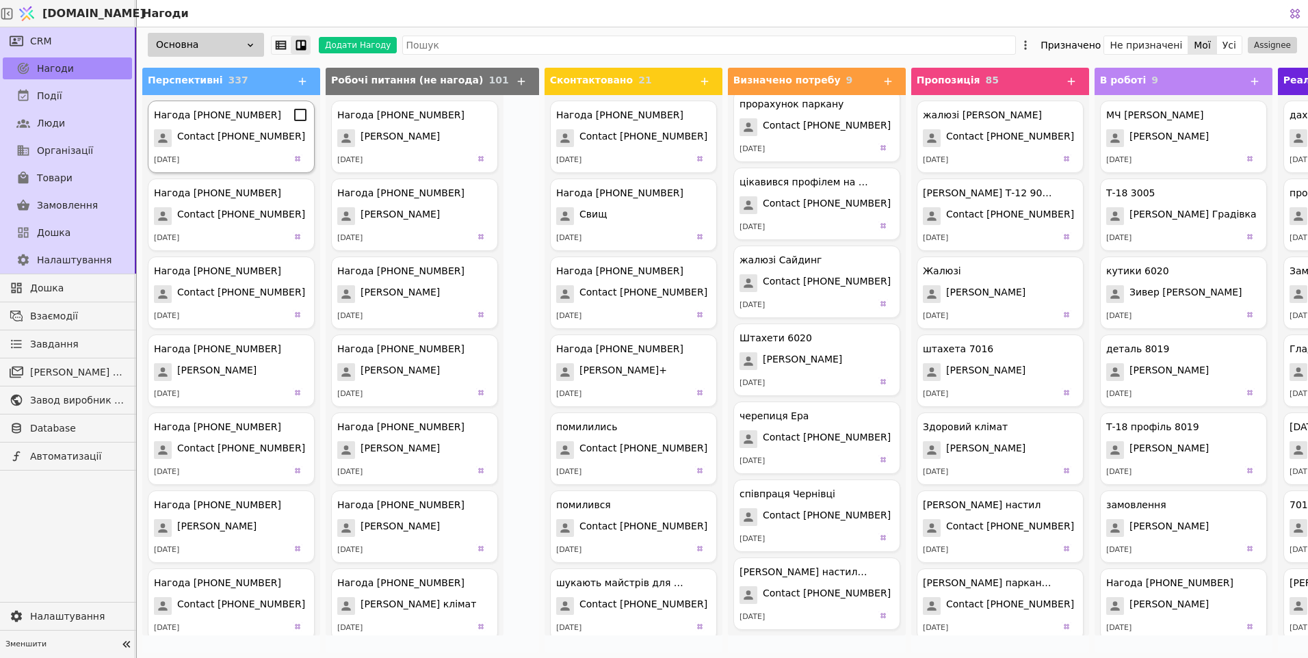
click at [252, 135] on span "Contact [PHONE_NUMBER]" at bounding box center [241, 138] width 128 height 18
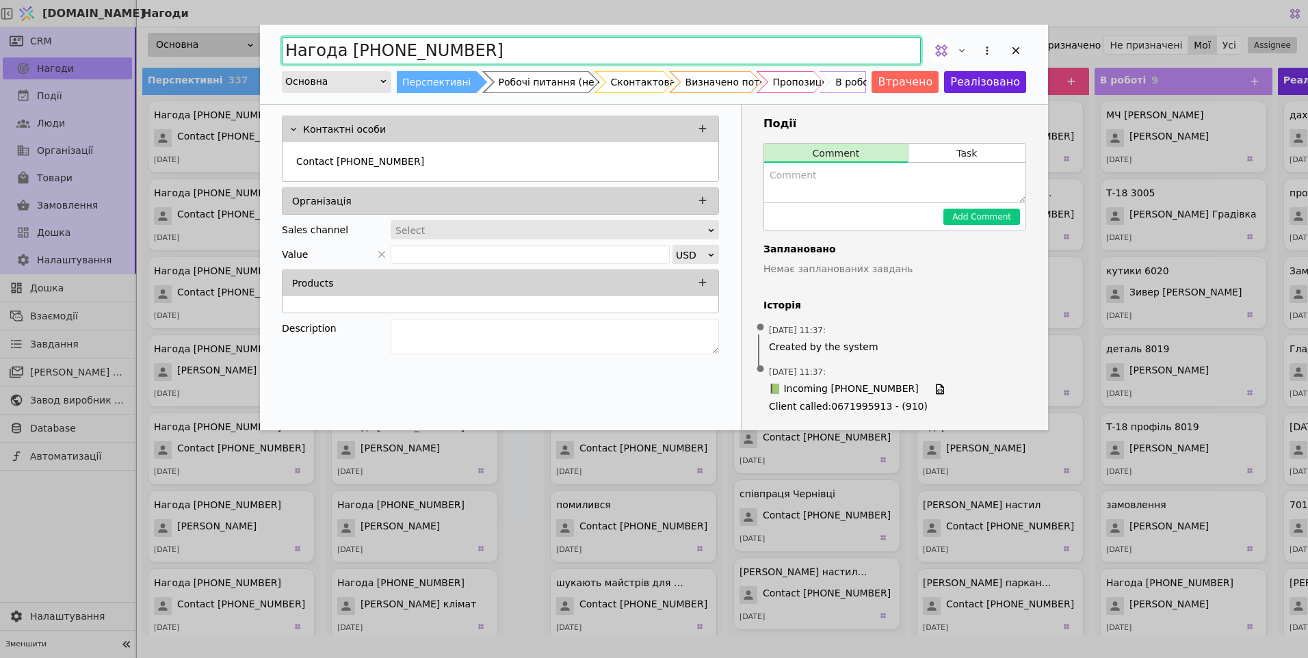
drag, startPoint x: 513, startPoint y: 42, endPoint x: 384, endPoint y: 55, distance: 129.9
click at [384, 55] on input "Нагода [PHONE_NUMBER]" at bounding box center [601, 50] width 639 height 27
click at [515, 51] on input "Нагода [PHONE_NUMBER]" at bounding box center [601, 50] width 639 height 27
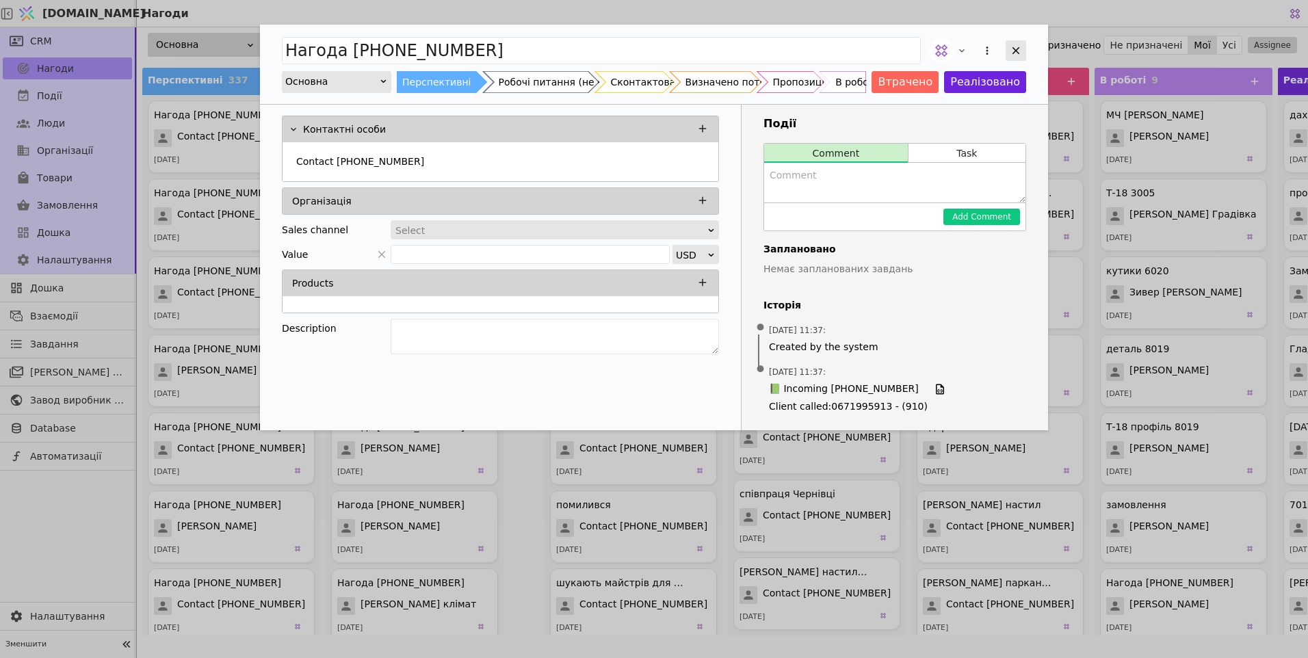
drag, startPoint x: 1023, startPoint y: 53, endPoint x: 616, endPoint y: 82, distance: 408.2
click at [1022, 53] on div "Add Opportunity" at bounding box center [1016, 50] width 21 height 21
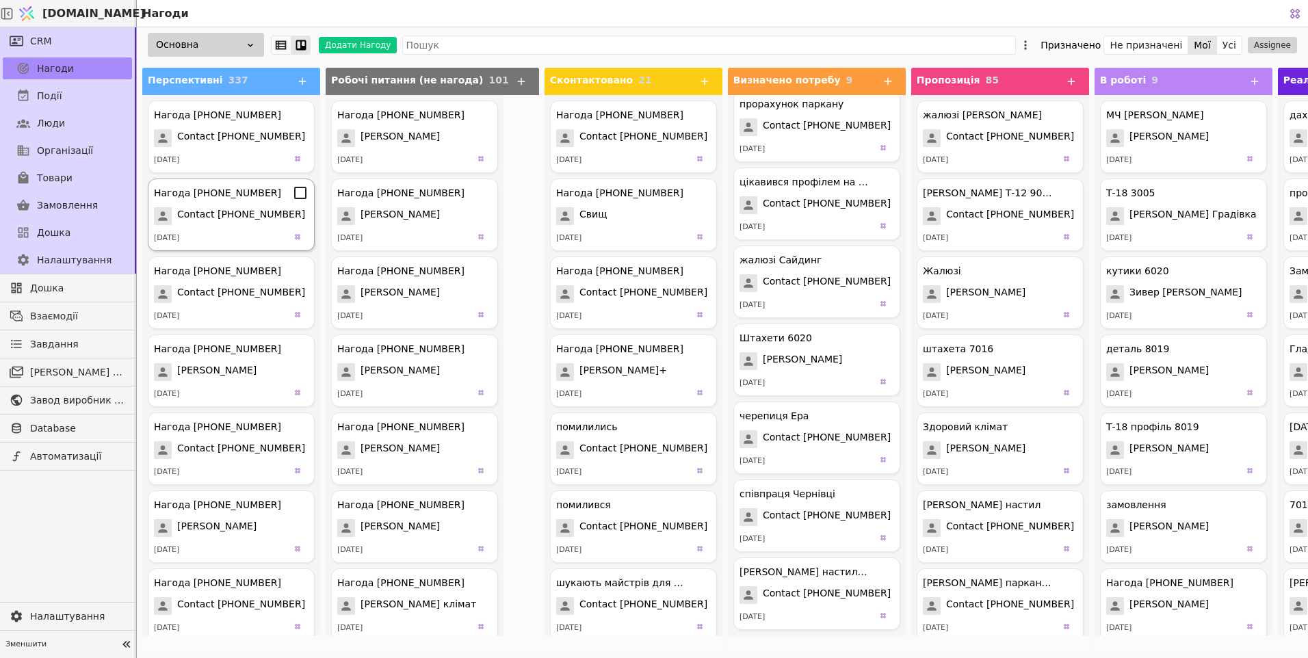
click at [256, 218] on span "Contact [PHONE_NUMBER]" at bounding box center [241, 216] width 128 height 18
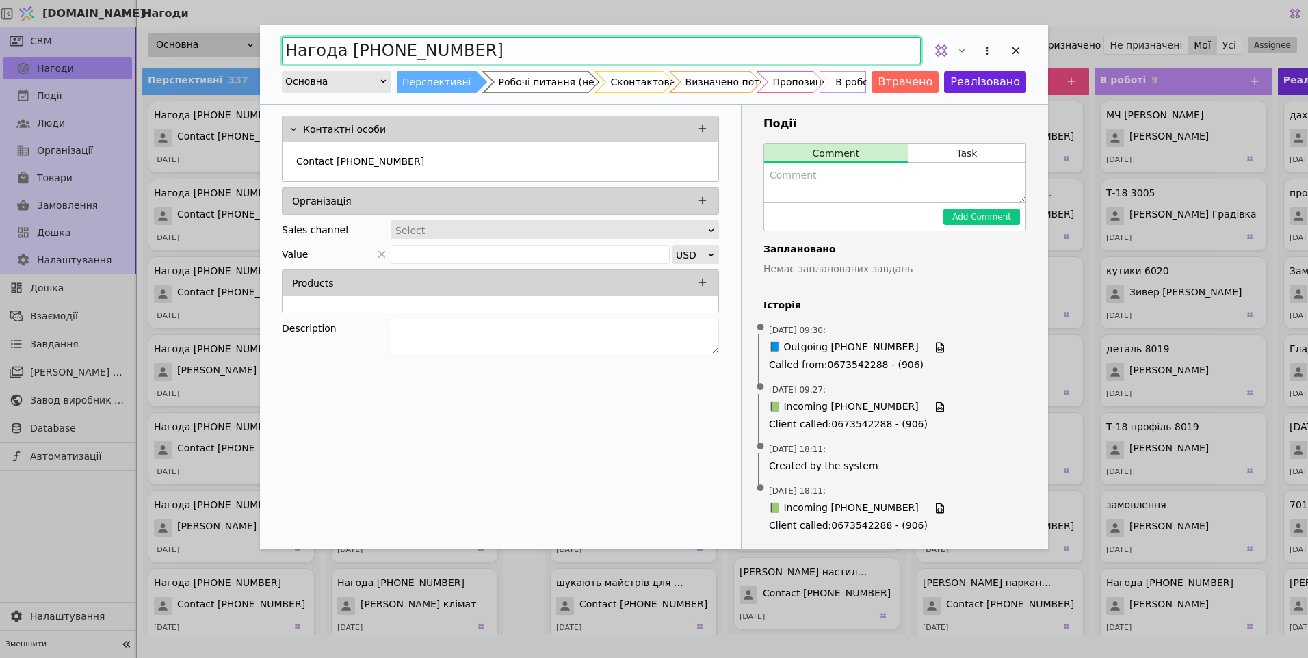
drag, startPoint x: 495, startPoint y: 48, endPoint x: 384, endPoint y: 60, distance: 112.1
click at [384, 60] on input "Нагода [PHONE_NUMBER]" at bounding box center [601, 50] width 639 height 27
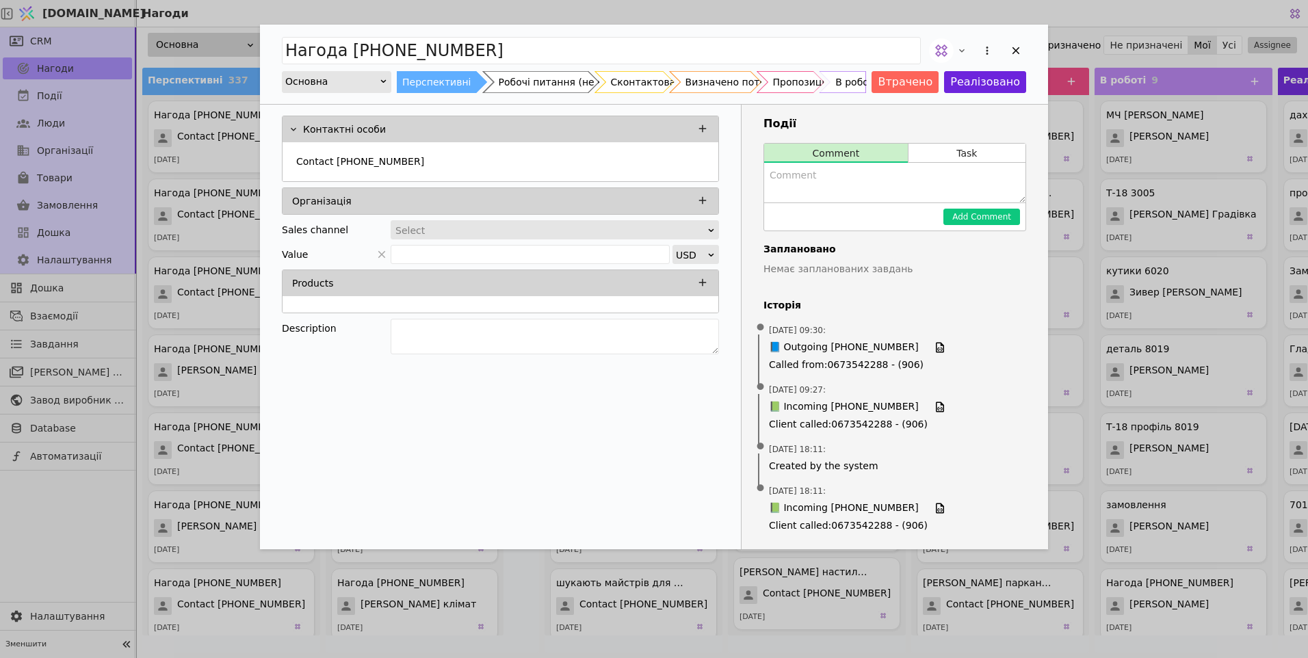
click at [427, 445] on div "Контактні особи Contact [PHONE_NUMBER] Організація Sales channel Select Value U…" at bounding box center [501, 327] width 482 height 445
click at [1013, 50] on icon "Add Opportunity" at bounding box center [1016, 50] width 12 height 12
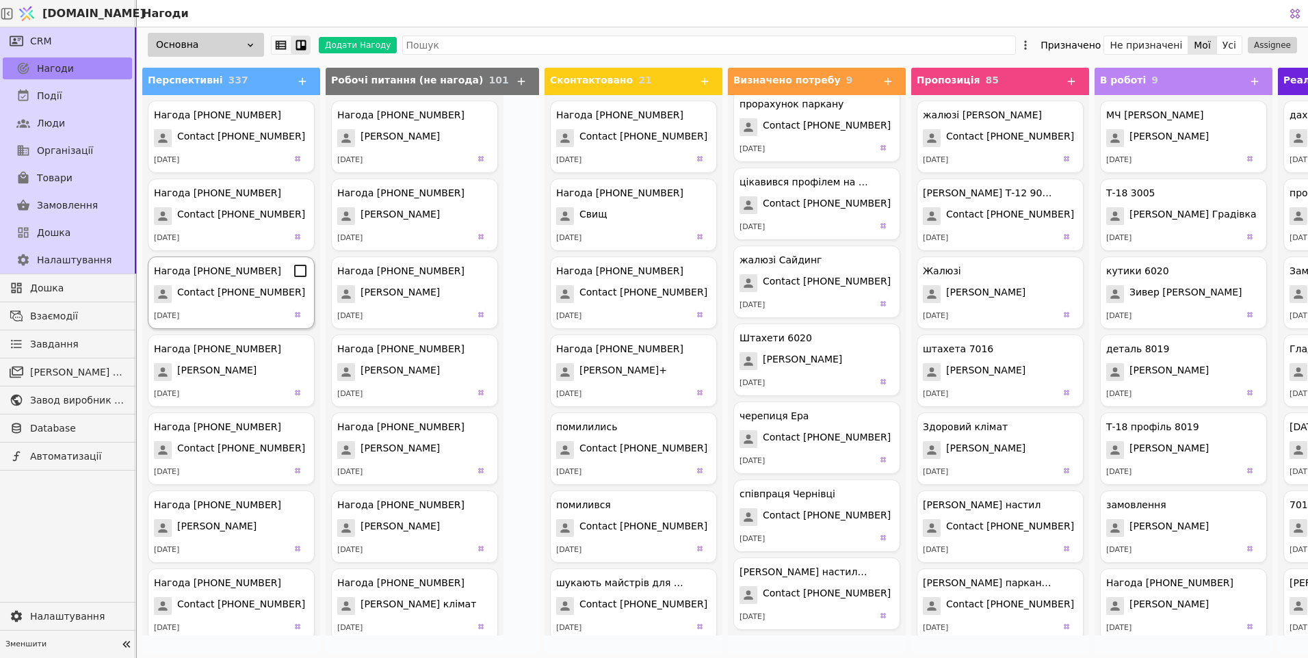
click at [218, 292] on span "Contact [PHONE_NUMBER]" at bounding box center [241, 294] width 128 height 18
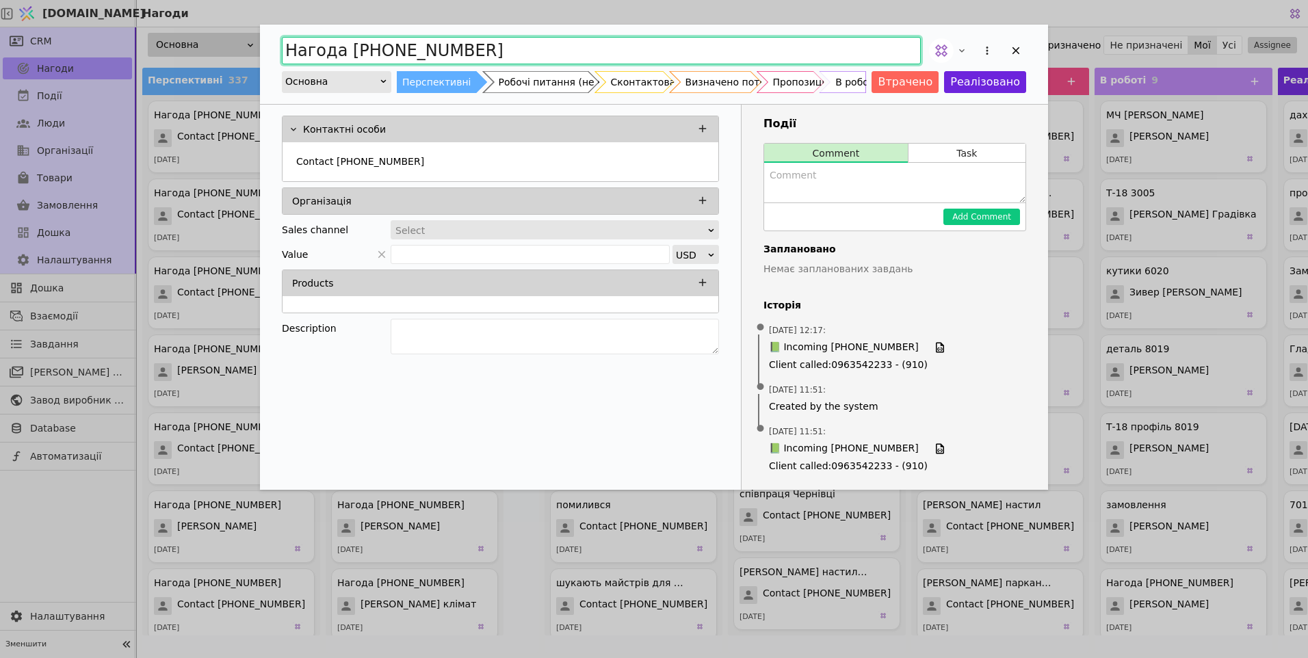
drag, startPoint x: 508, startPoint y: 47, endPoint x: 383, endPoint y: 61, distance: 125.4
click at [383, 61] on input "Нагода [PHONE_NUMBER]" at bounding box center [601, 50] width 639 height 27
click at [521, 47] on input "Нагода [PHONE_NUMBER]" at bounding box center [601, 50] width 639 height 27
drag, startPoint x: 321, startPoint y: 47, endPoint x: 2, endPoint y: 63, distance: 319.3
click at [7, 57] on div "Нагода [PHONE_NUMBER] Основна Перспективні Робочі питання (не нагода) Сконтакто…" at bounding box center [654, 329] width 1308 height 658
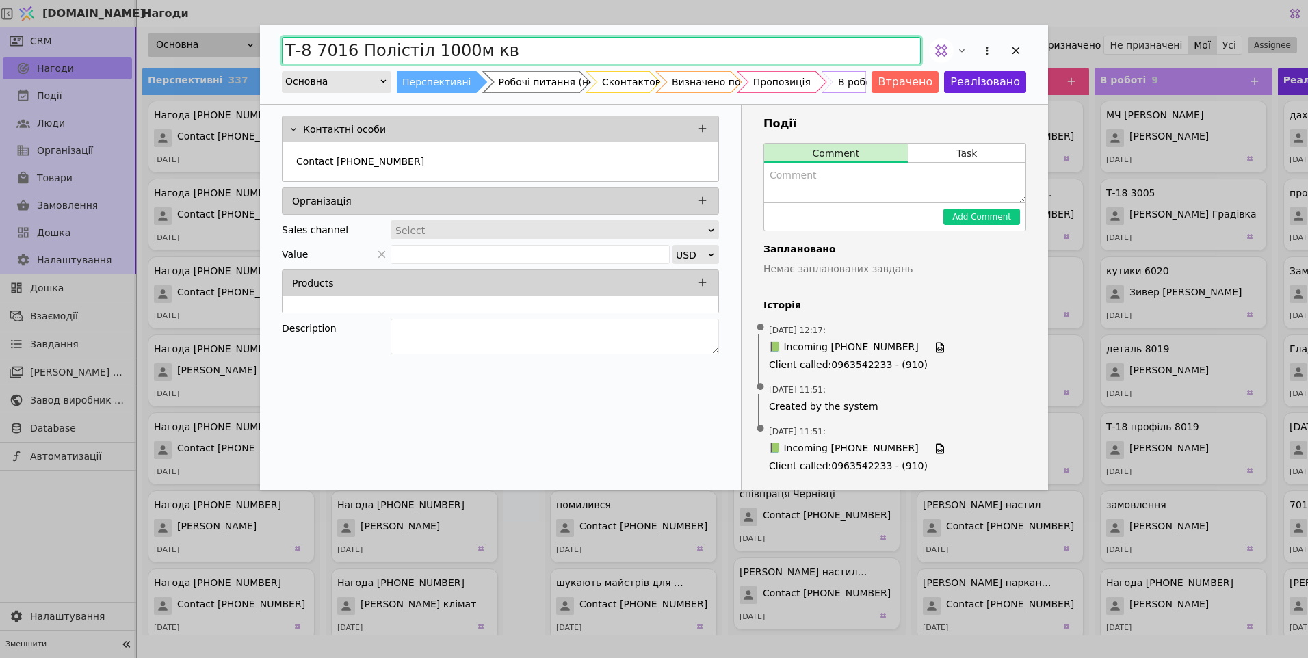
type input "Т-8 7016 Полістіл 1000м кв"
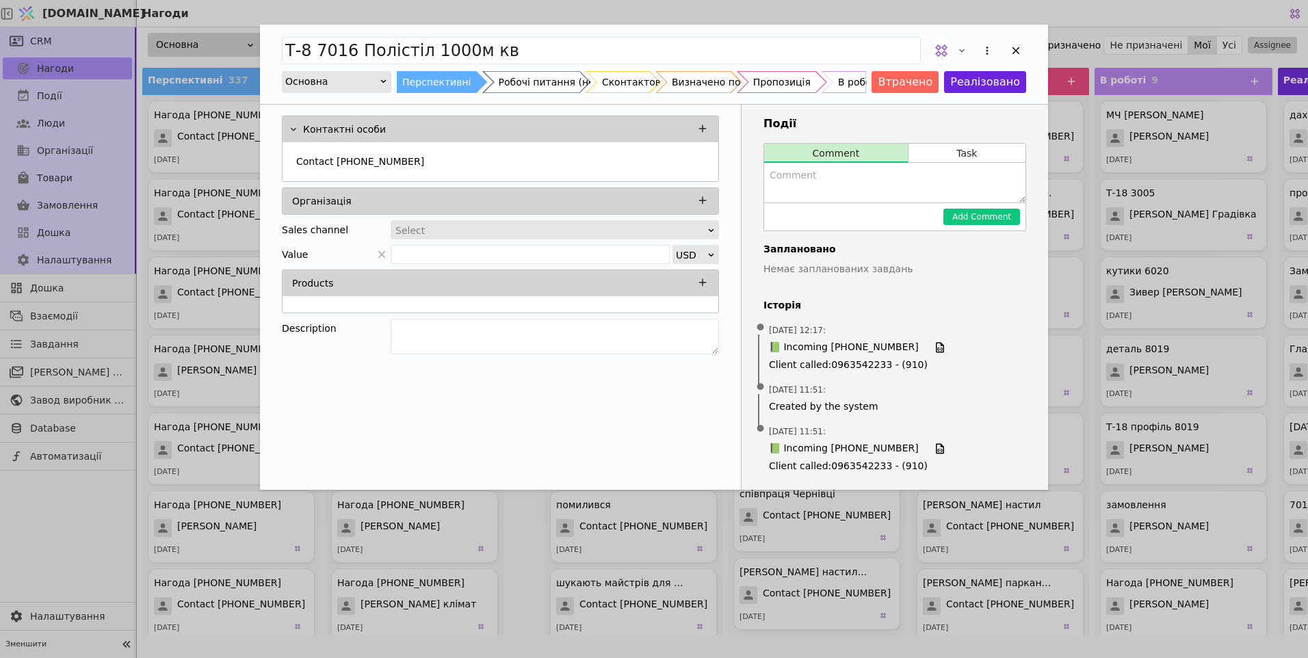
click at [789, 81] on div "Пропозиція" at bounding box center [781, 82] width 57 height 22
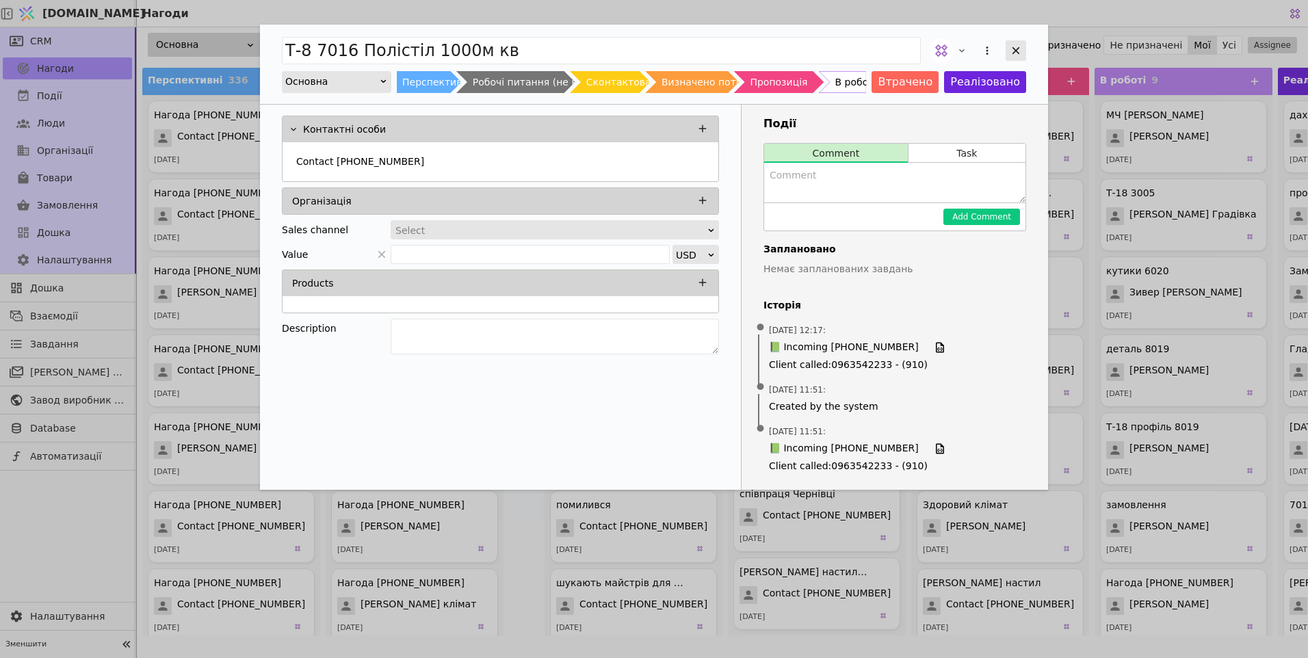
click at [1014, 52] on icon "Add Opportunity" at bounding box center [1017, 51] width 8 height 8
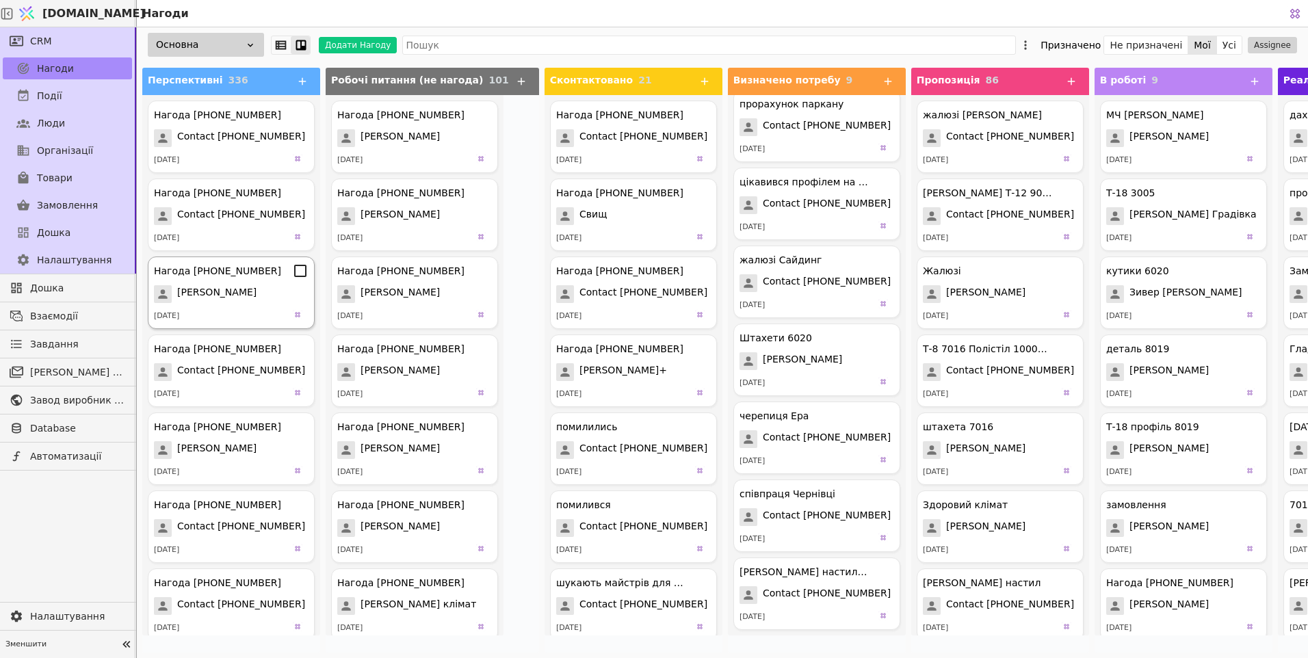
click at [216, 294] on span "[PERSON_NAME]" at bounding box center [216, 294] width 79 height 18
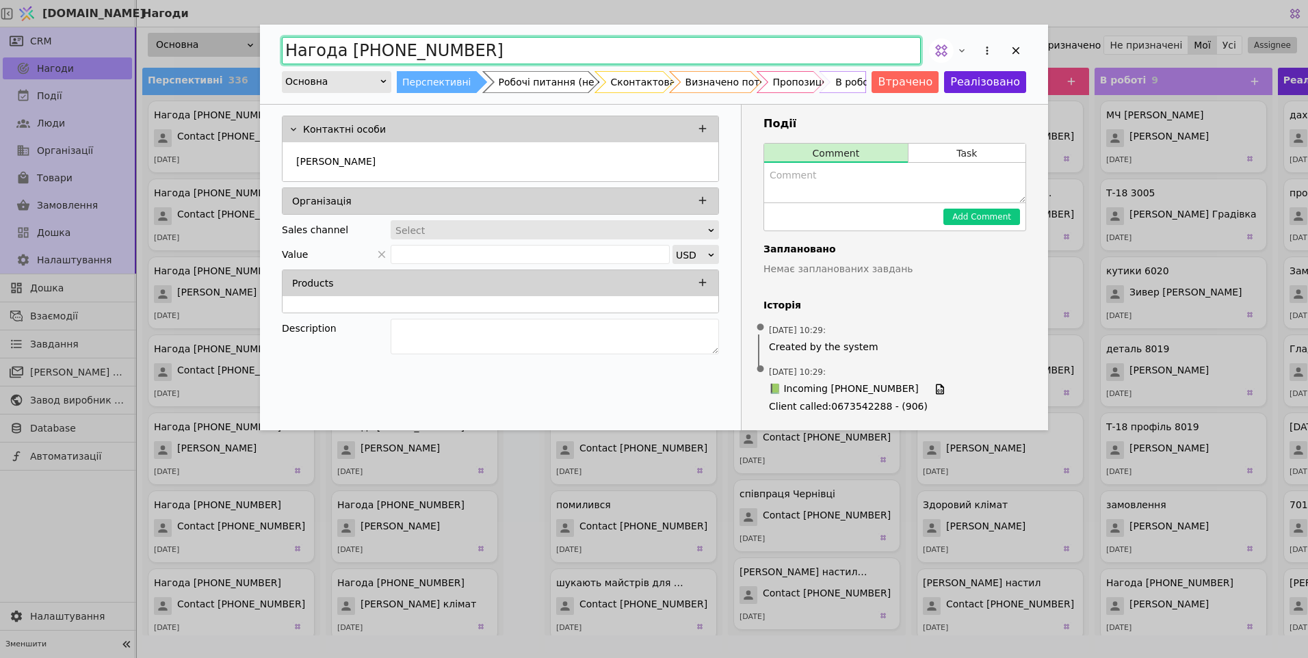
drag, startPoint x: 489, startPoint y: 53, endPoint x: 0, endPoint y: 75, distance: 489.1
click at [0, 75] on html "[DOMAIN_NAME] Нагоди CRM Нагоди Події Люди Організації Товари Замовлення Дошка …" at bounding box center [654, 329] width 1308 height 658
type input "Ранчо"
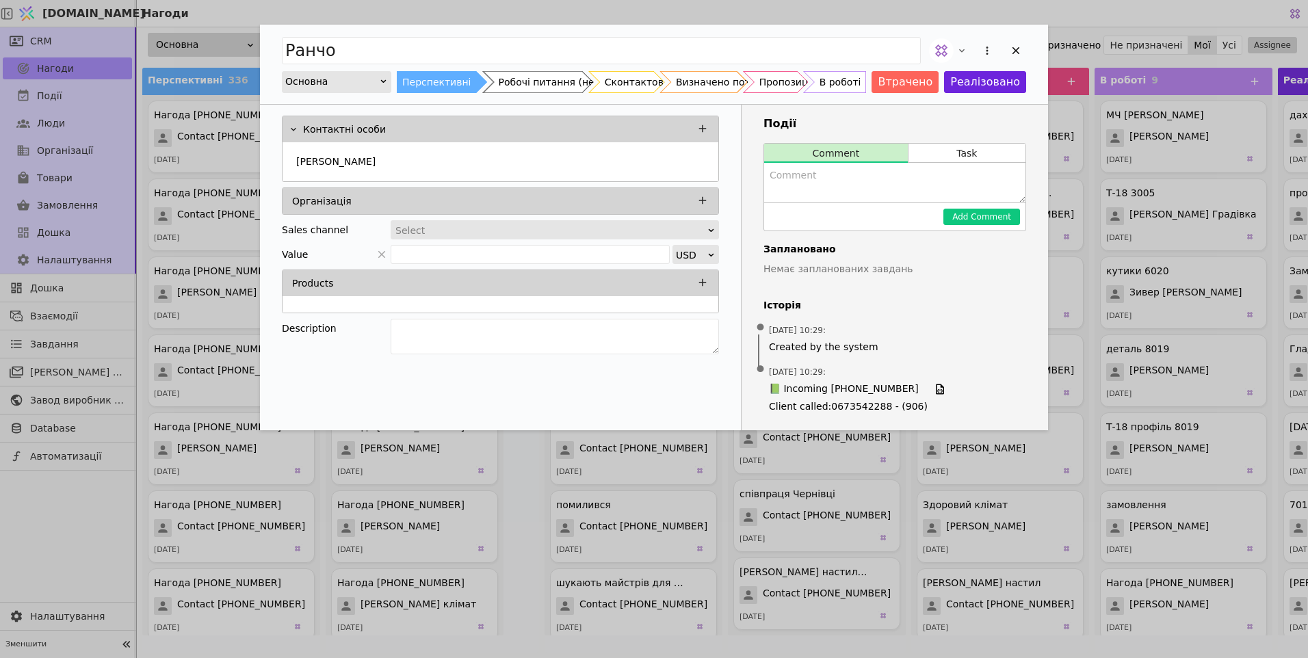
click at [835, 79] on div "В роботі" at bounding box center [841, 82] width 42 height 22
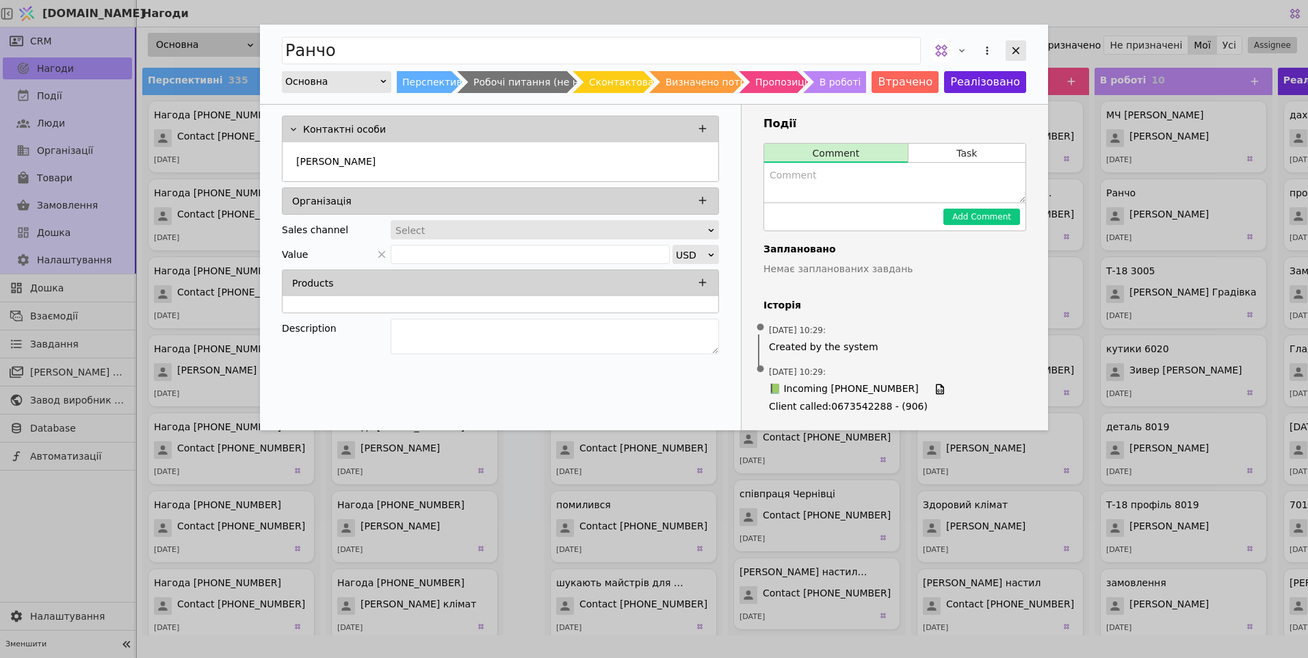
click at [1019, 47] on icon "Add Opportunity" at bounding box center [1017, 51] width 8 height 8
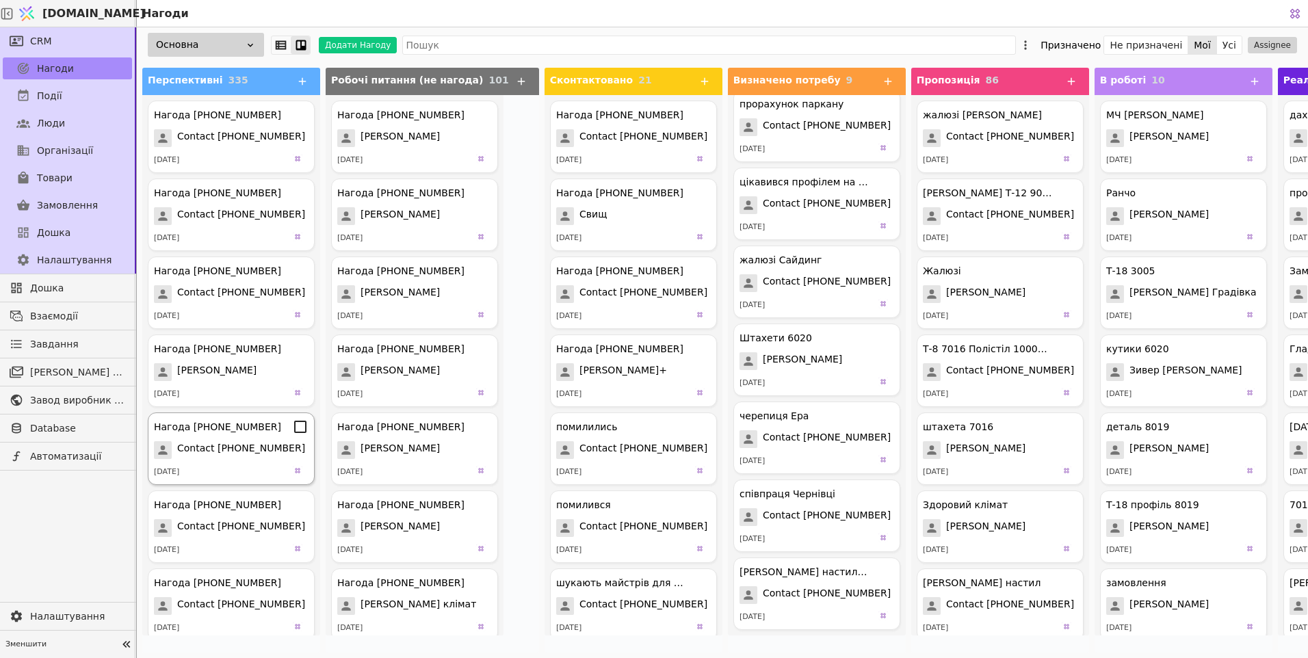
click at [243, 458] on span "Contact [PHONE_NUMBER]" at bounding box center [241, 450] width 128 height 18
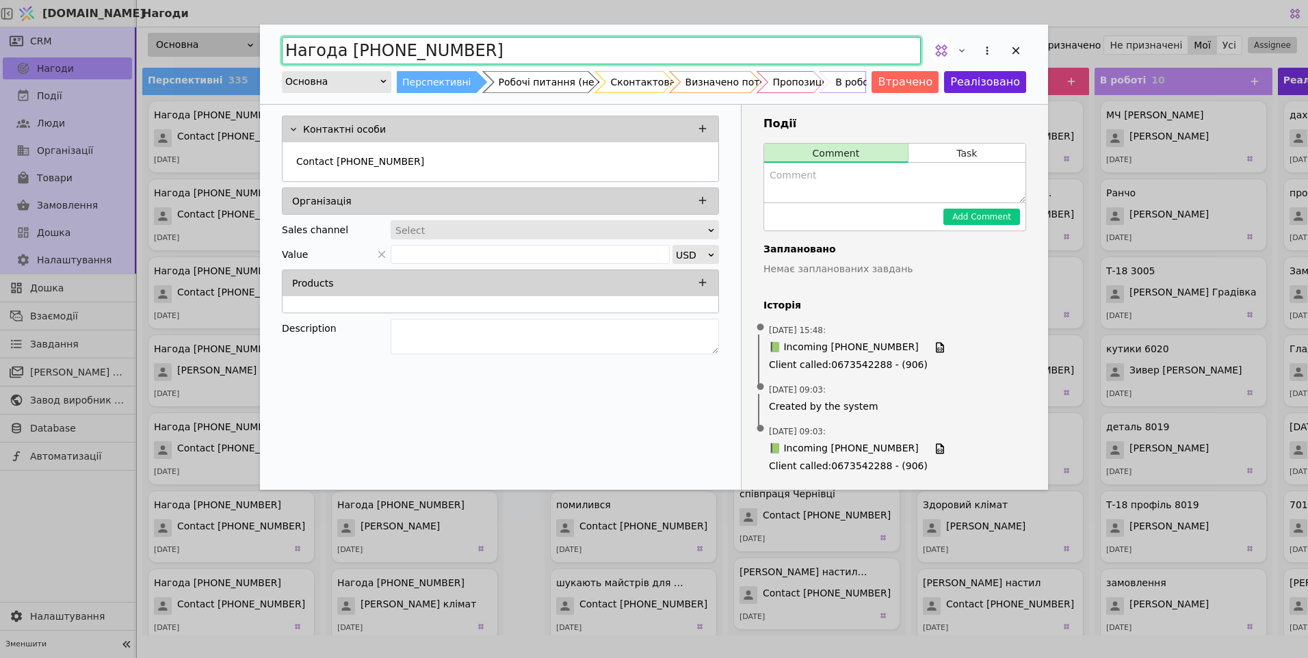
drag, startPoint x: 485, startPoint y: 48, endPoint x: 383, endPoint y: 65, distance: 104.1
click at [383, 65] on div "Нагода [PHONE_NUMBER]" at bounding box center [654, 51] width 745 height 30
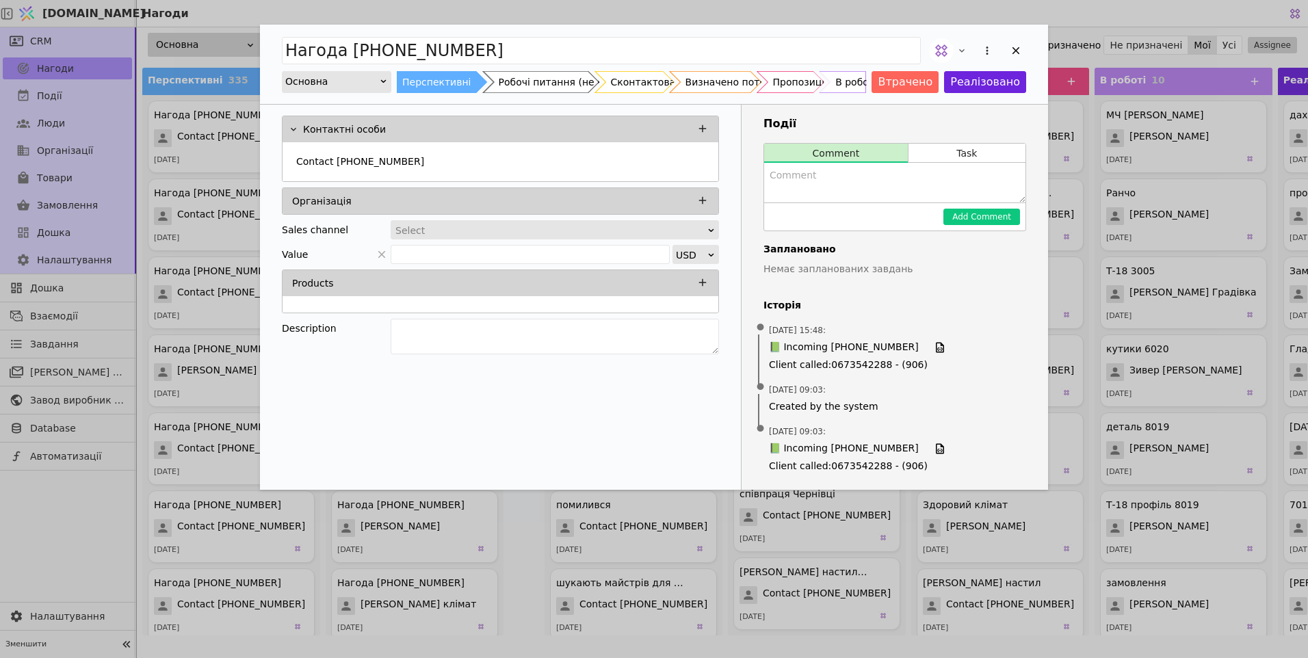
drag, startPoint x: 387, startPoint y: 413, endPoint x: 393, endPoint y: 365, distance: 48.4
click at [387, 413] on div "Контактні особи Contact [PHONE_NUMBER] Організація Sales channel Select Value U…" at bounding box center [501, 297] width 482 height 385
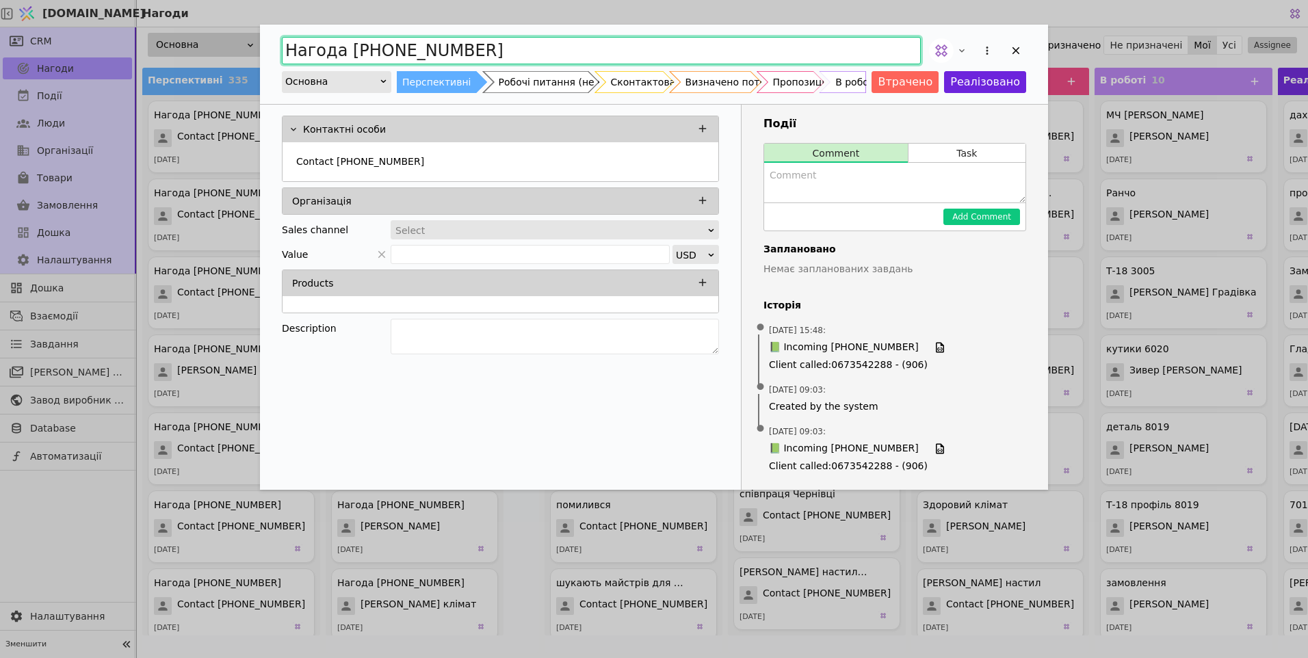
drag, startPoint x: 506, startPoint y: 47, endPoint x: -3, endPoint y: 52, distance: 509.2
click at [0, 52] on html "[DOMAIN_NAME] Нагоди CRM Нагоди Події Люди Організації Товари Замовлення Дошка …" at bounding box center [654, 329] width 1308 height 658
type input "СапфірІнвестПлюс"
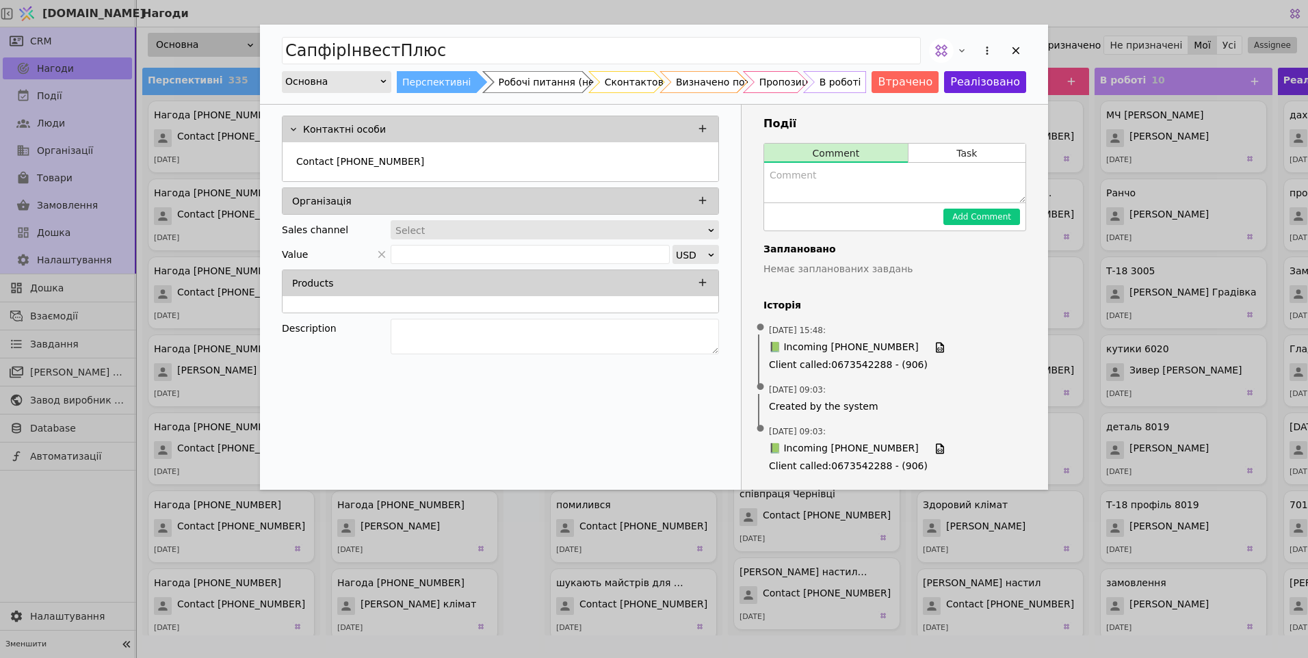
click at [836, 73] on div "В роботі" at bounding box center [841, 82] width 42 height 22
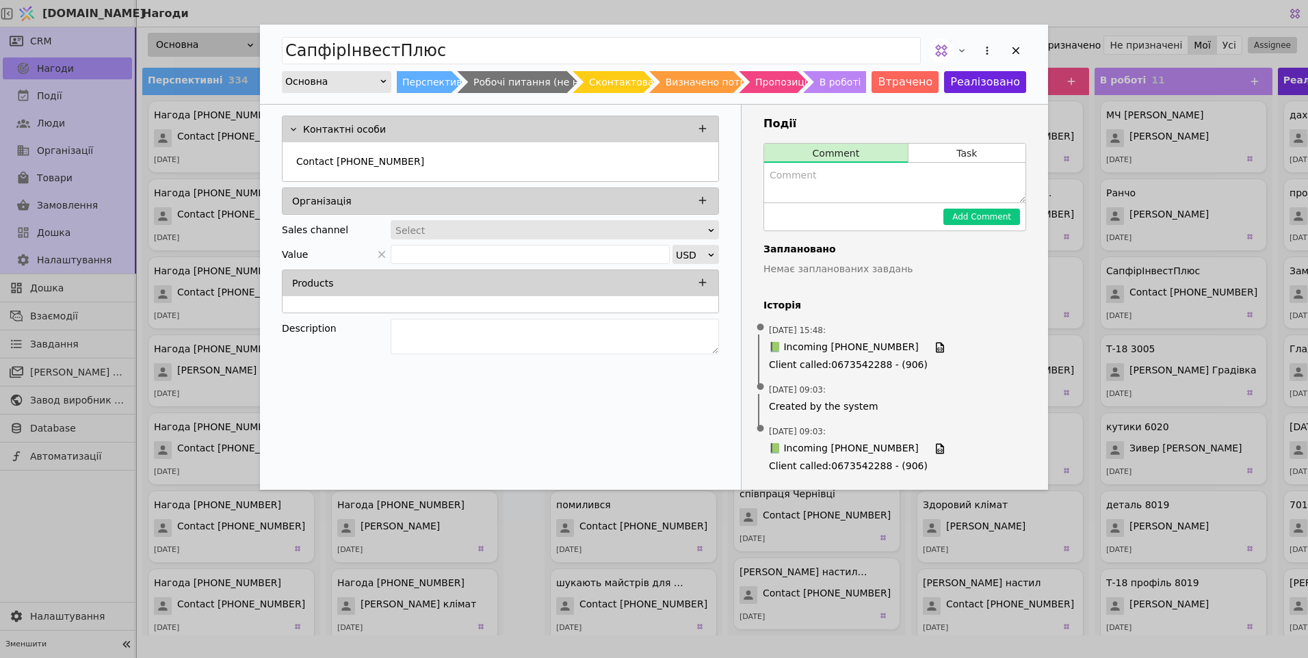
click at [845, 81] on div "В роботі" at bounding box center [841, 82] width 42 height 22
click at [1012, 51] on icon "Add Opportunity" at bounding box center [1016, 50] width 12 height 12
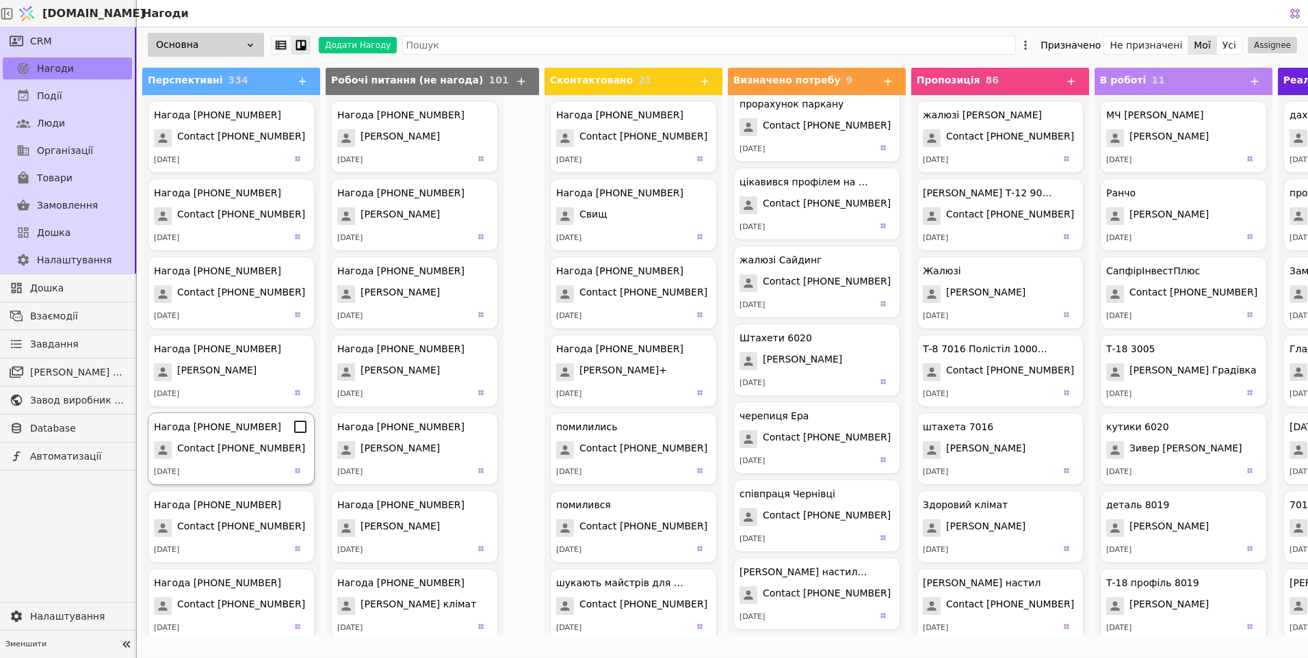
click at [257, 461] on div "Нагода [PHONE_NUMBER] Contact [PHONE_NUMBER] [DATE]" at bounding box center [231, 449] width 167 height 73
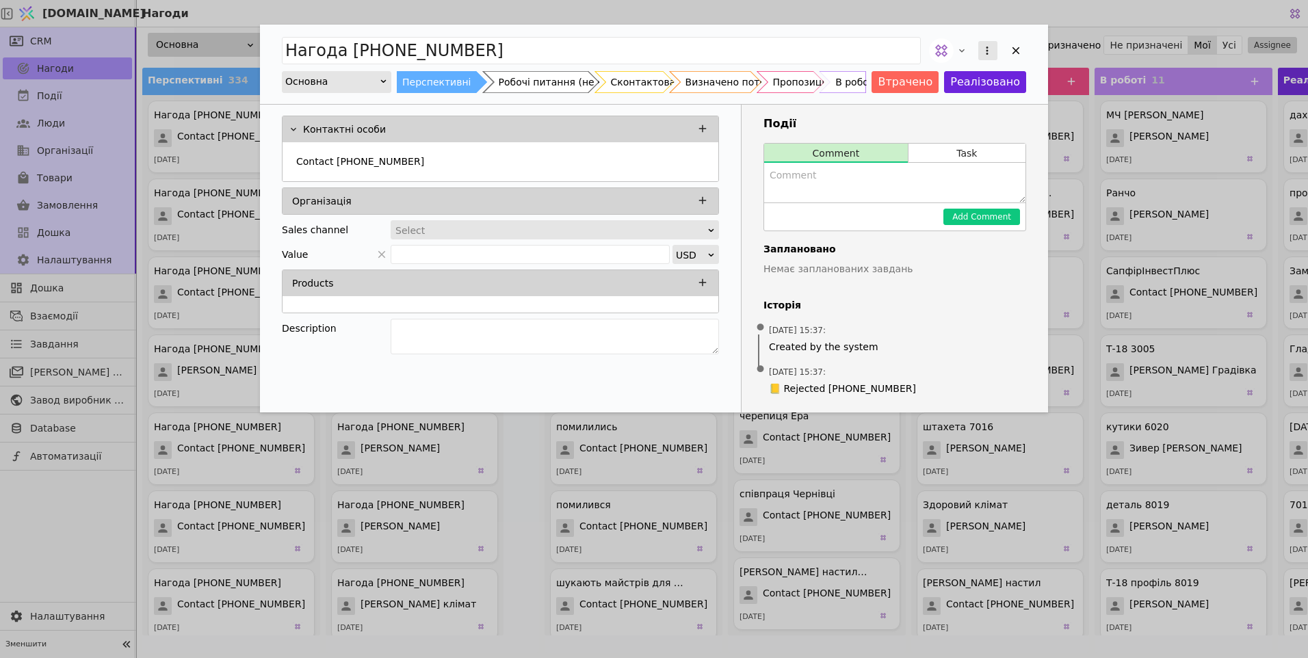
click at [989, 50] on icon "Add Opportunity" at bounding box center [987, 50] width 12 height 12
click at [868, 96] on div "Видалити" at bounding box center [915, 95] width 157 height 19
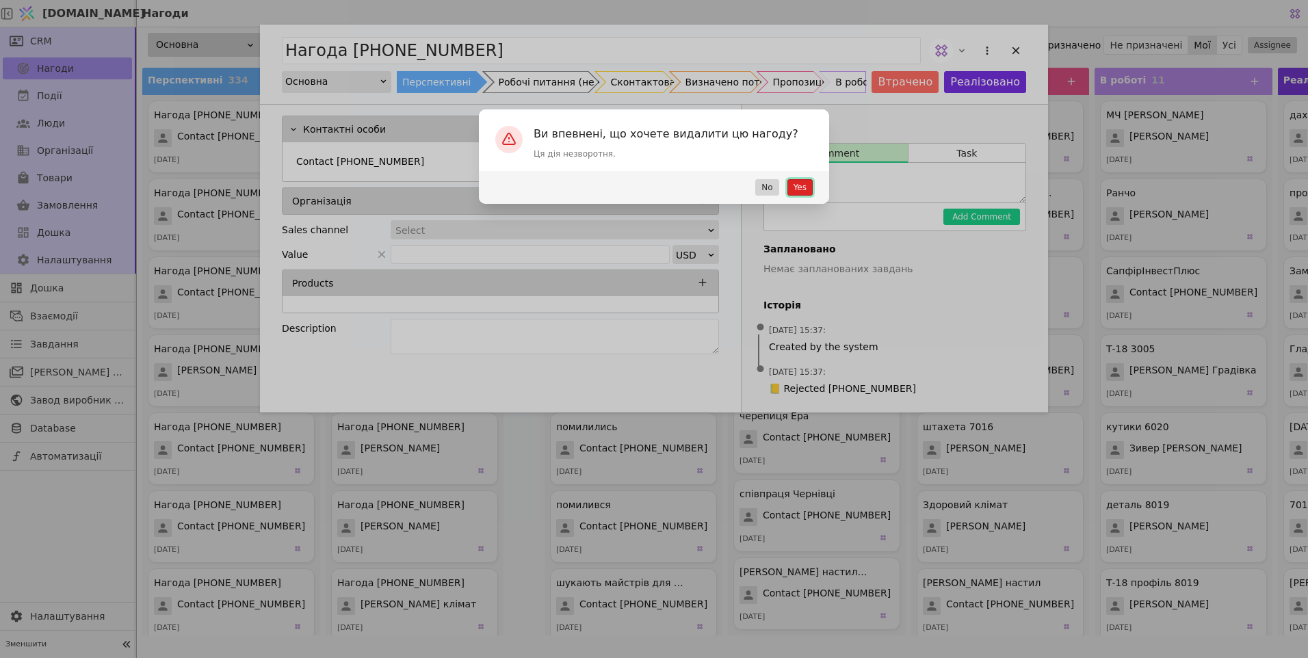
click at [800, 183] on button "Yes" at bounding box center [800, 187] width 25 height 16
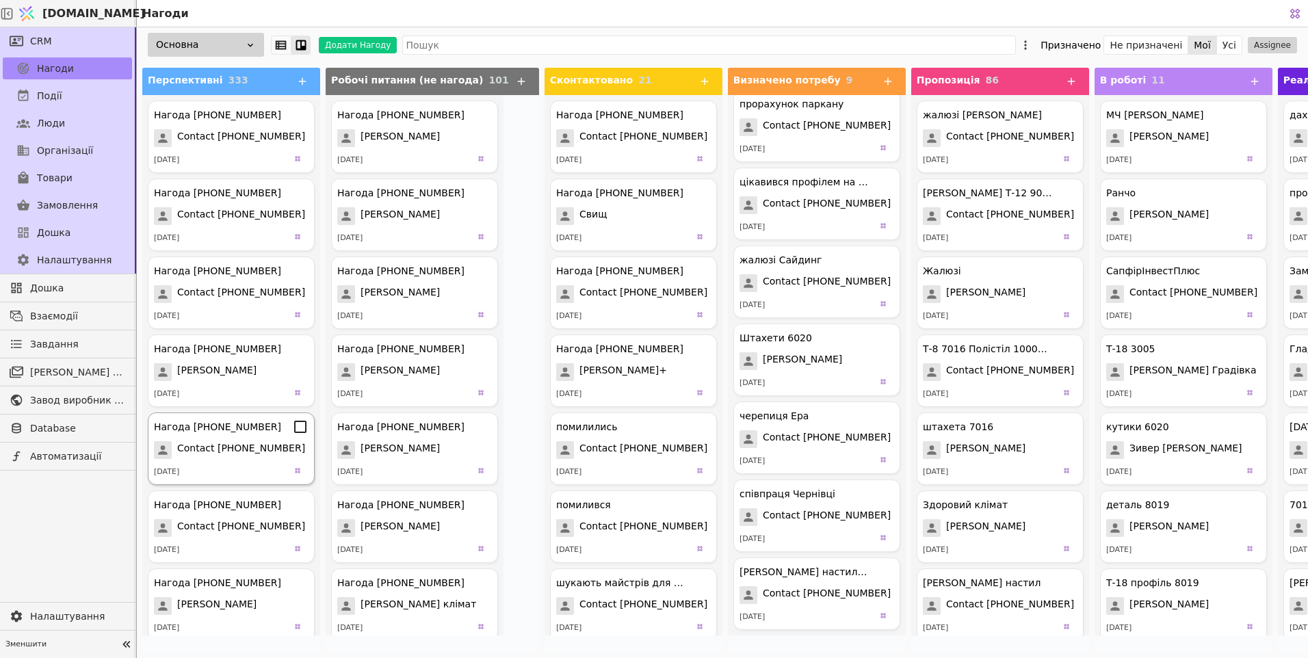
click at [223, 458] on span "Contact [PHONE_NUMBER]" at bounding box center [241, 450] width 128 height 18
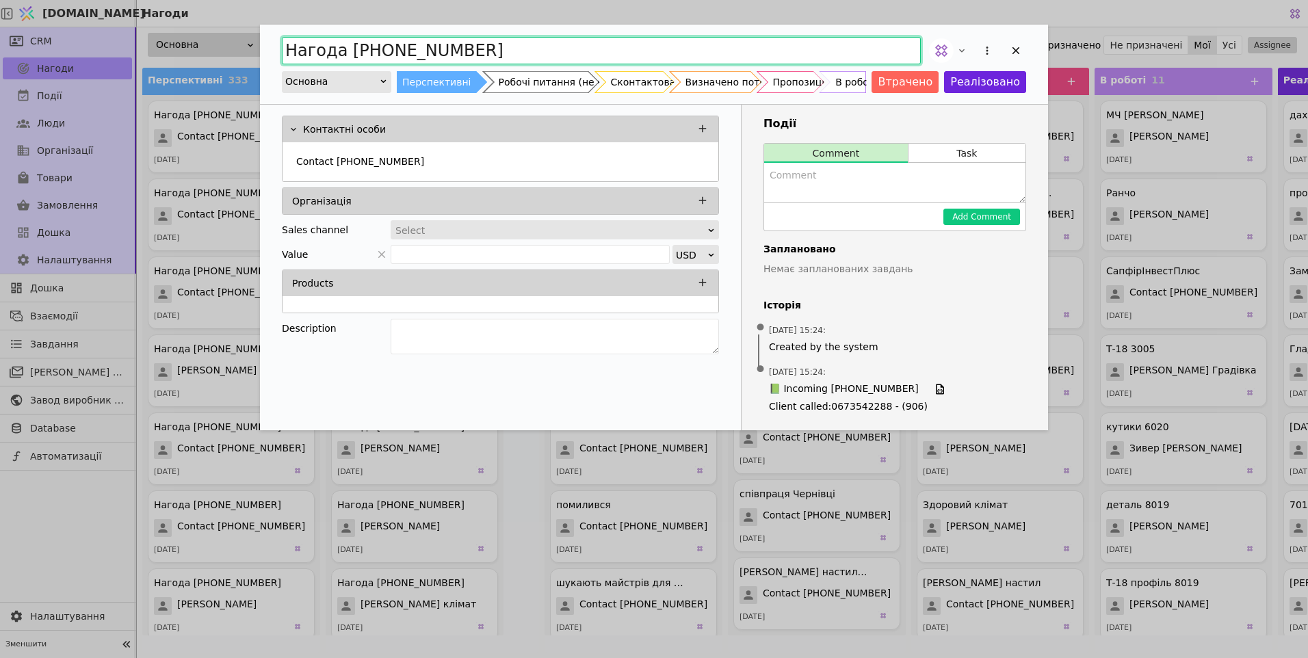
drag, startPoint x: 513, startPoint y: 45, endPoint x: 383, endPoint y: 59, distance: 130.7
click at [383, 59] on input "Нагода [PHONE_NUMBER]" at bounding box center [601, 50] width 639 height 27
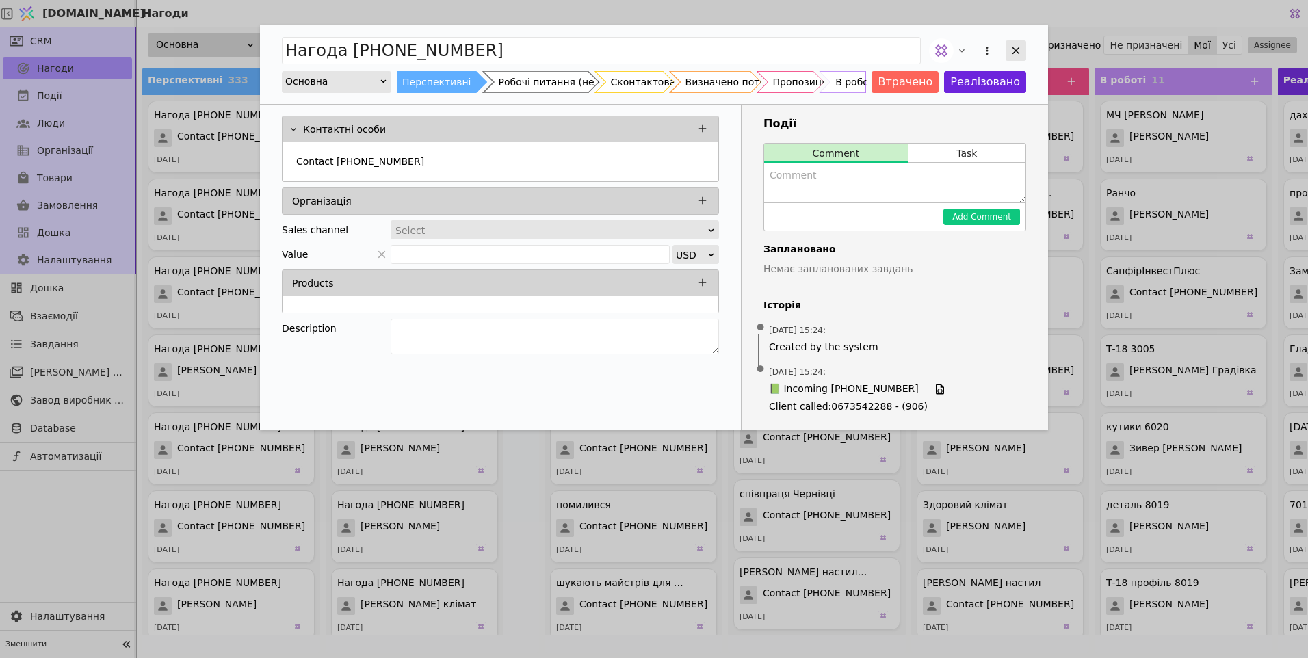
click at [1020, 51] on icon "Add Opportunity" at bounding box center [1016, 50] width 12 height 12
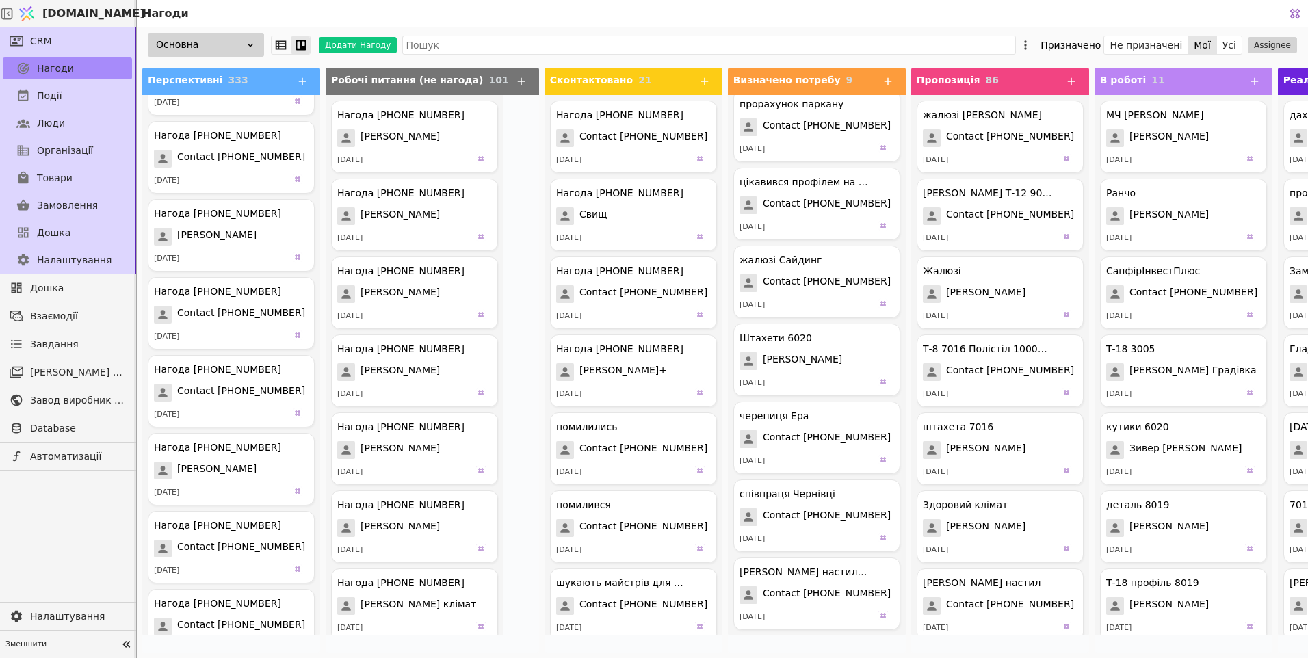
scroll to position [137, 0]
click at [229, 463] on span "[PERSON_NAME]" at bounding box center [216, 470] width 79 height 18
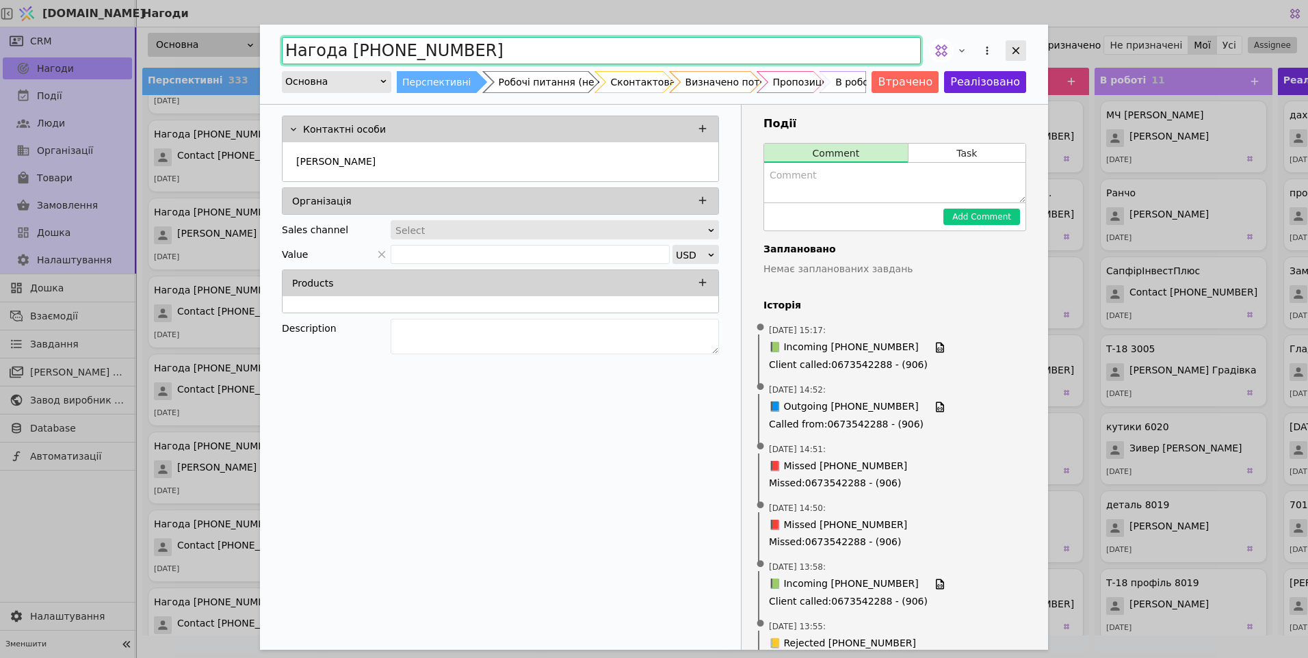
drag, startPoint x: 507, startPoint y: 44, endPoint x: 1018, endPoint y: 55, distance: 511.3
click at [407, 55] on input "Нагода [PHONE_NUMBER]" at bounding box center [601, 50] width 639 height 27
click at [511, 53] on input "Нагода [PHONE_NUMBER]" at bounding box center [601, 50] width 639 height 27
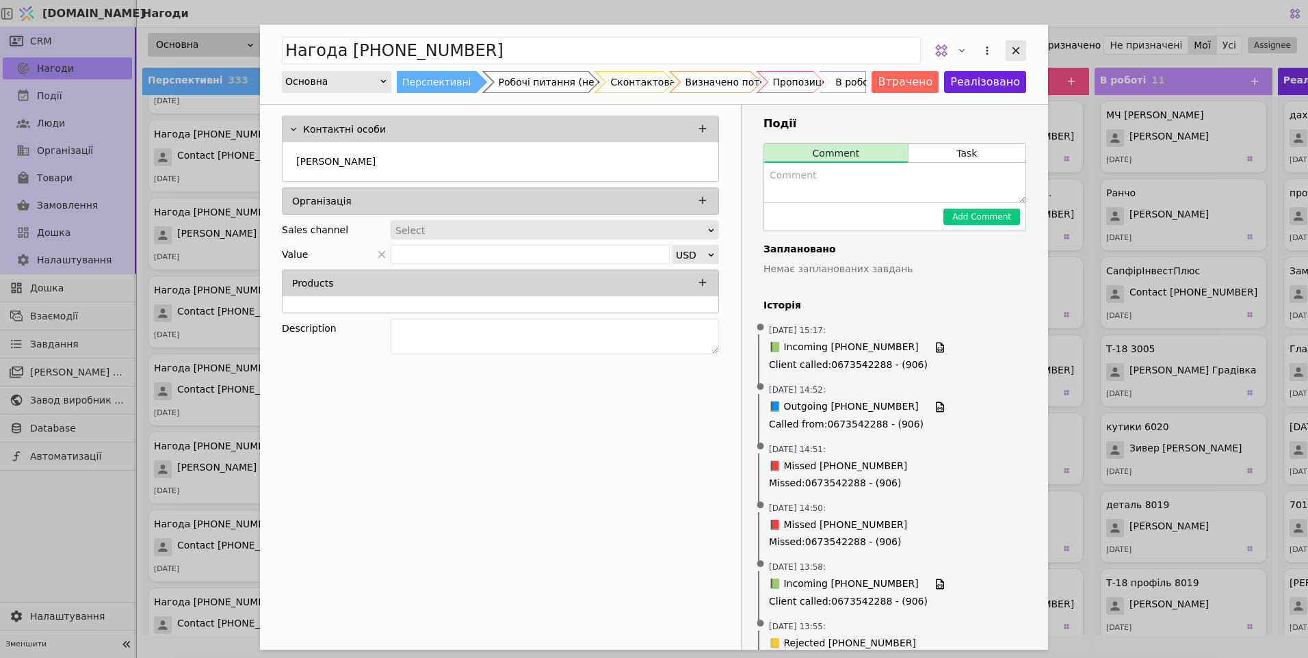
click at [1018, 55] on icon "Add Opportunity" at bounding box center [1016, 50] width 12 height 12
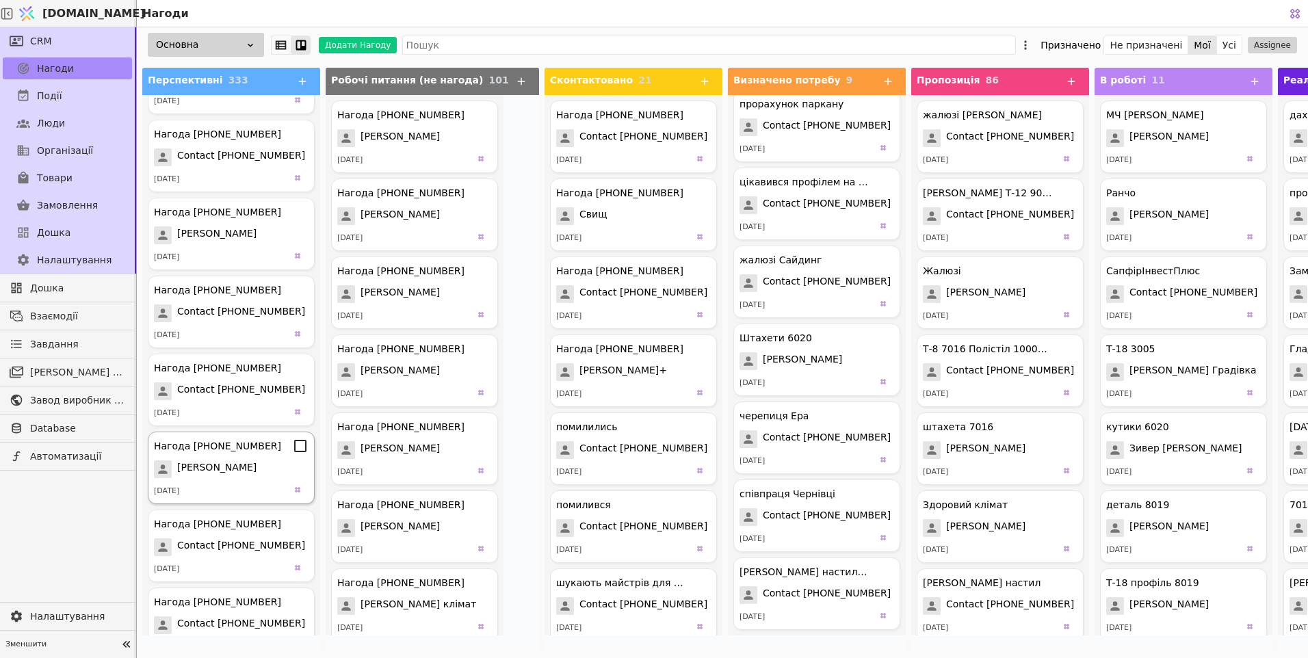
click at [227, 469] on span "[PERSON_NAME]" at bounding box center [216, 470] width 79 height 18
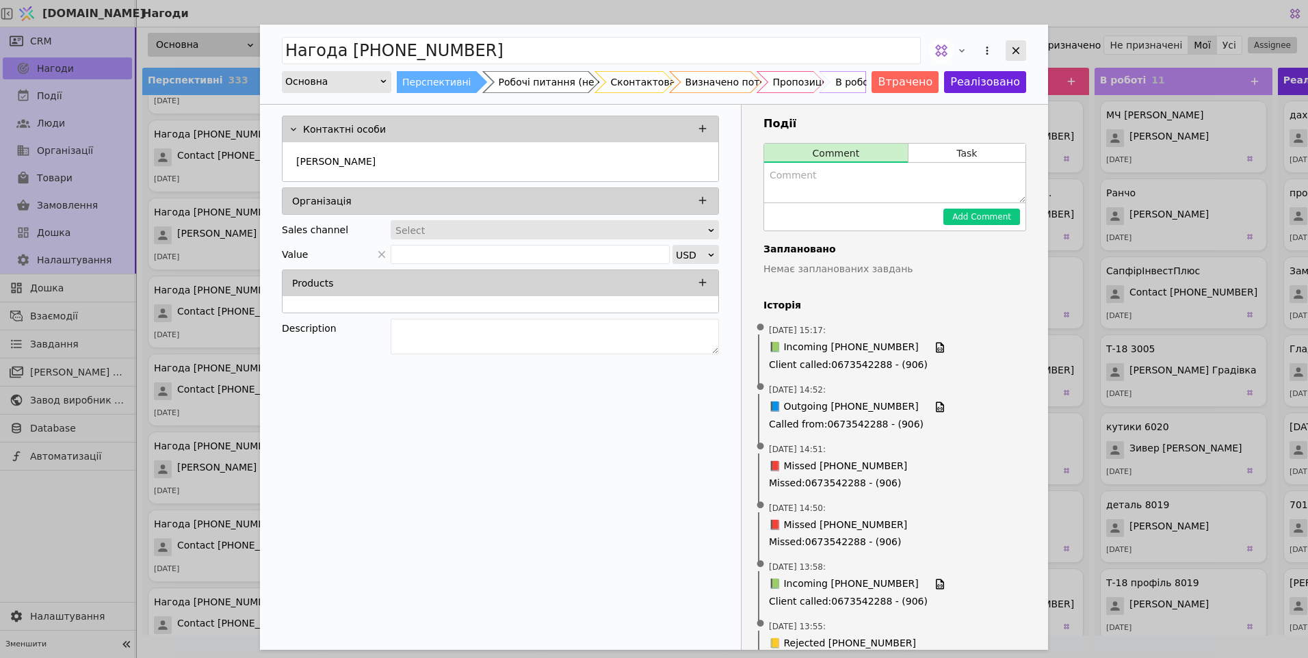
click at [1016, 47] on icon "Add Opportunity" at bounding box center [1016, 50] width 12 height 12
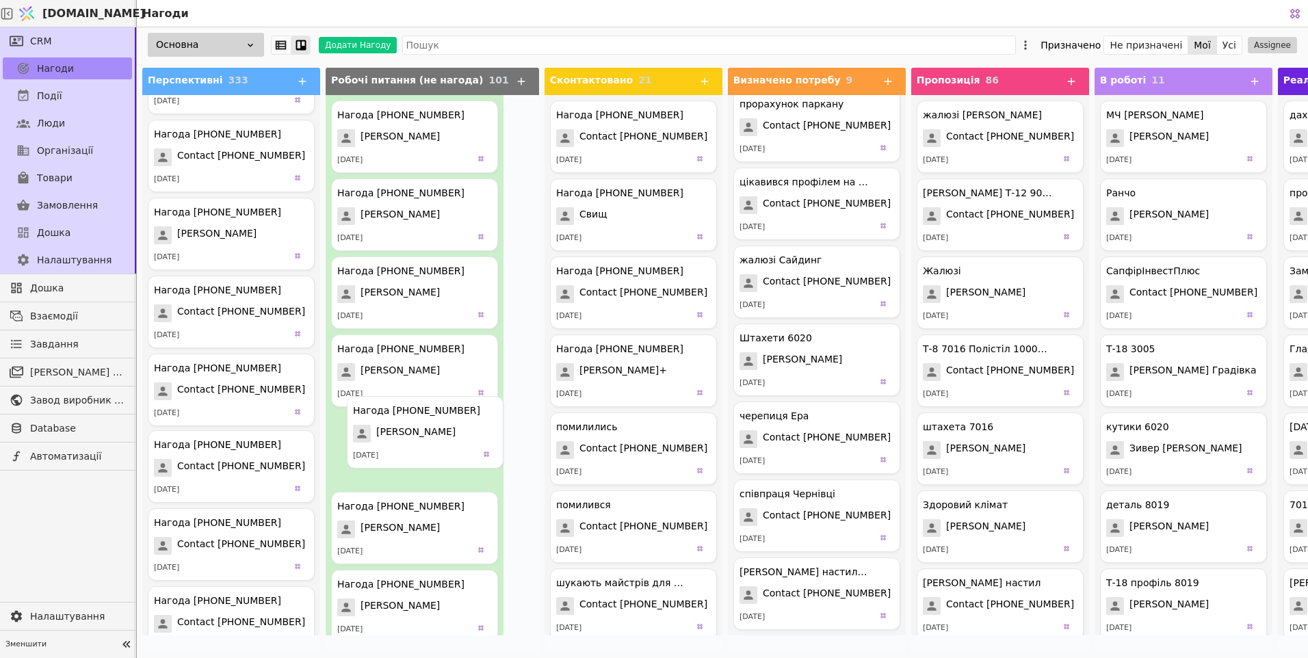
drag, startPoint x: 196, startPoint y: 482, endPoint x: 445, endPoint y: 415, distance: 258.1
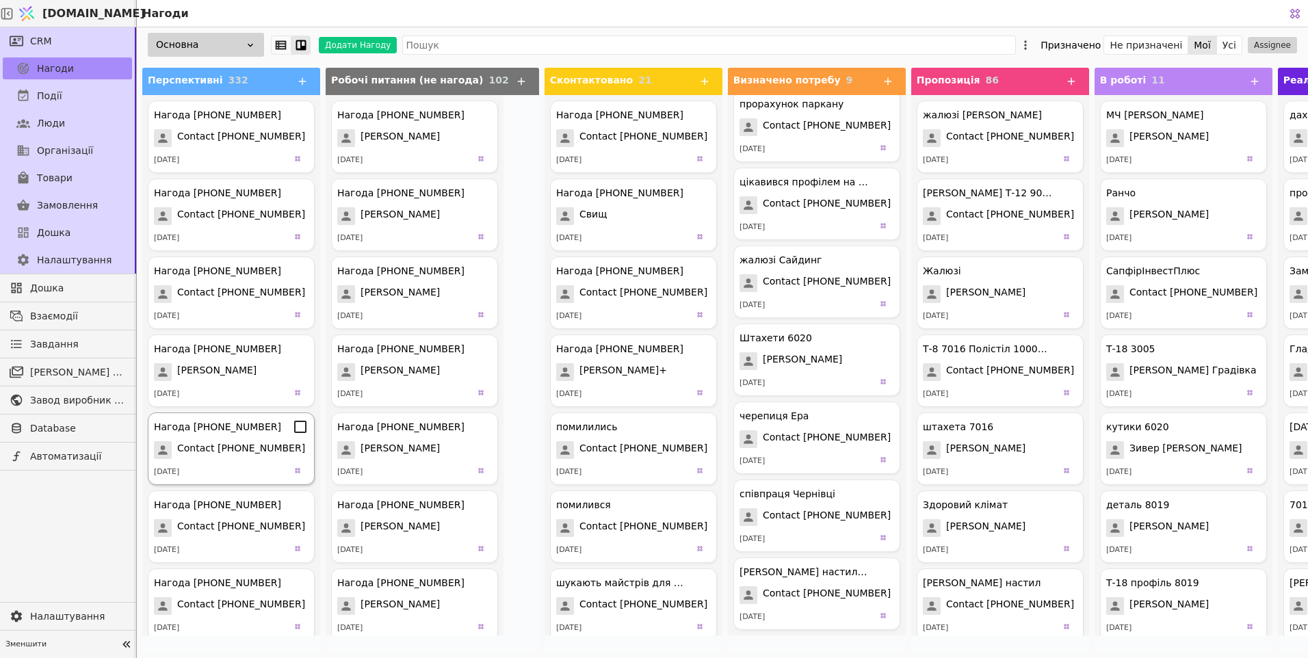
click at [238, 448] on span "Contact [PHONE_NUMBER]" at bounding box center [241, 450] width 128 height 18
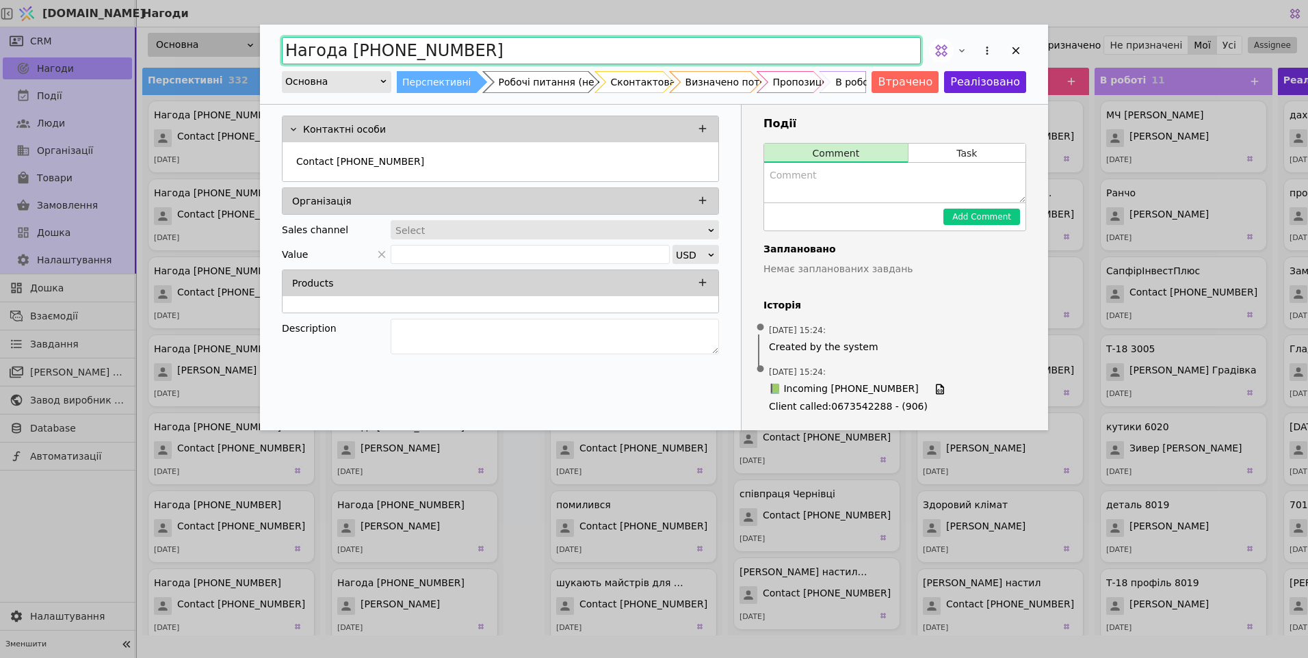
drag, startPoint x: 504, startPoint y: 54, endPoint x: 384, endPoint y: 59, distance: 119.9
click at [384, 59] on input "Нагода [PHONE_NUMBER]" at bounding box center [601, 50] width 639 height 27
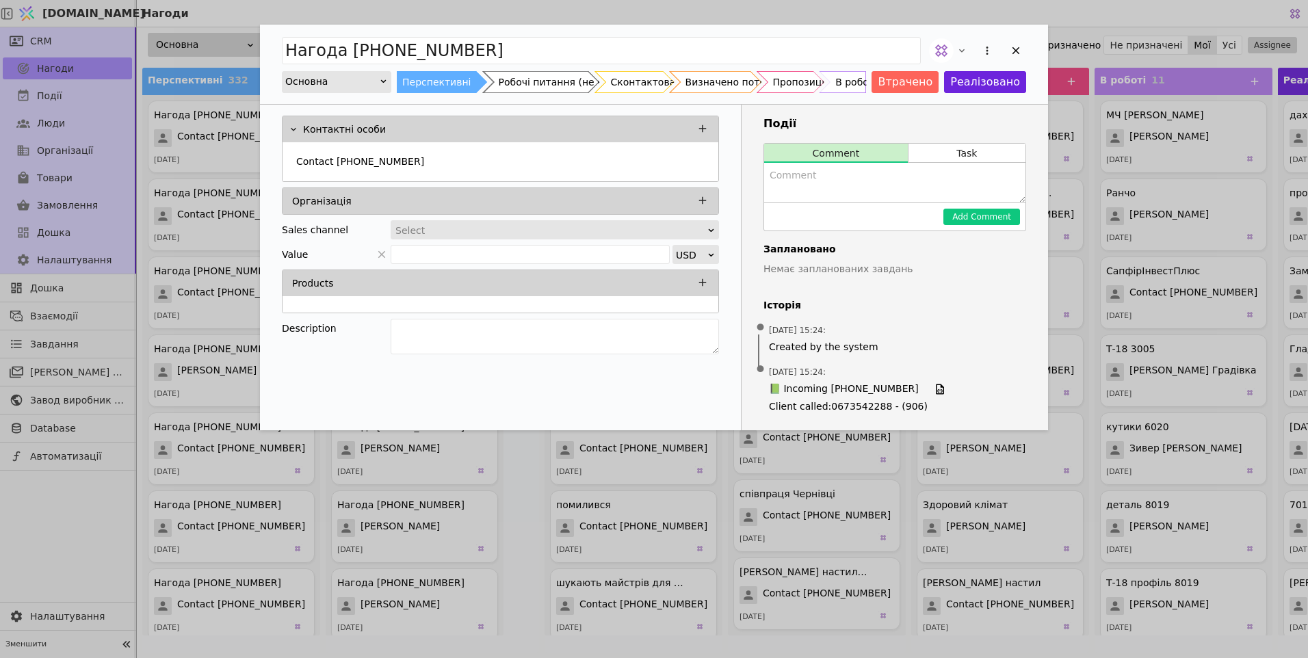
click at [509, 105] on div "Контактні особи Contact [PHONE_NUMBER] Організація Sales channel Select Value U…" at bounding box center [500, 237] width 481 height 265
click at [1022, 47] on div "Add Opportunity" at bounding box center [1016, 50] width 21 height 21
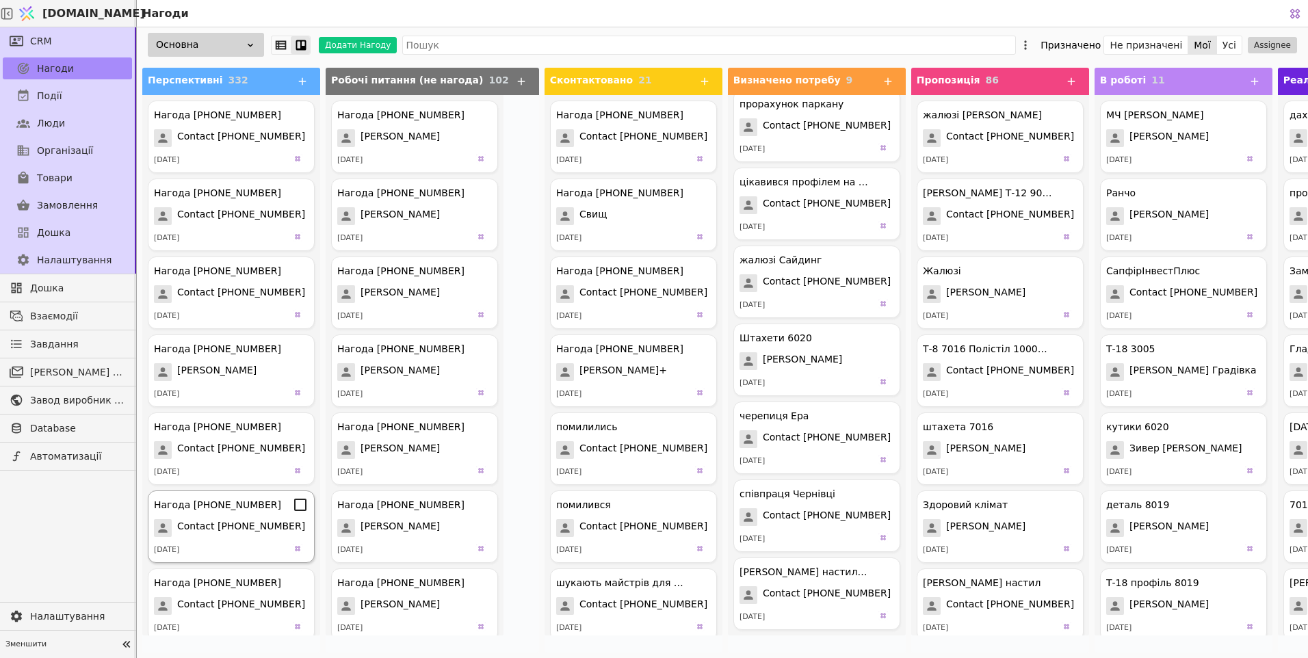
click at [252, 536] on span "Contact [PHONE_NUMBER]" at bounding box center [241, 528] width 128 height 18
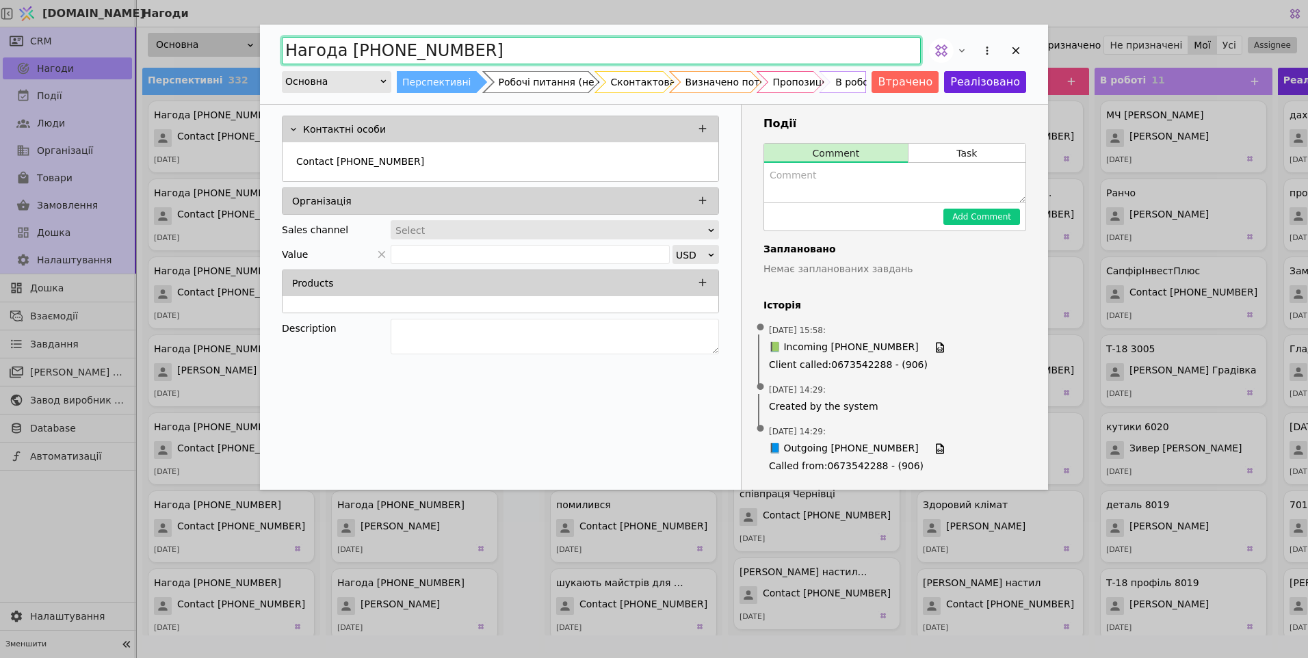
drag, startPoint x: 459, startPoint y: 49, endPoint x: 379, endPoint y: 54, distance: 80.2
click at [379, 54] on input "Нагода [PHONE_NUMBER]" at bounding box center [601, 50] width 639 height 27
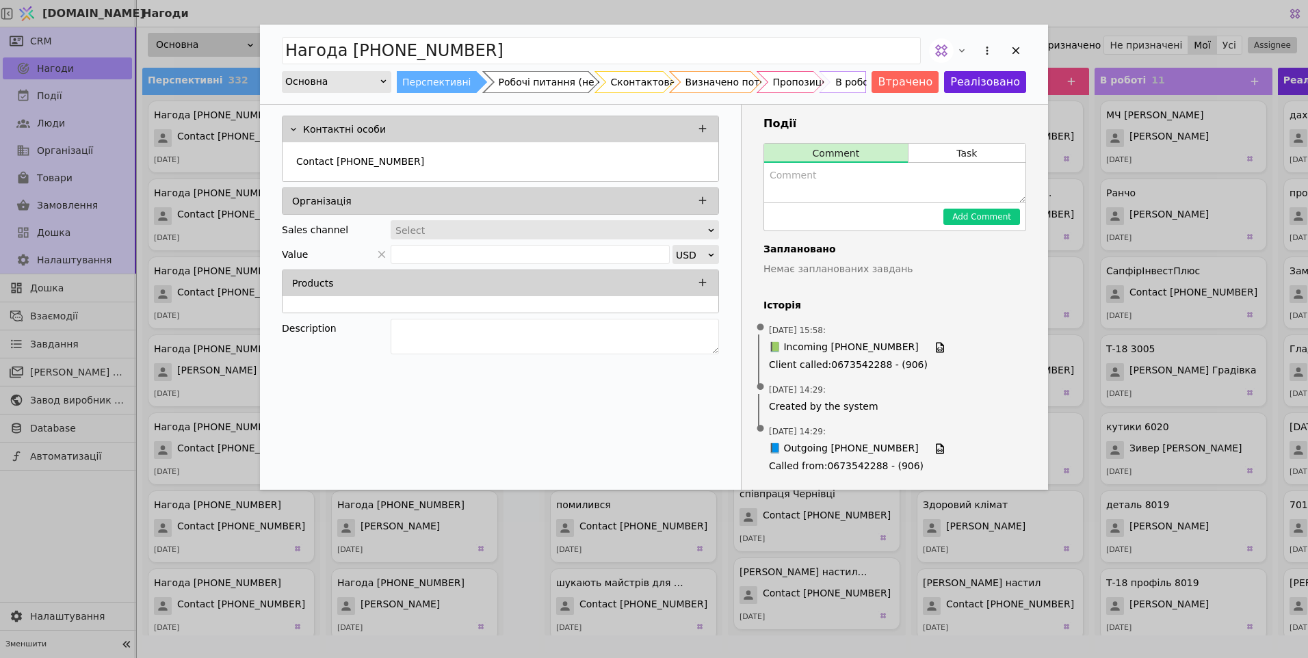
click at [699, 32] on div "Нагода [PHONE_NUMBER] Основна Перспективні Робочі питання (не нагода) Сконтакто…" at bounding box center [654, 64] width 788 height 79
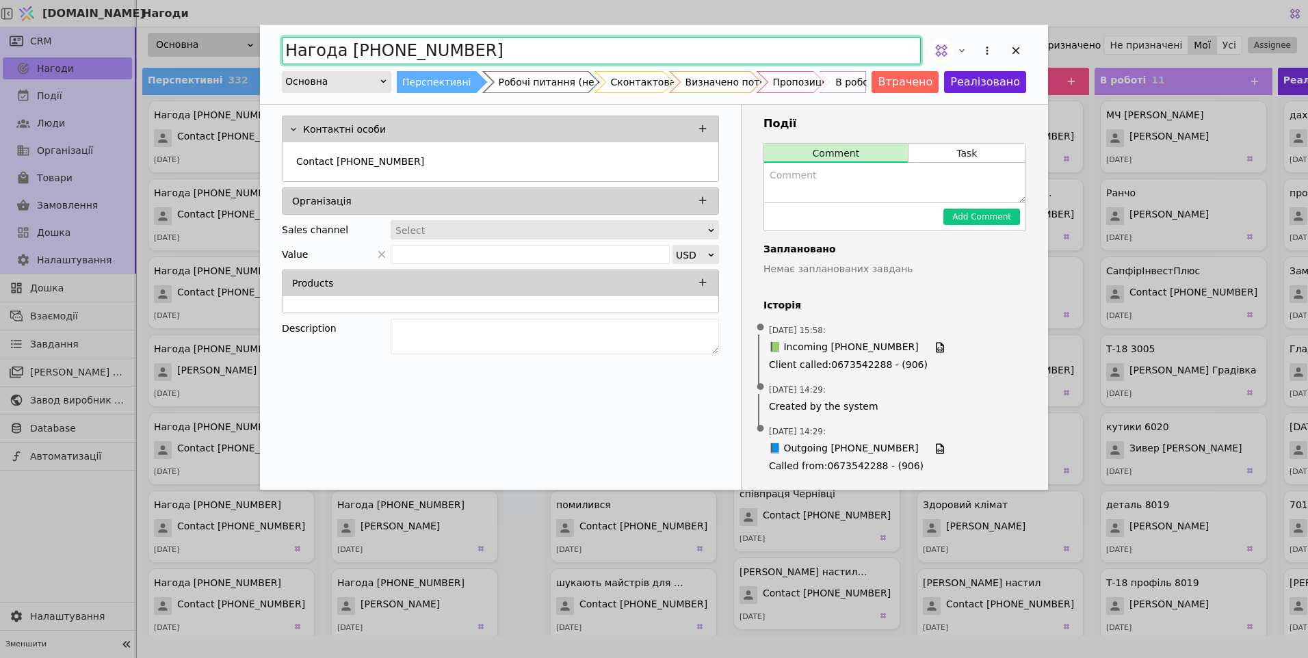
drag, startPoint x: 534, startPoint y: 44, endPoint x: 0, endPoint y: 52, distance: 534.5
click at [0, 50] on html "[DOMAIN_NAME] Нагоди CRM Нагоди Події Люди Організації Товари Замовлення Дошка …" at bounding box center [654, 329] width 1308 height 658
type input "Кабар"
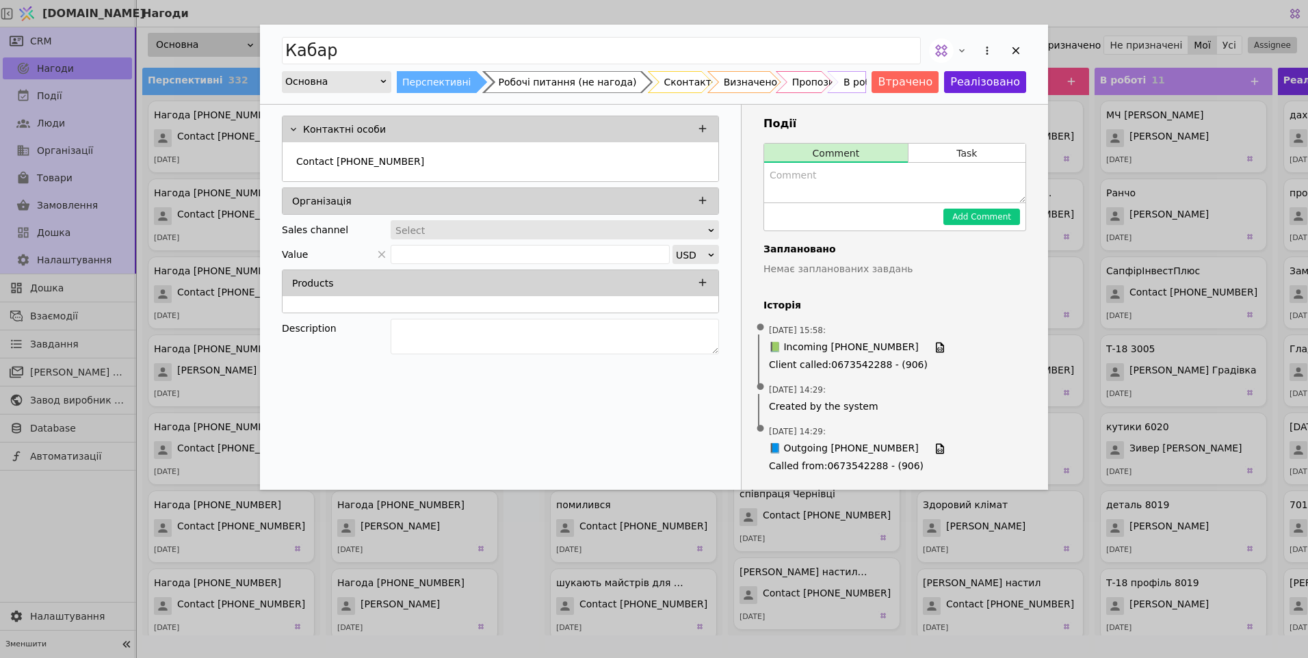
click at [530, 77] on div "Робочі питання (не нагода)" at bounding box center [568, 82] width 138 height 22
click at [1014, 47] on icon "Add Opportunity" at bounding box center [1016, 50] width 12 height 12
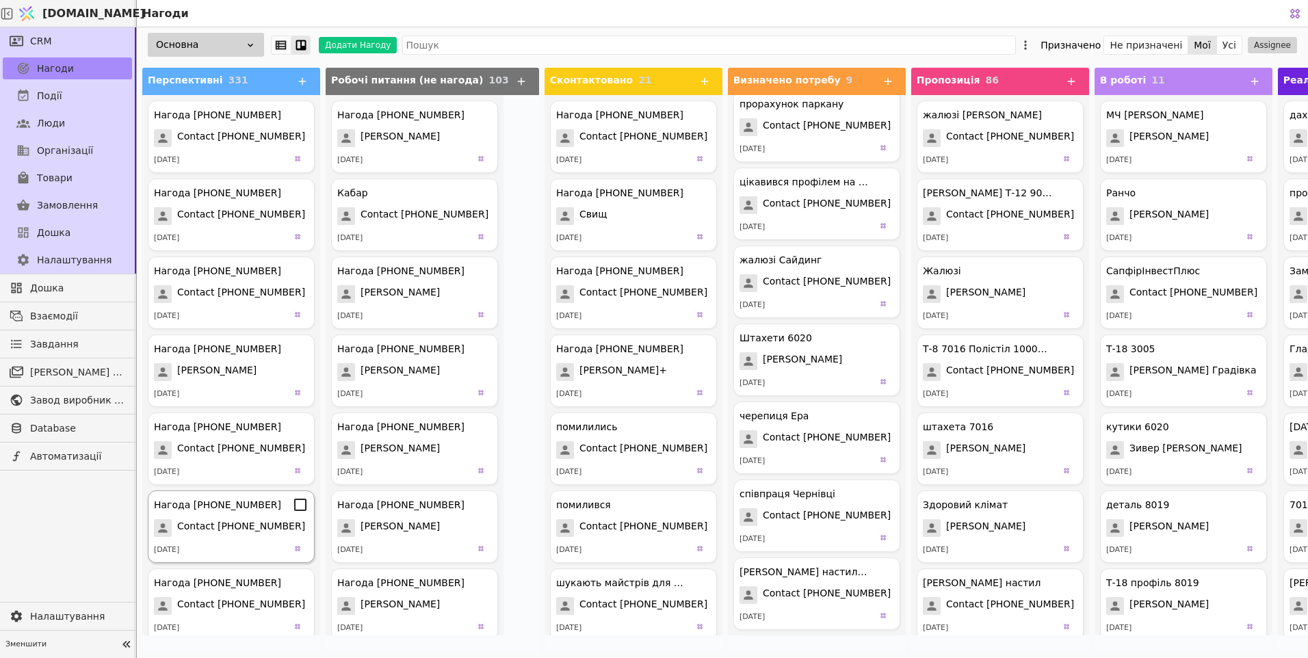
click at [237, 544] on div "[DATE]" at bounding box center [231, 550] width 155 height 14
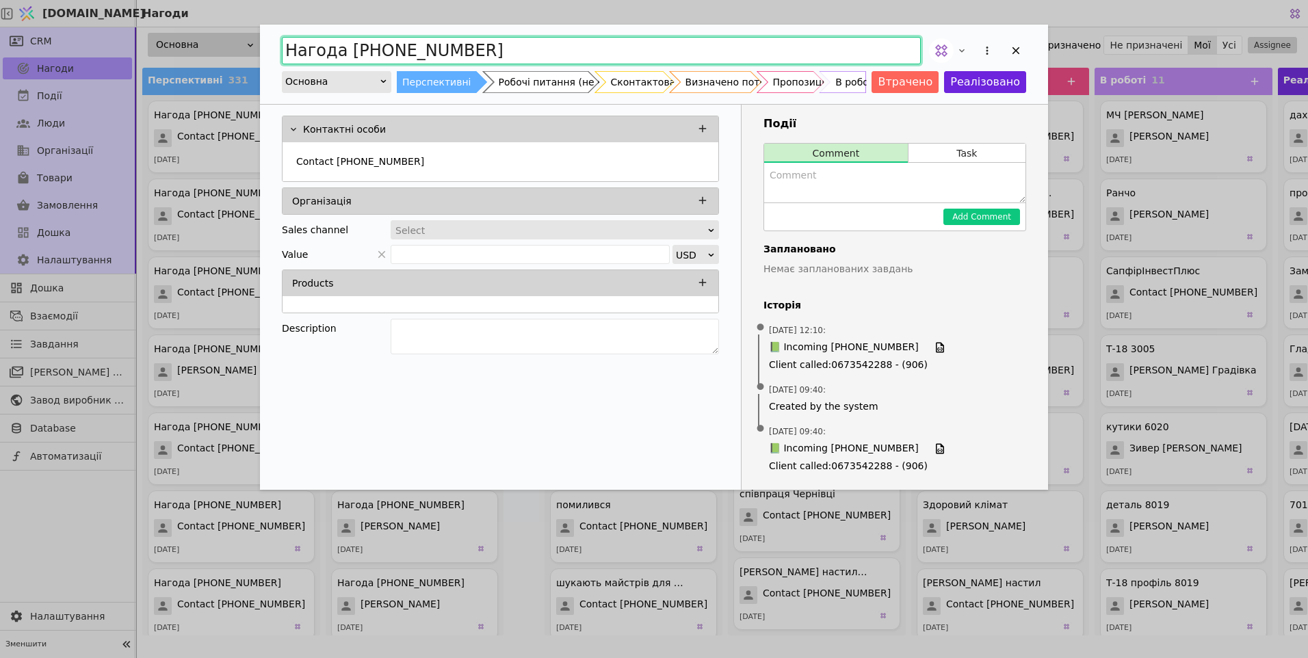
drag, startPoint x: 503, startPoint y: 51, endPoint x: 384, endPoint y: 55, distance: 119.2
click at [384, 55] on input "Нагода [PHONE_NUMBER]" at bounding box center [601, 50] width 639 height 27
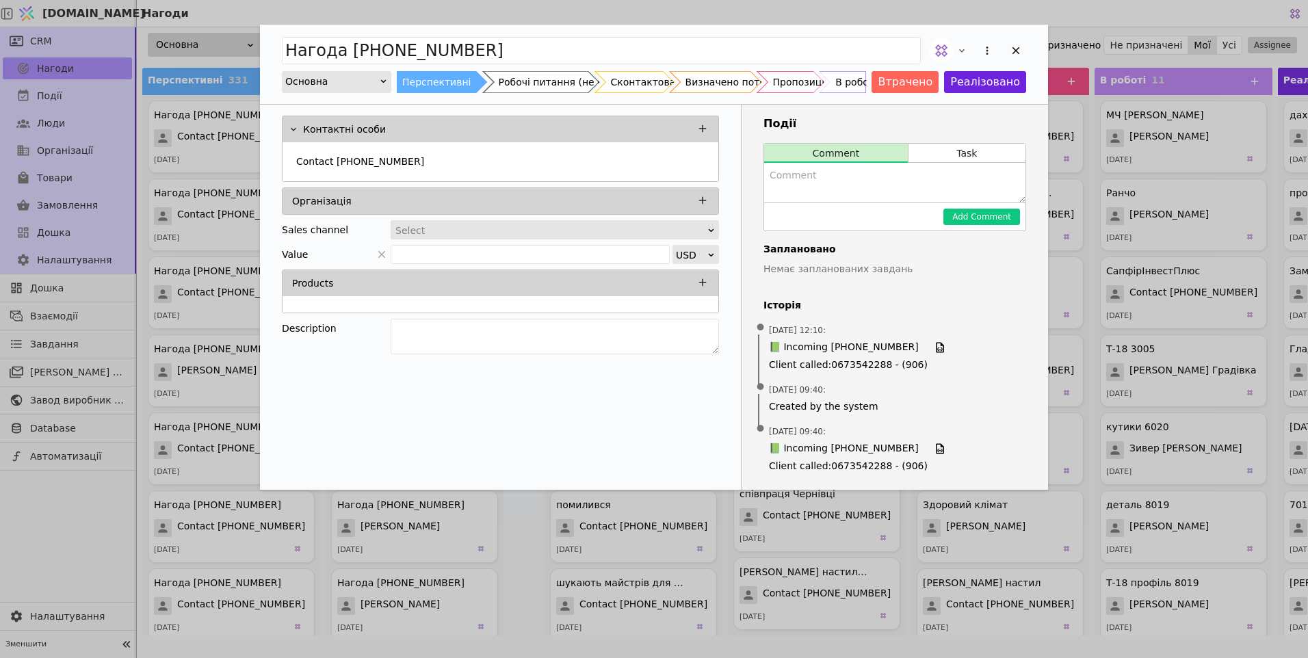
click at [432, 370] on div "Контактні особи Contact [PHONE_NUMBER] Організація Sales channel Select Value U…" at bounding box center [501, 297] width 482 height 385
click at [1015, 49] on icon "Add Opportunity" at bounding box center [1017, 51] width 8 height 8
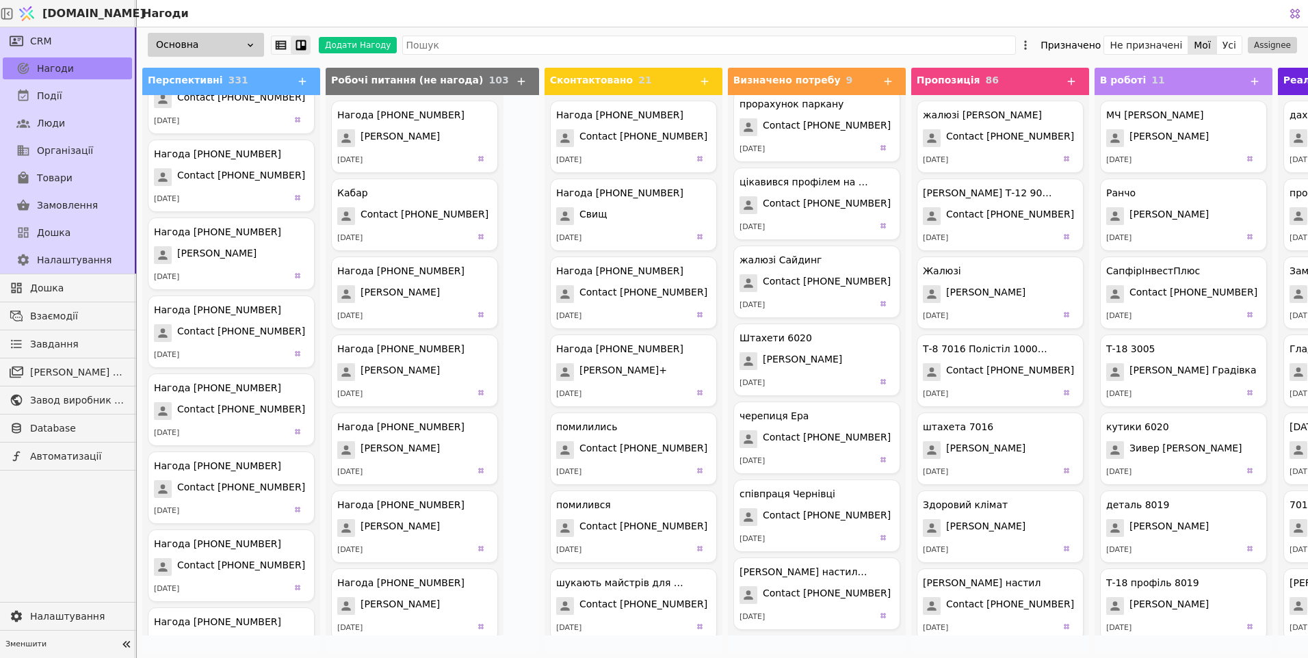
scroll to position [137, 0]
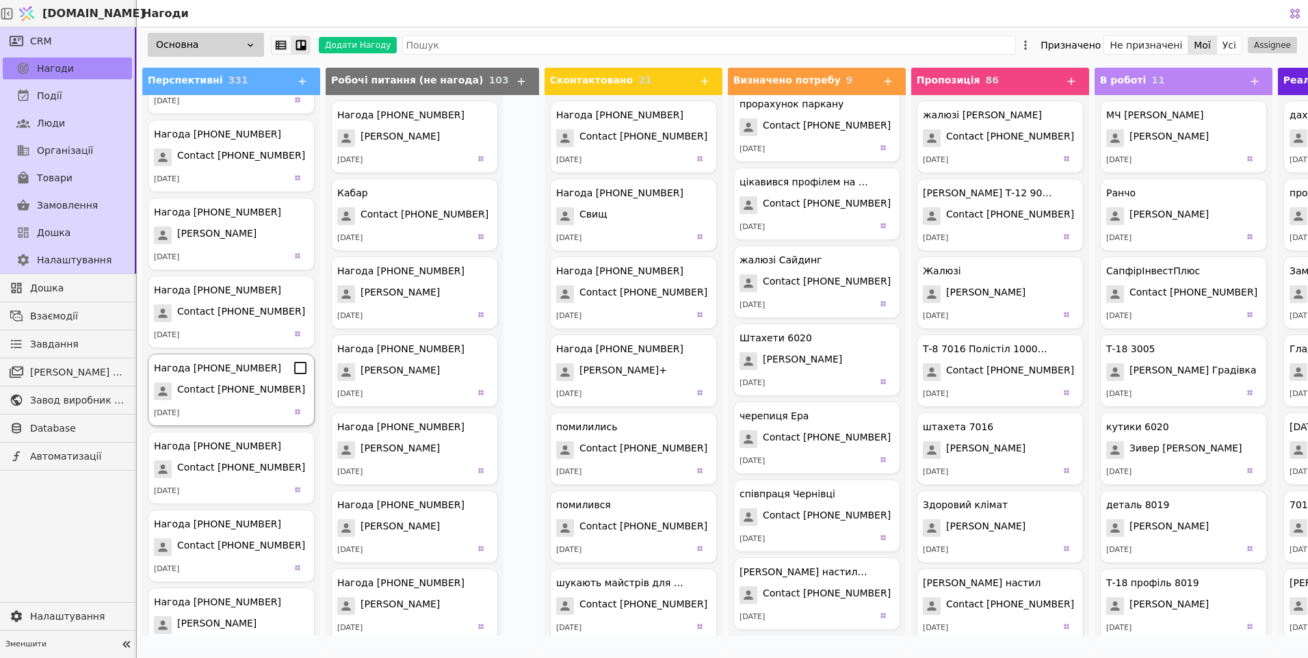
click at [271, 370] on div "Нагода [PHONE_NUMBER]" at bounding box center [231, 368] width 155 height 16
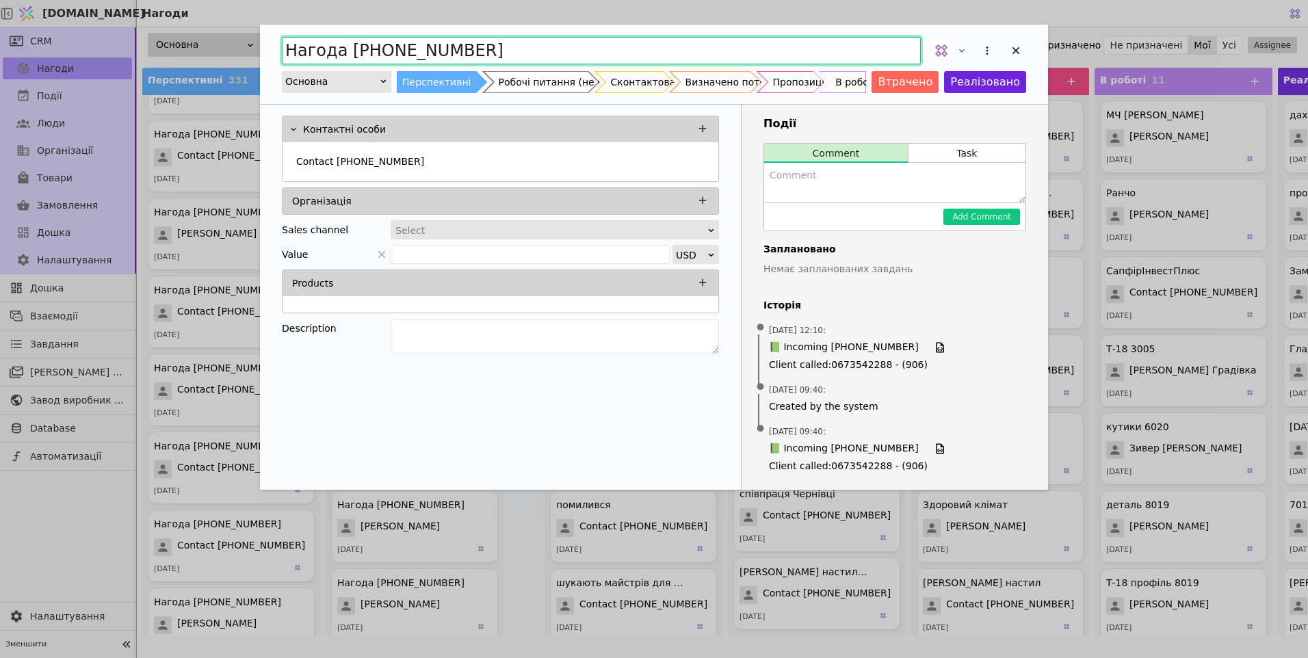
click at [495, 43] on input "Нагода [PHONE_NUMBER]" at bounding box center [601, 50] width 639 height 27
drag, startPoint x: 501, startPoint y: 49, endPoint x: 387, endPoint y: 52, distance: 114.3
click at [387, 52] on input "Нагода [PHONE_NUMBER]" at bounding box center [601, 50] width 639 height 27
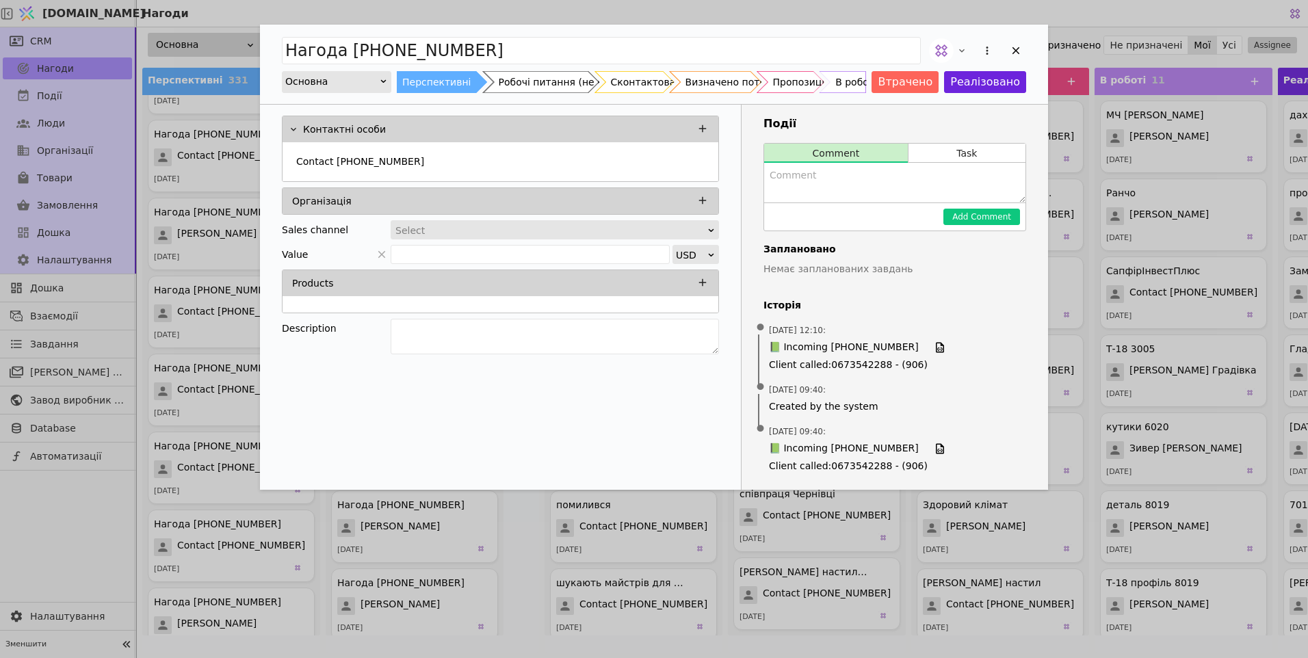
drag, startPoint x: 388, startPoint y: 376, endPoint x: 502, endPoint y: 285, distance: 145.7
click at [388, 376] on div "Контактні особи Contact [PHONE_NUMBER] Організація Sales channel Select Value U…" at bounding box center [501, 297] width 482 height 385
click at [1016, 49] on icon "Add Opportunity" at bounding box center [1016, 50] width 12 height 12
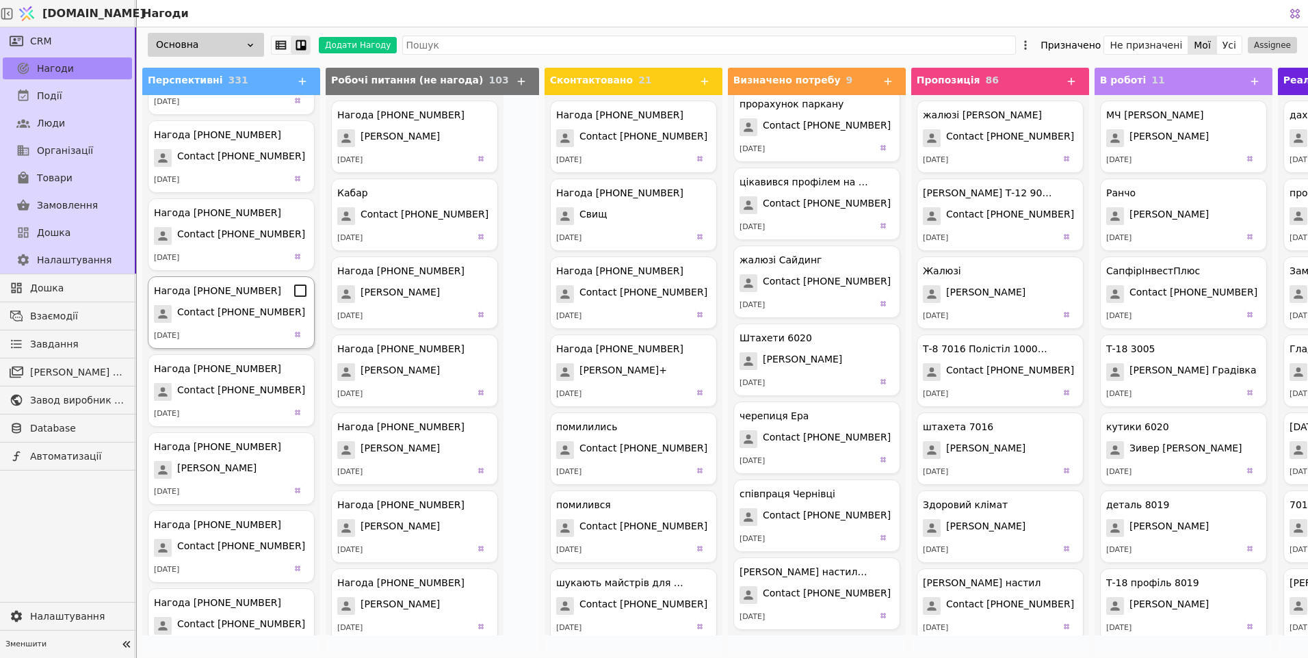
scroll to position [342, 0]
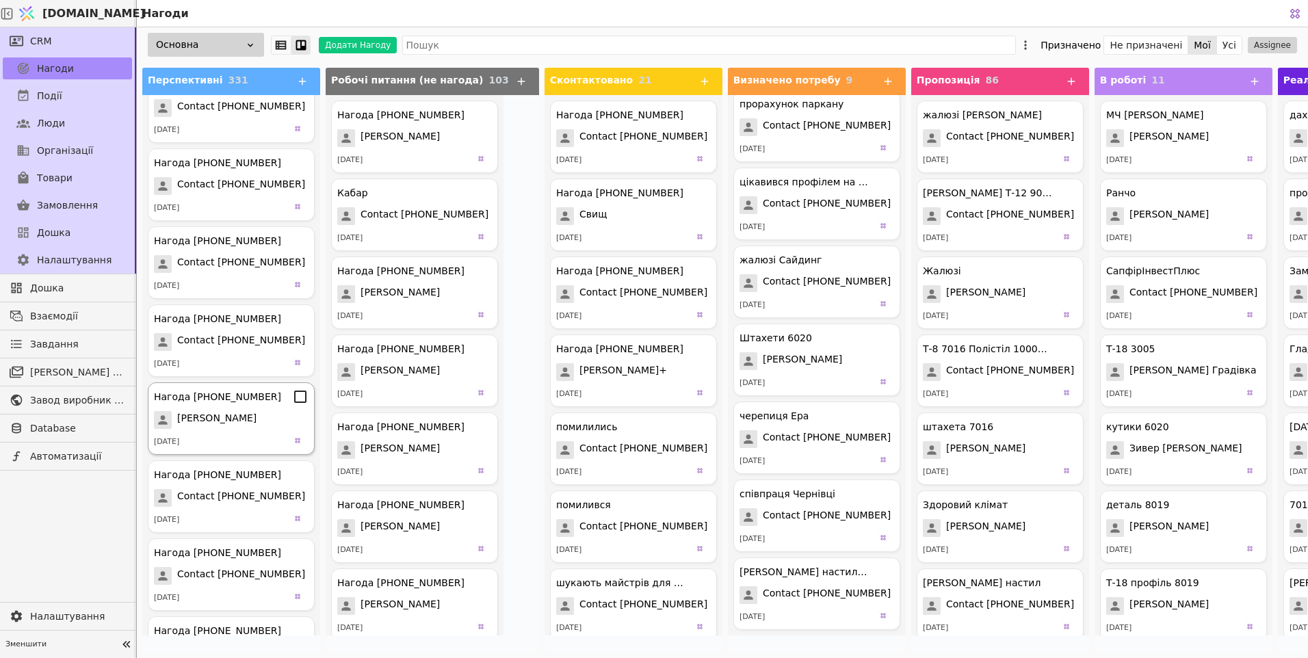
click at [203, 422] on span "[PERSON_NAME]" at bounding box center [216, 420] width 79 height 18
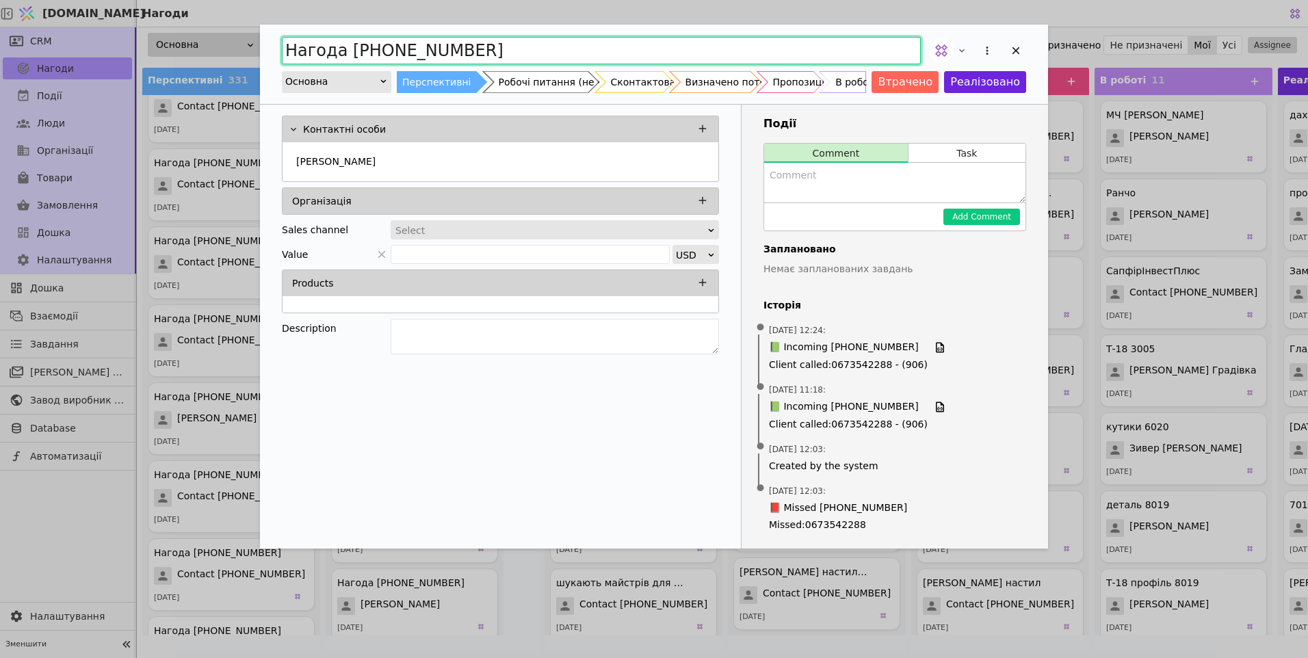
drag, startPoint x: -3, startPoint y: 75, endPoint x: 0, endPoint y: 101, distance: 26.1
click at [0, 101] on html "[DOMAIN_NAME] Нагоди CRM Нагоди Події Люди Організації Товари Замовлення Дошка …" at bounding box center [654, 329] width 1308 height 658
type input "жалюзі"
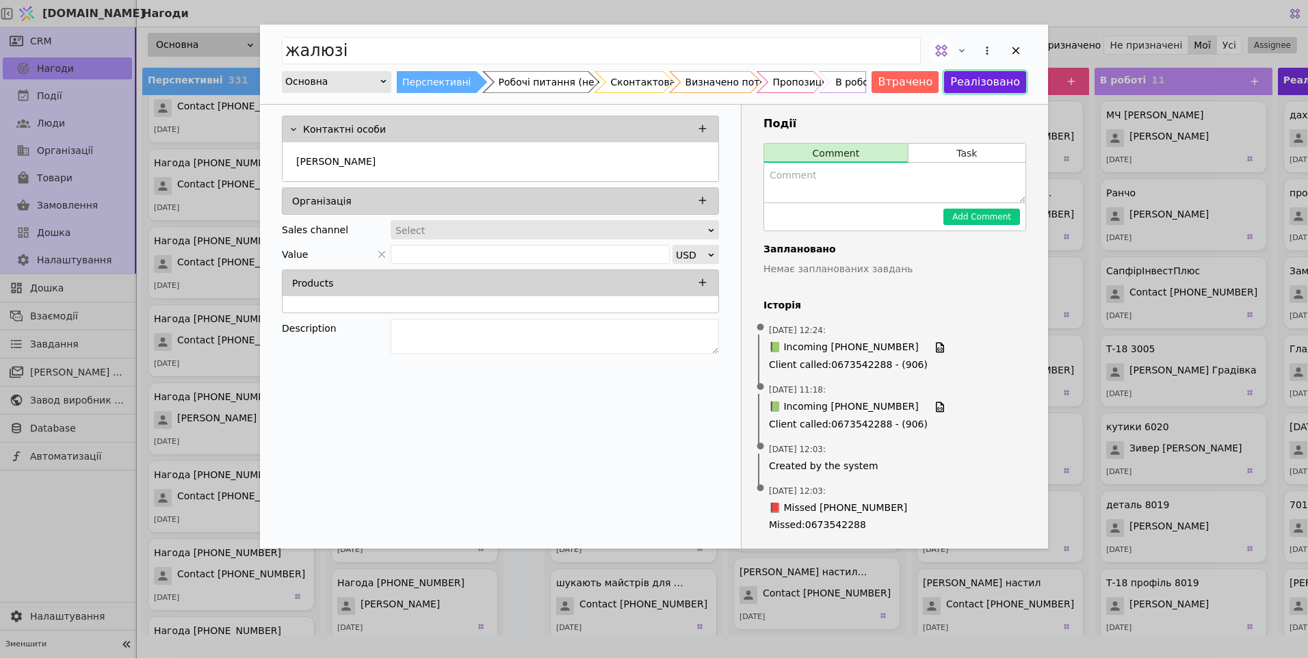
click at [985, 81] on button "Реалізовано" at bounding box center [985, 82] width 82 height 22
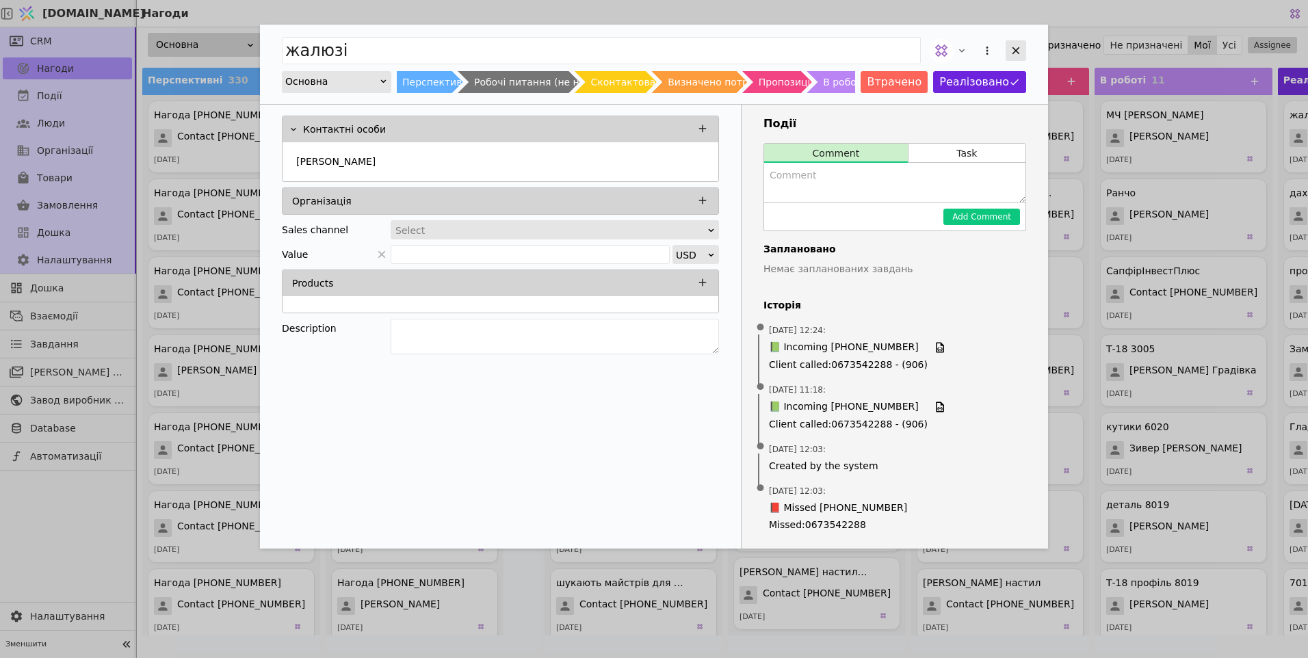
click at [1012, 51] on icon "Add Opportunity" at bounding box center [1016, 50] width 12 height 12
